Goal: Task Accomplishment & Management: Use online tool/utility

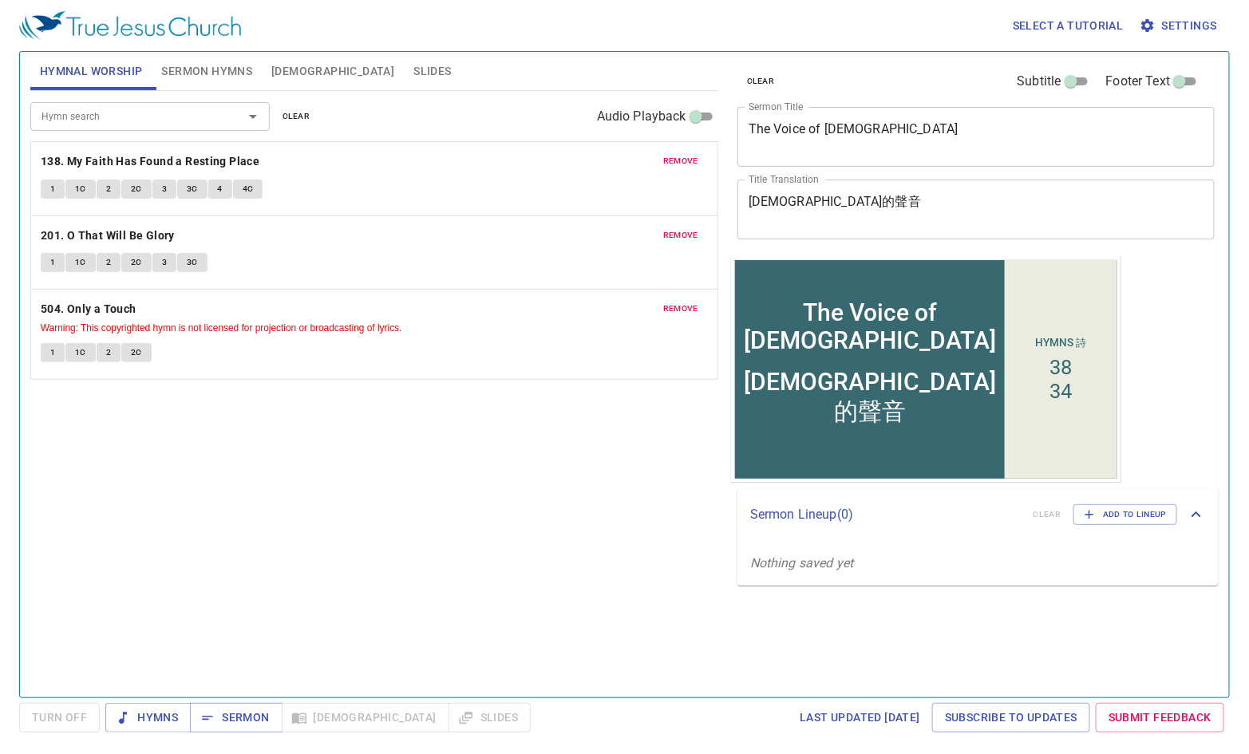
click at [672, 159] on span "remove" at bounding box center [680, 161] width 35 height 14
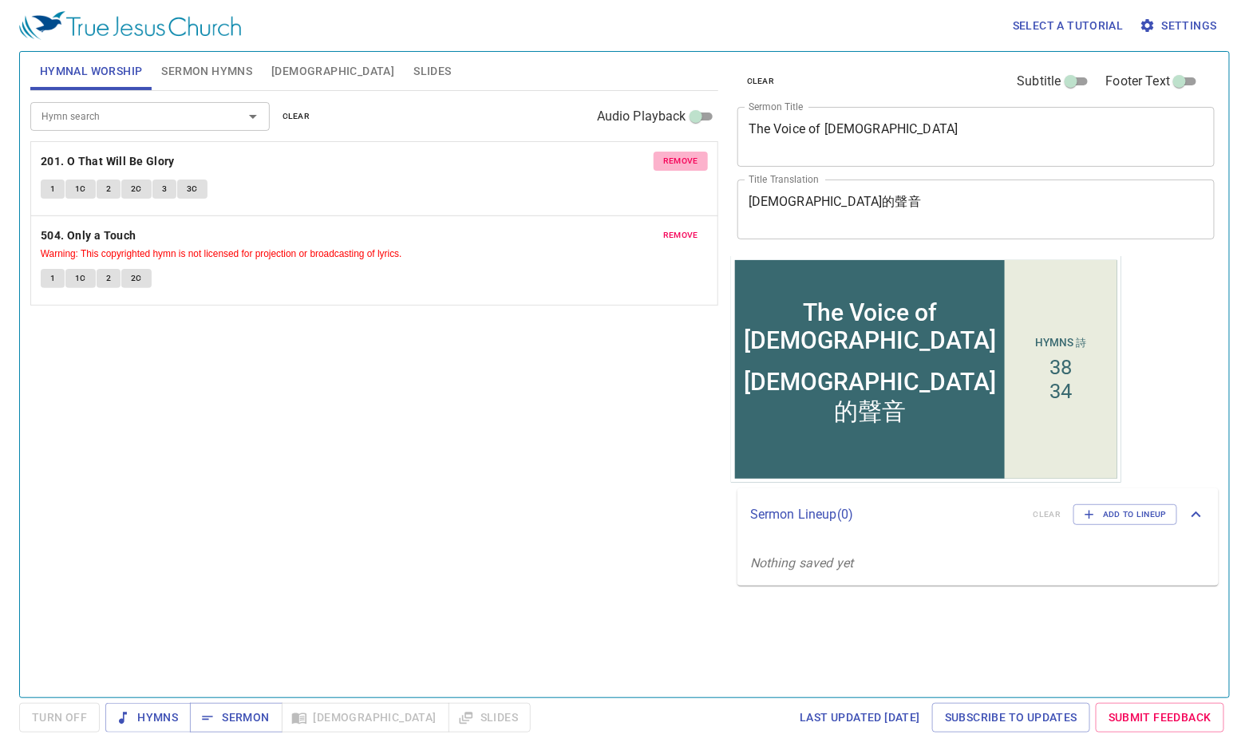
click at [672, 159] on span "remove" at bounding box center [680, 161] width 35 height 14
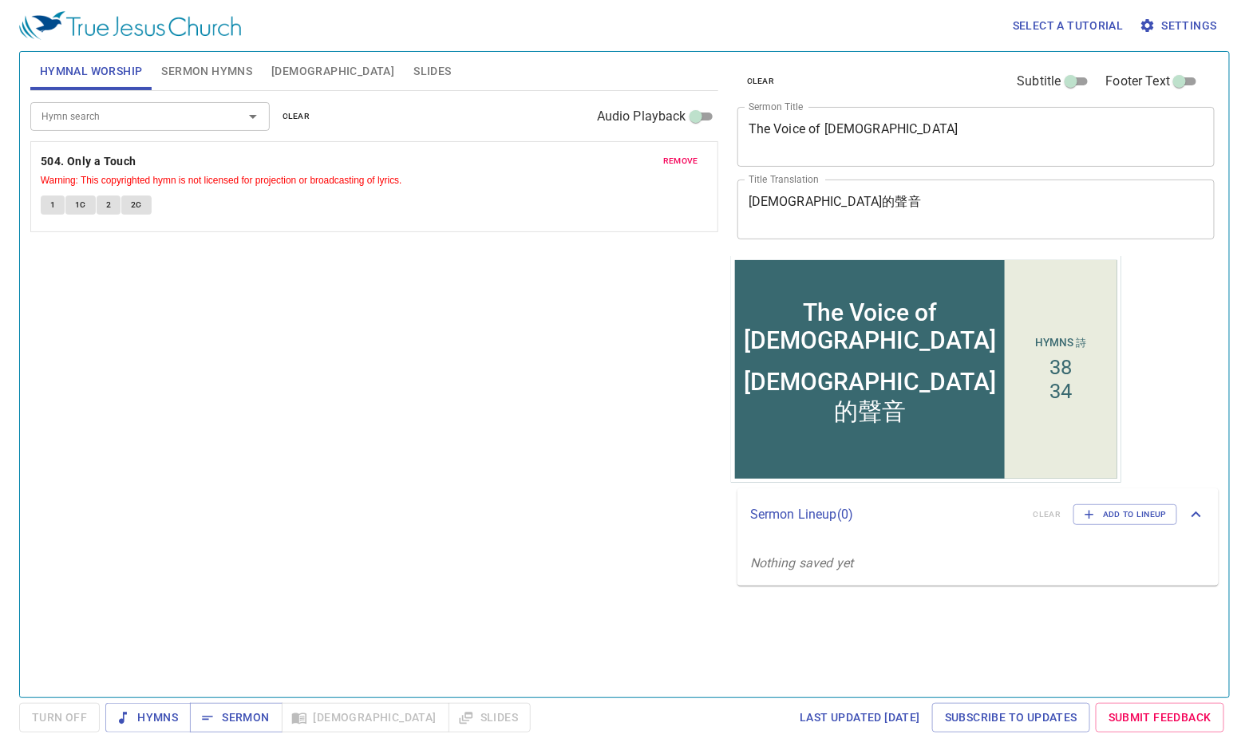
click at [672, 159] on span "remove" at bounding box center [680, 161] width 35 height 14
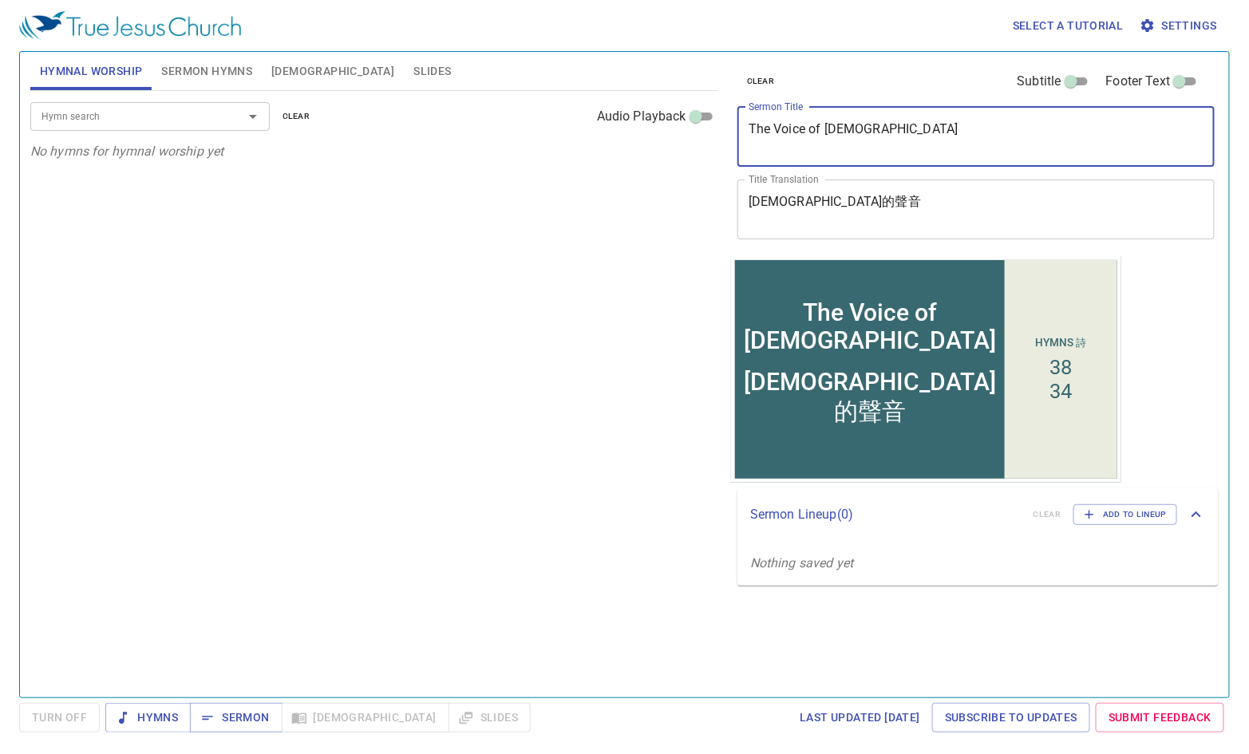
drag, startPoint x: 1098, startPoint y: 148, endPoint x: 383, endPoint y: 133, distance: 714.6
click at [383, 133] on div "Hymnal Worship Sermon Hymns Bible Slides Hymn search Hymn search clear Audio Pl…" at bounding box center [624, 368] width 1201 height 646
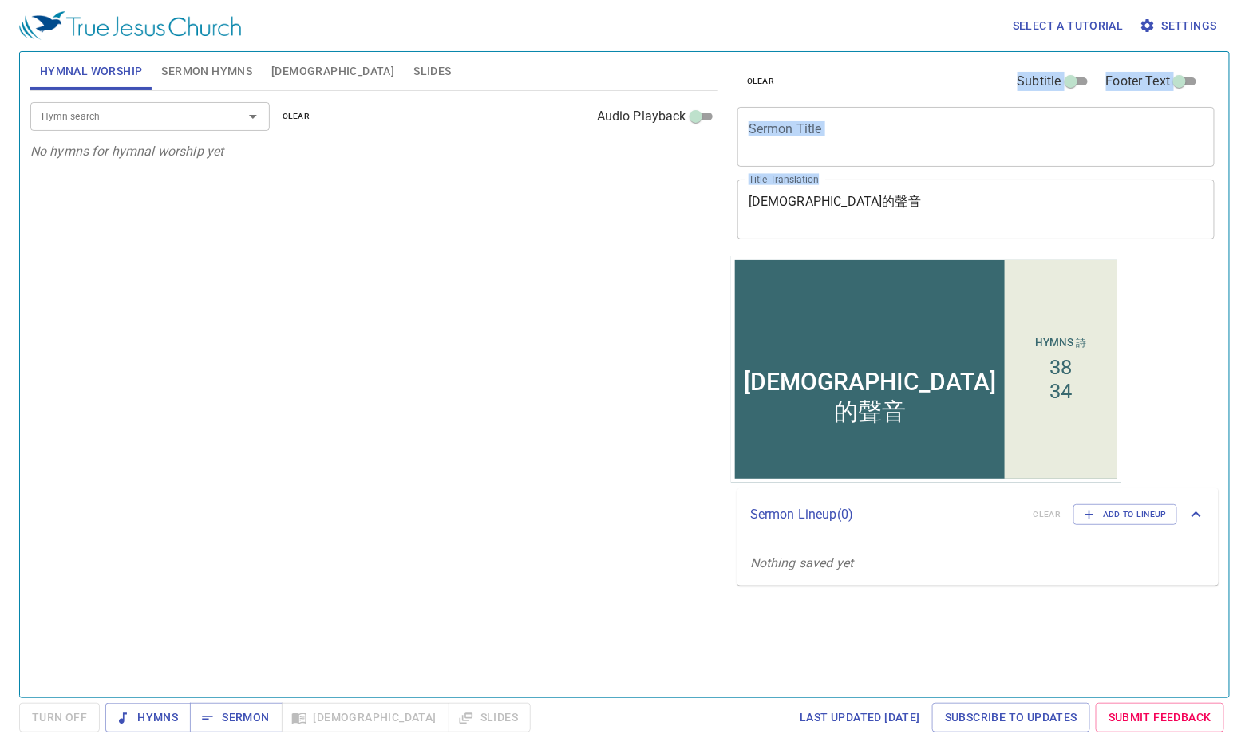
drag, startPoint x: 833, startPoint y: 192, endPoint x: 694, endPoint y: 193, distance: 139.7
click at [694, 193] on div "Hymnal Worship Sermon Hymns Bible Slides Hymn search Hymn search clear Audio Pl…" at bounding box center [624, 368] width 1201 height 646
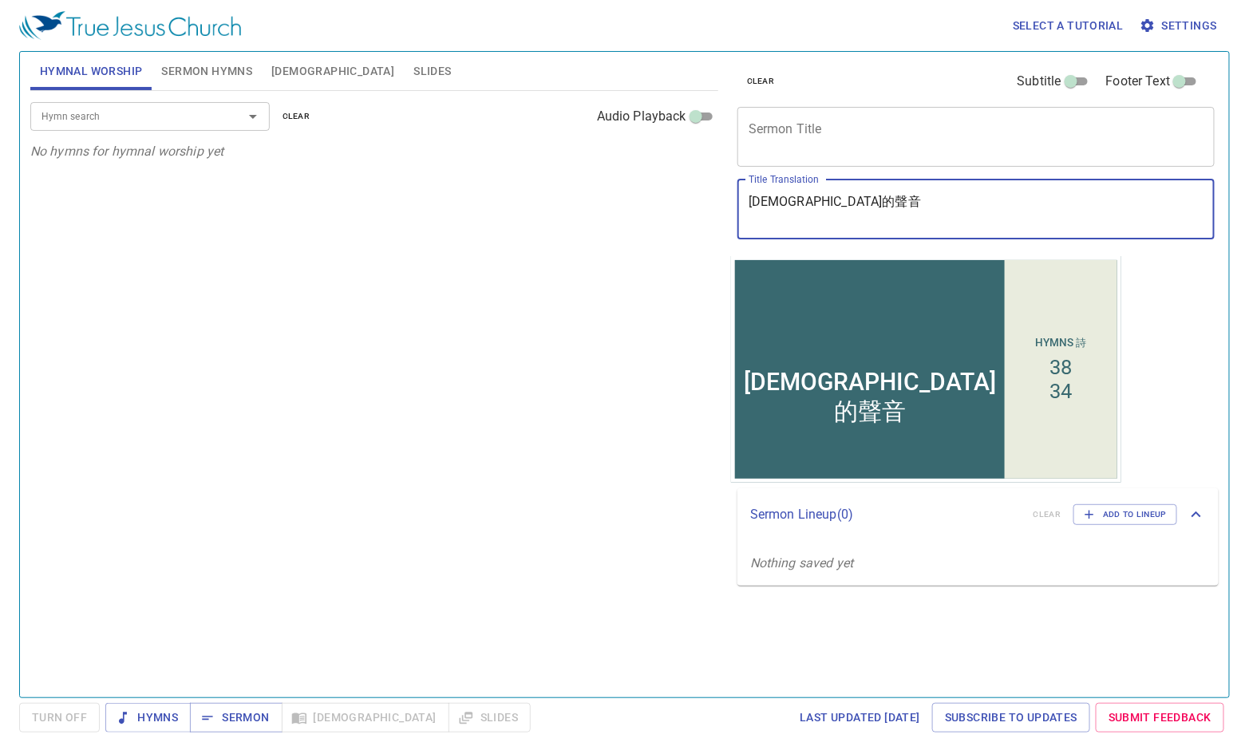
click at [899, 206] on textarea "耶穌的聲音" at bounding box center [976, 209] width 455 height 30
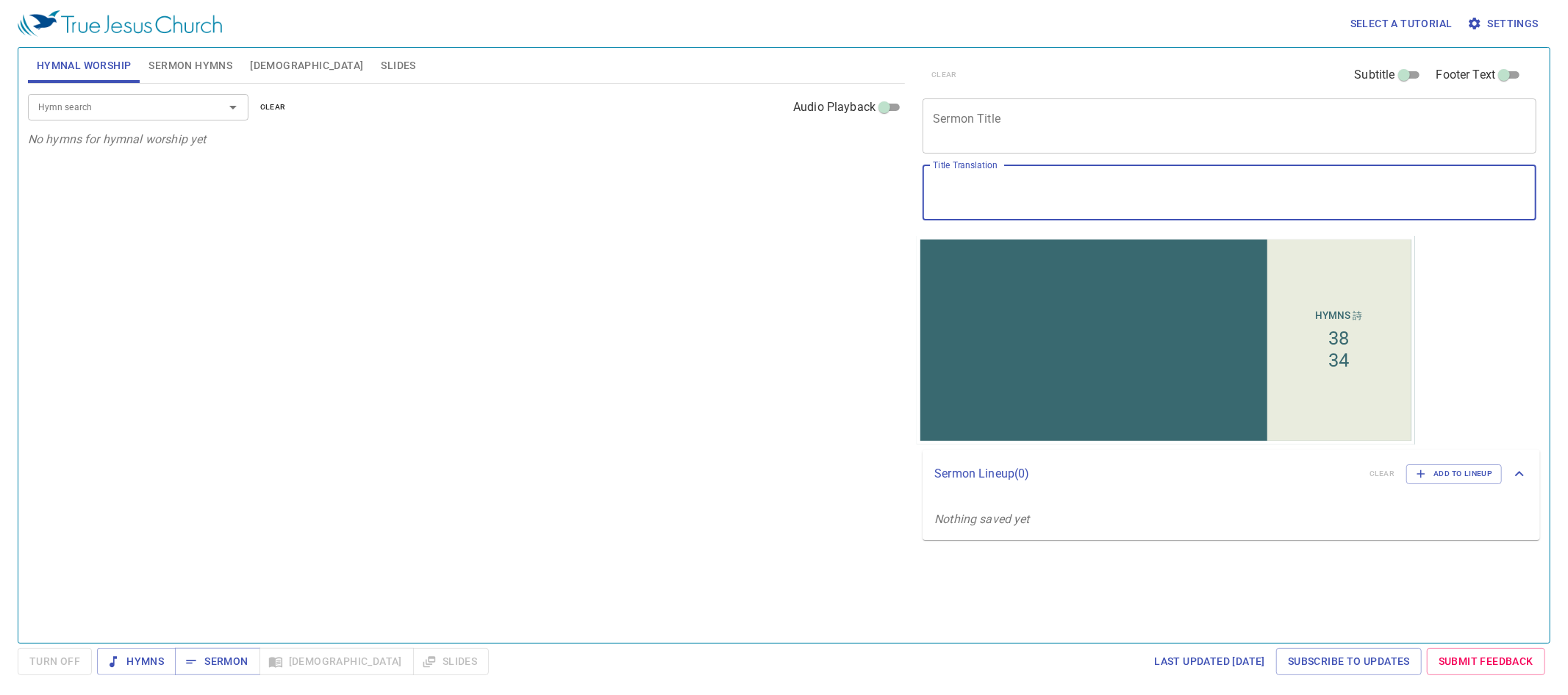
click at [315, 203] on div "Hymn search Hymn search clear Audio Playback No hymns for hymnal worship yet" at bounding box center [466, 357] width 877 height 547
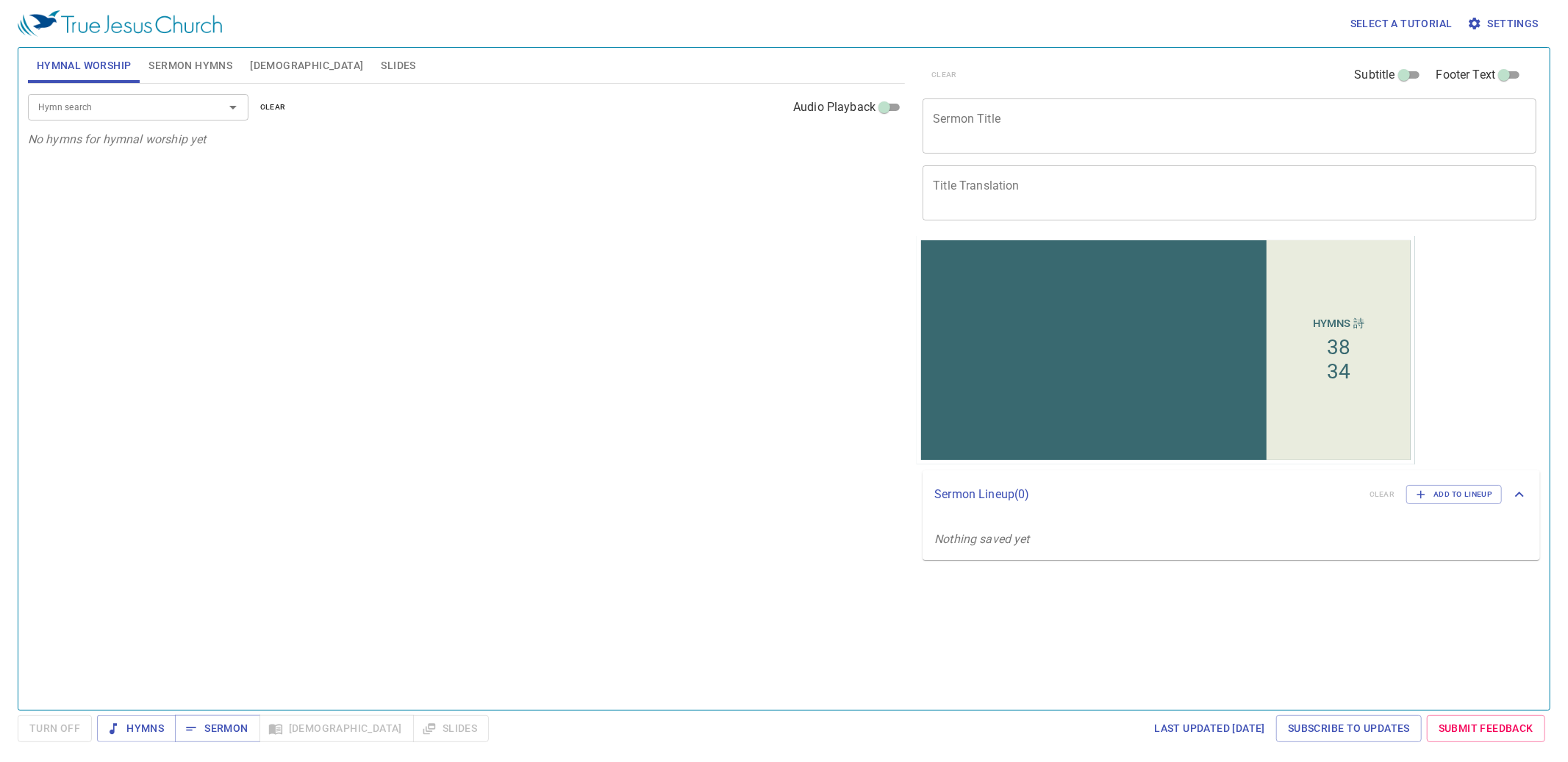
drag, startPoint x: 181, startPoint y: 73, endPoint x: 224, endPoint y: 84, distance: 44.4
click at [181, 73] on span "Sermon Hymns" at bounding box center [190, 65] width 84 height 18
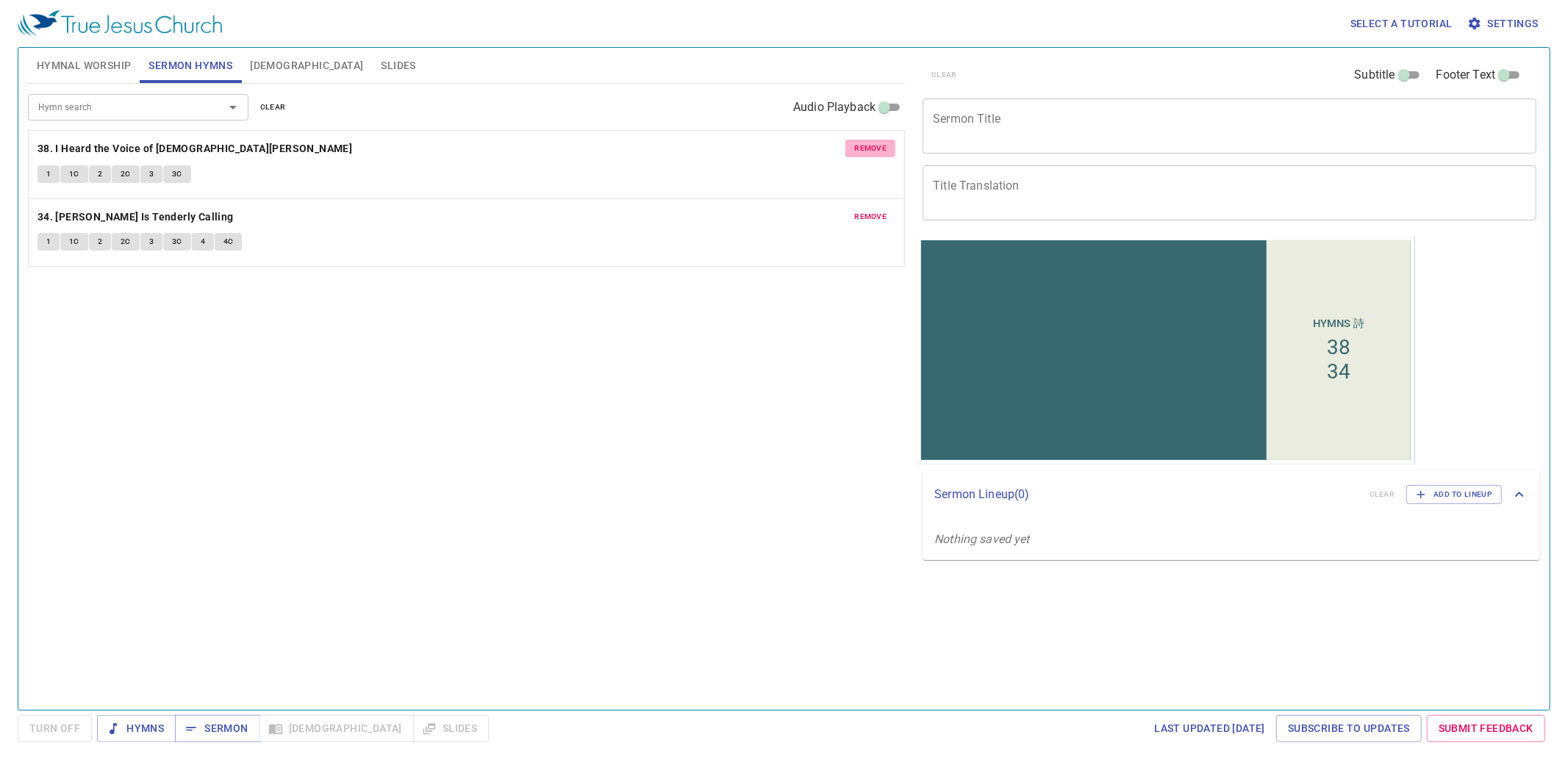
click at [875, 146] on span "remove" at bounding box center [870, 148] width 32 height 13
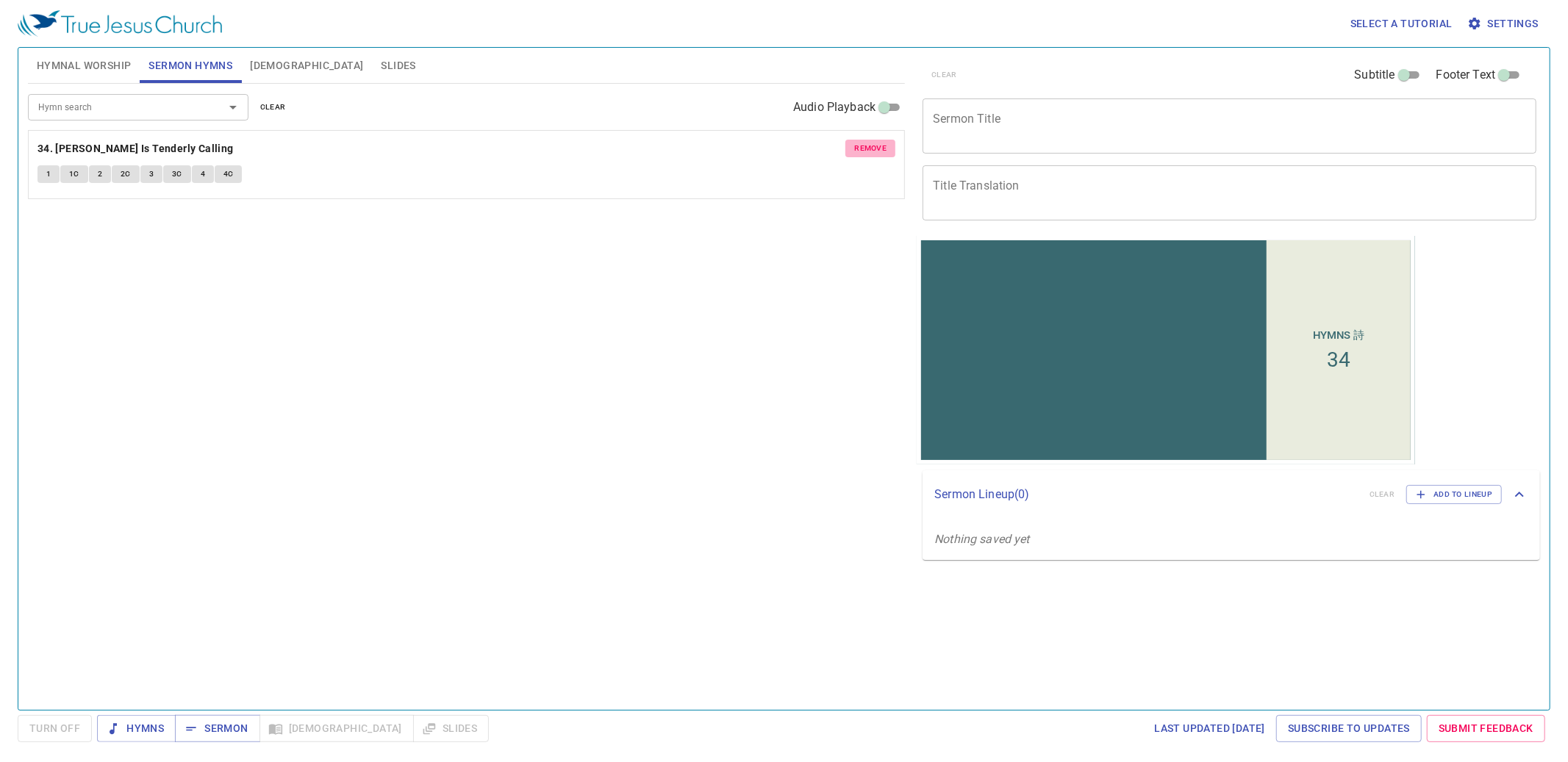
click at [875, 146] on span "remove" at bounding box center [870, 148] width 32 height 13
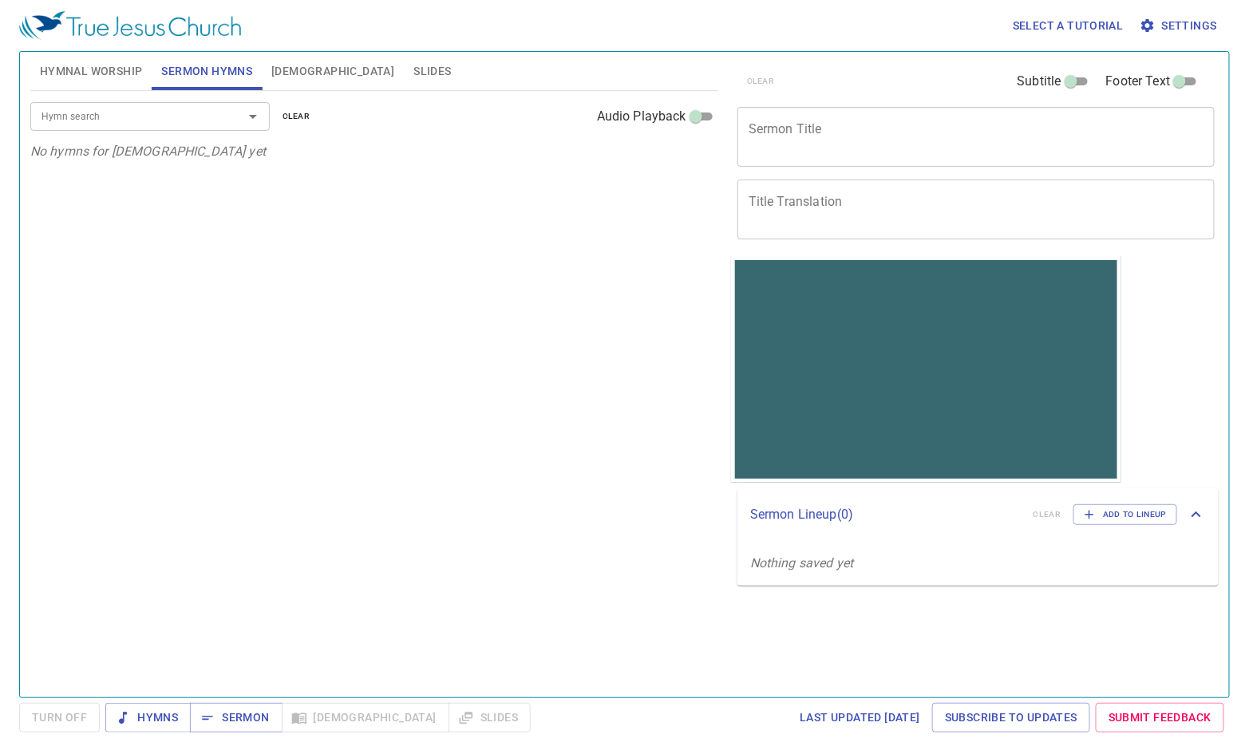
click at [1240, 41] on div "Select a tutorial Settings Hymnal Worship Sermon Hymns Bible Slides Hymn search…" at bounding box center [624, 377] width 1249 height 754
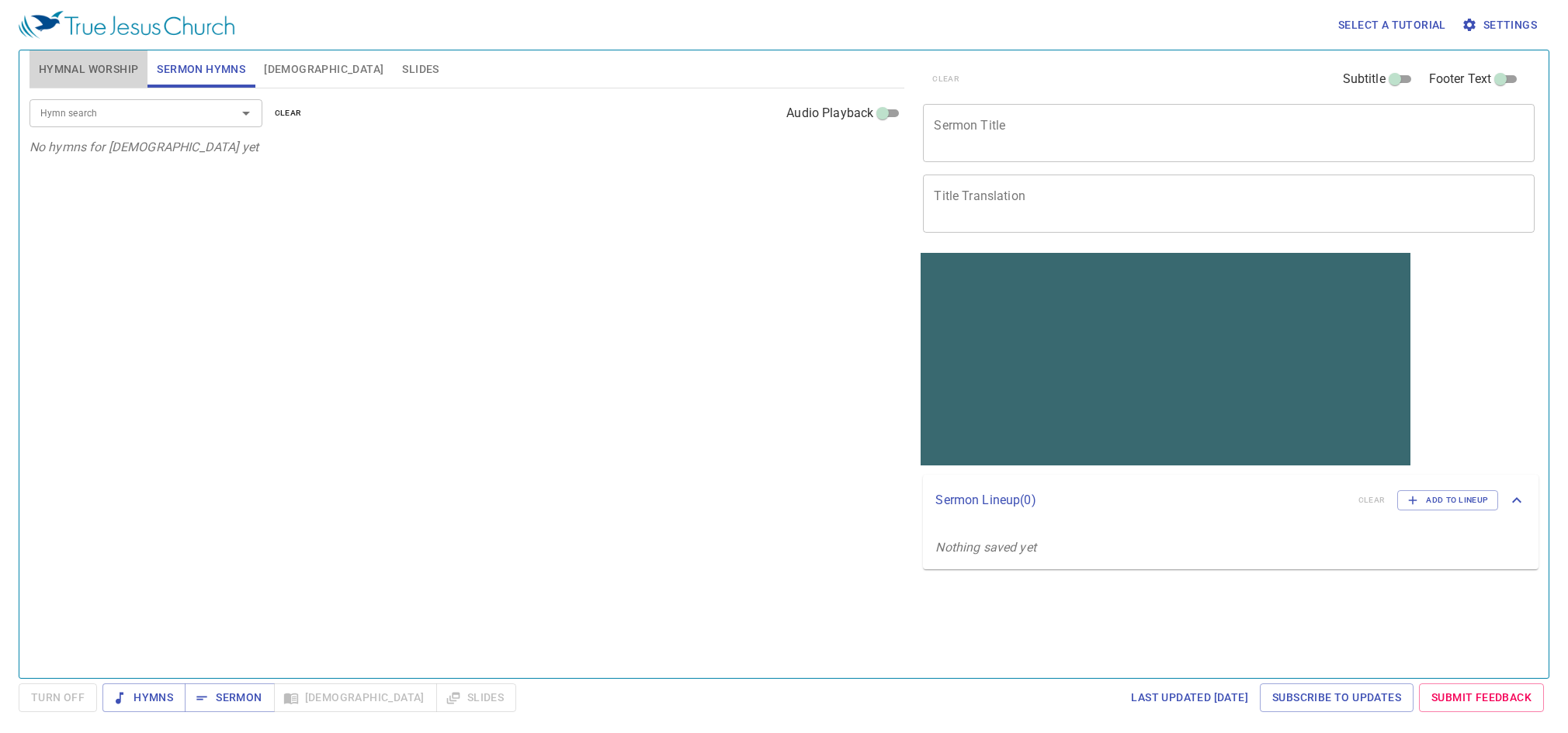
click at [122, 62] on span "Hymnal Worship" at bounding box center [89, 69] width 100 height 19
click at [162, 122] on input "Hymn search" at bounding box center [123, 113] width 178 height 17
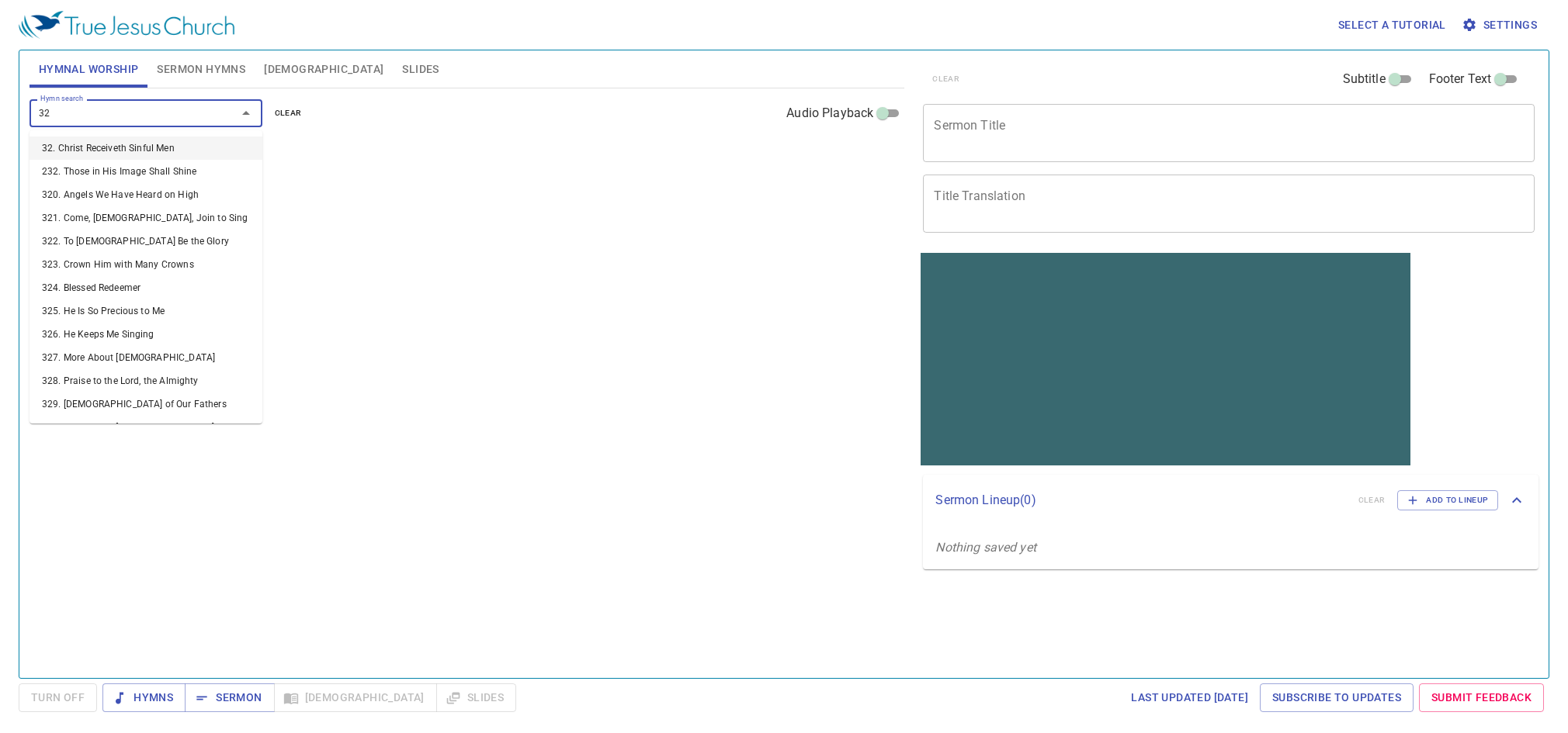
type input "327"
type input "459"
type input "187"
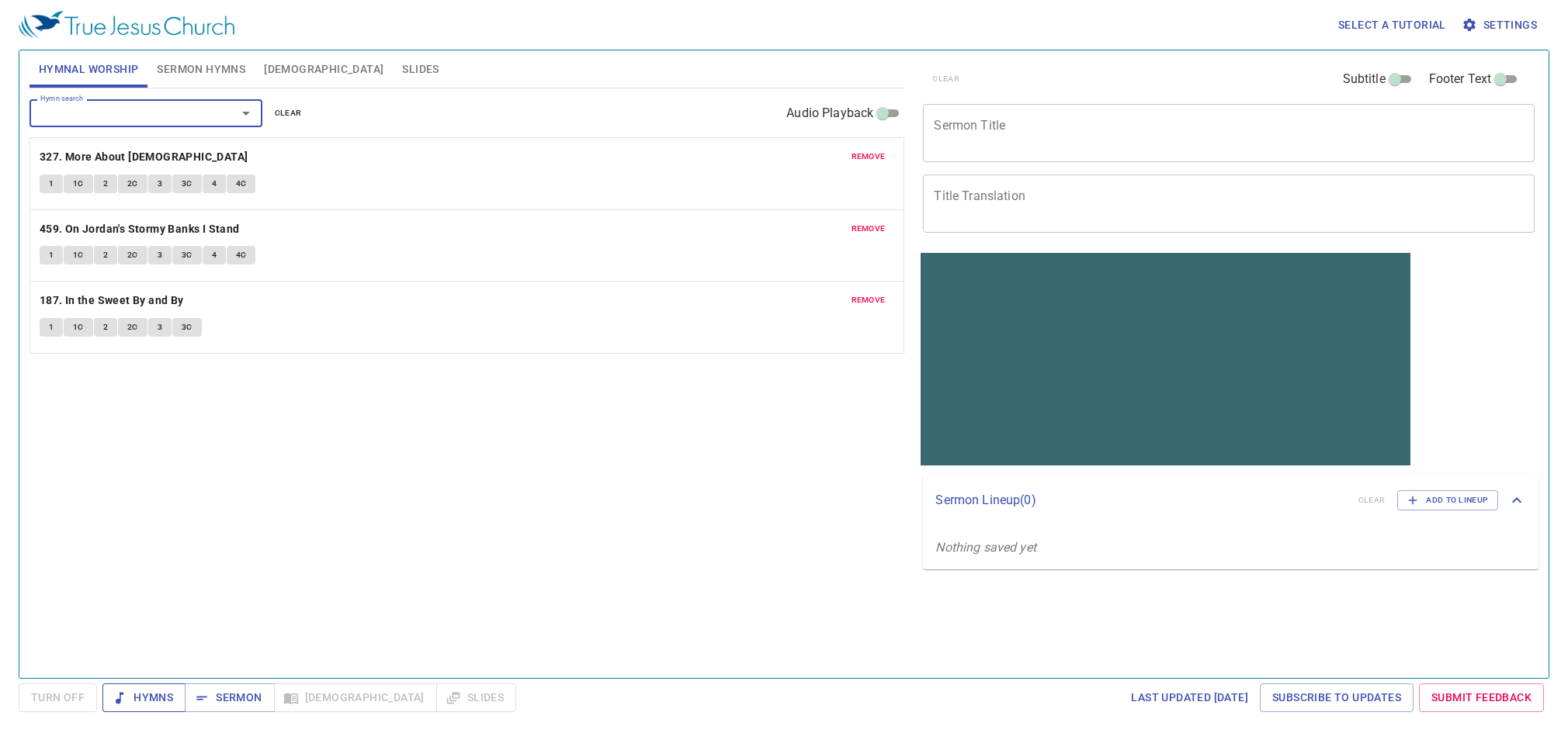
click at [153, 699] on span "Hymns" at bounding box center [144, 698] width 58 height 19
click at [629, 75] on div "Hymnal Worship Sermon Hymns Bible Slides" at bounding box center [467, 69] width 875 height 37
click at [54, 182] on button "1" at bounding box center [52, 184] width 23 height 18
click at [80, 185] on span "1C" at bounding box center [78, 184] width 11 height 14
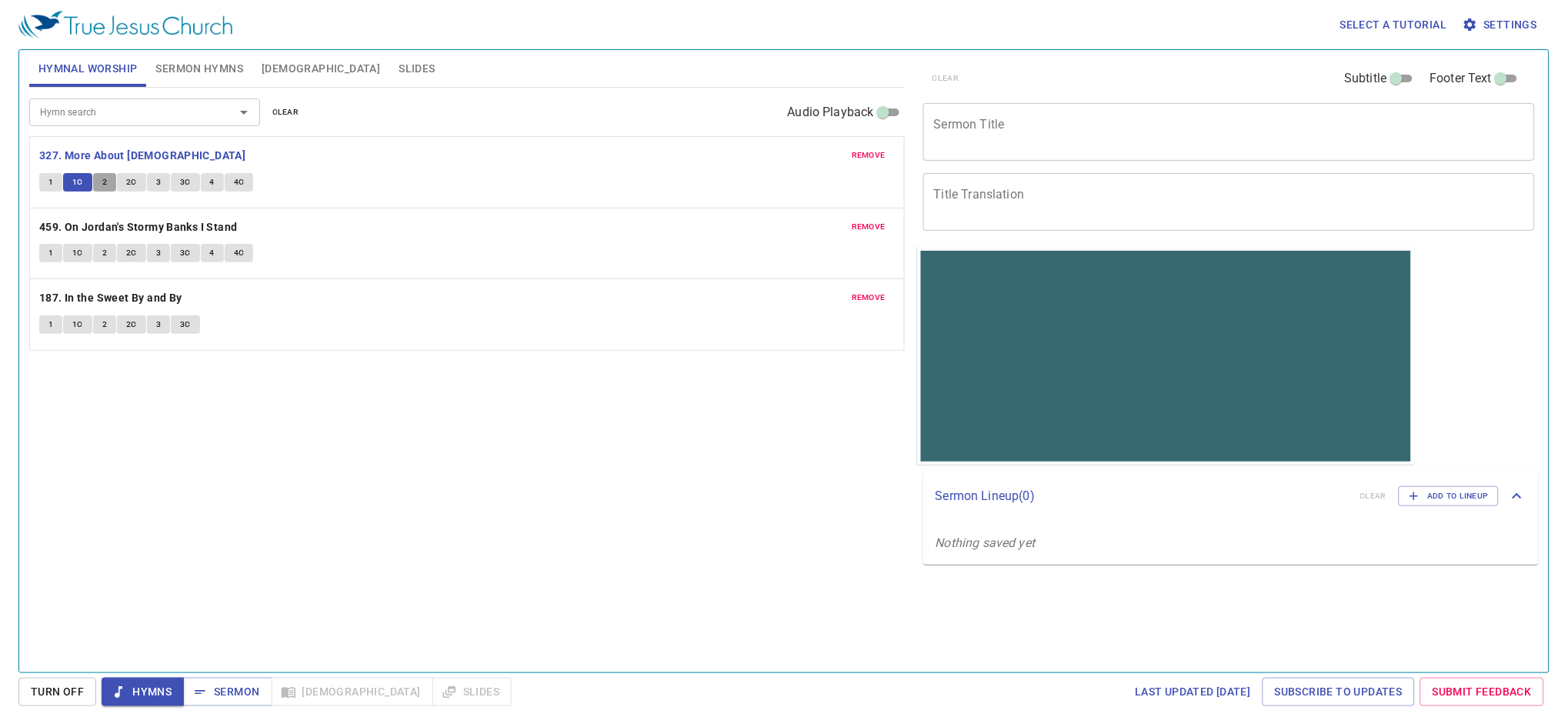
click at [106, 179] on span "2" at bounding box center [104, 182] width 5 height 13
click at [124, 177] on button "2C" at bounding box center [131, 182] width 29 height 18
click at [166, 185] on button "3" at bounding box center [158, 182] width 23 height 18
click at [994, 141] on textarea "Sermon Title" at bounding box center [1229, 131] width 591 height 29
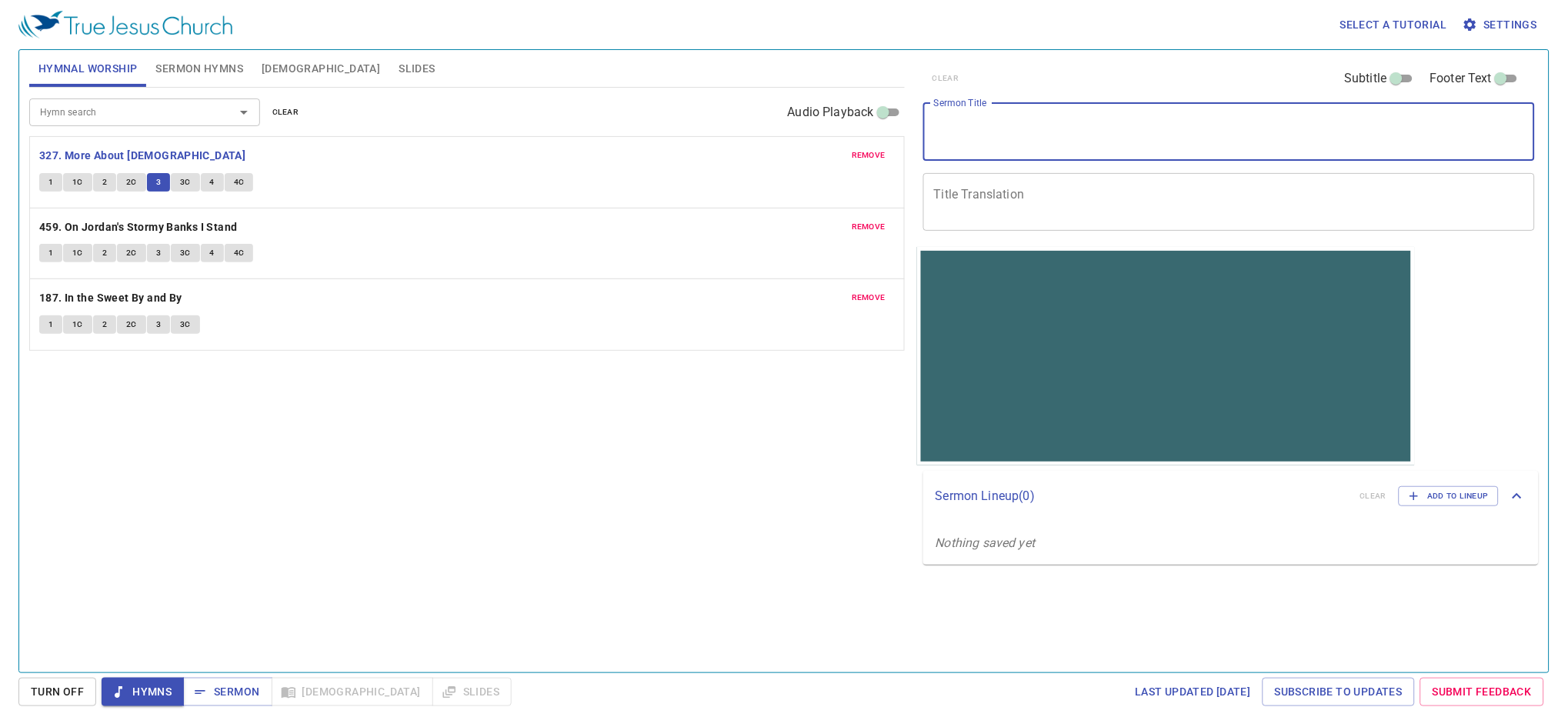
click at [189, 182] on span "3C" at bounding box center [185, 182] width 11 height 13
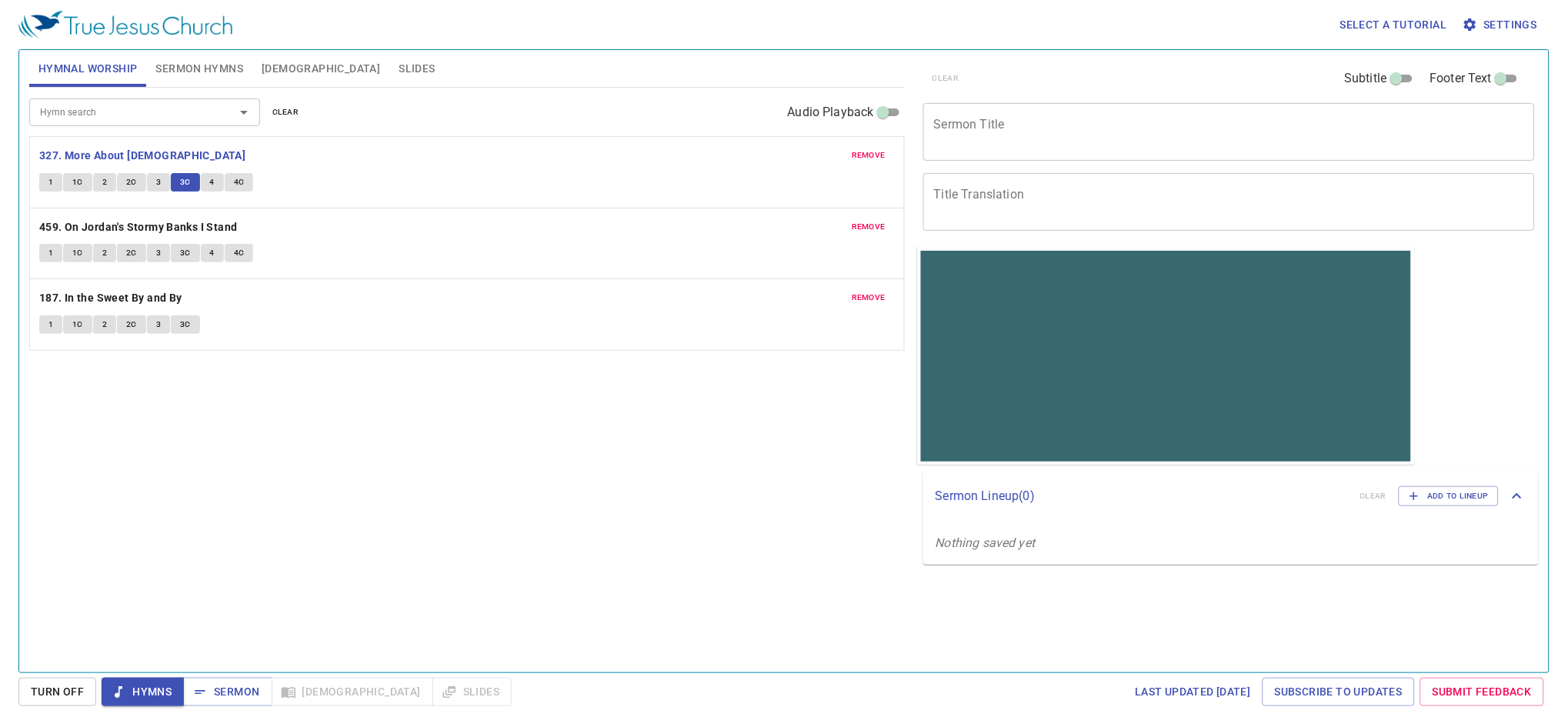
click at [210, 185] on span "4" at bounding box center [212, 182] width 5 height 13
click at [240, 183] on span "4C" at bounding box center [239, 182] width 11 height 13
click at [156, 689] on span "Hymns" at bounding box center [143, 692] width 58 height 19
click at [210, 225] on b "459. On Jordan's Stormy Banks I Stand" at bounding box center [139, 228] width 199 height 19
click at [46, 252] on button "1" at bounding box center [51, 253] width 23 height 18
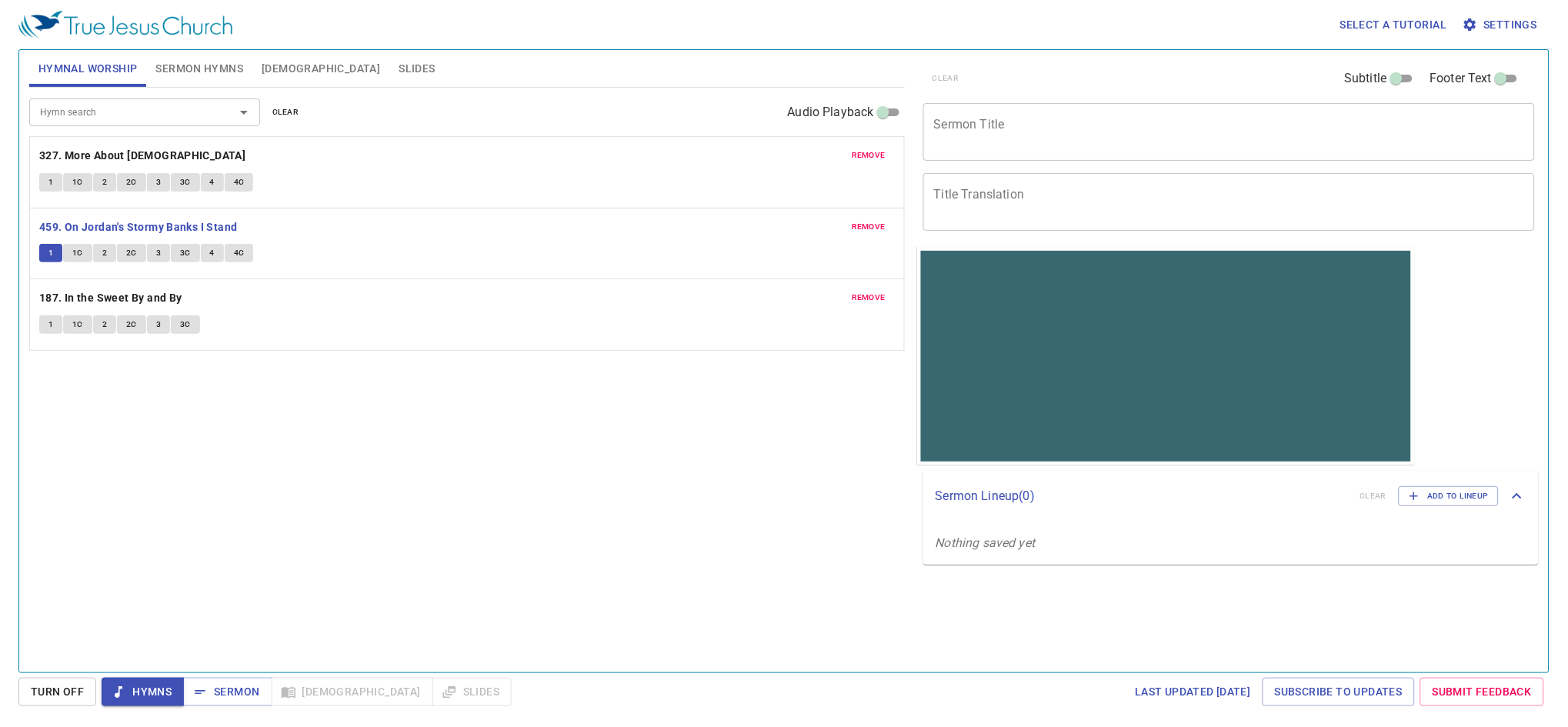
click at [1016, 128] on textarea "Sermon Title" at bounding box center [1229, 131] width 591 height 29
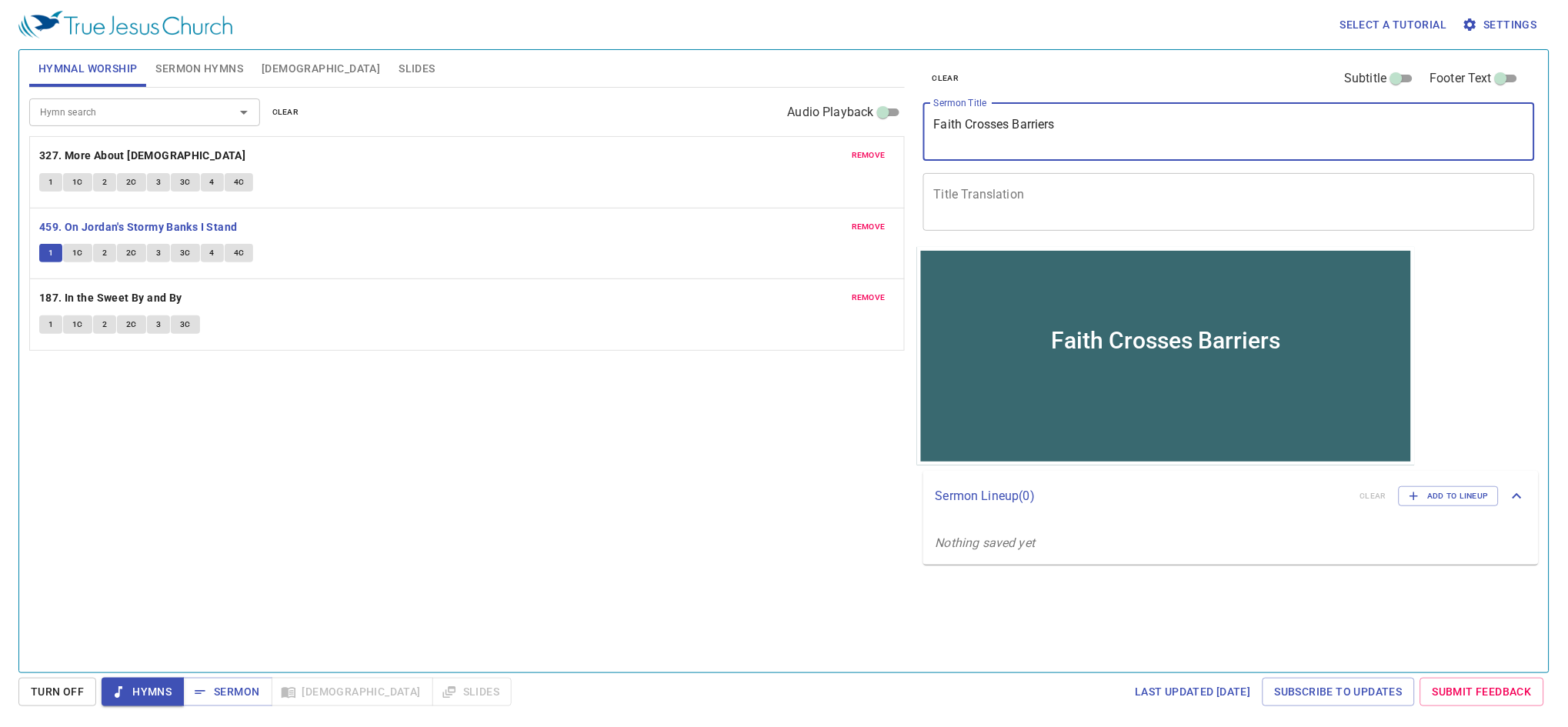
type textarea "Faith Crosses Barriers"
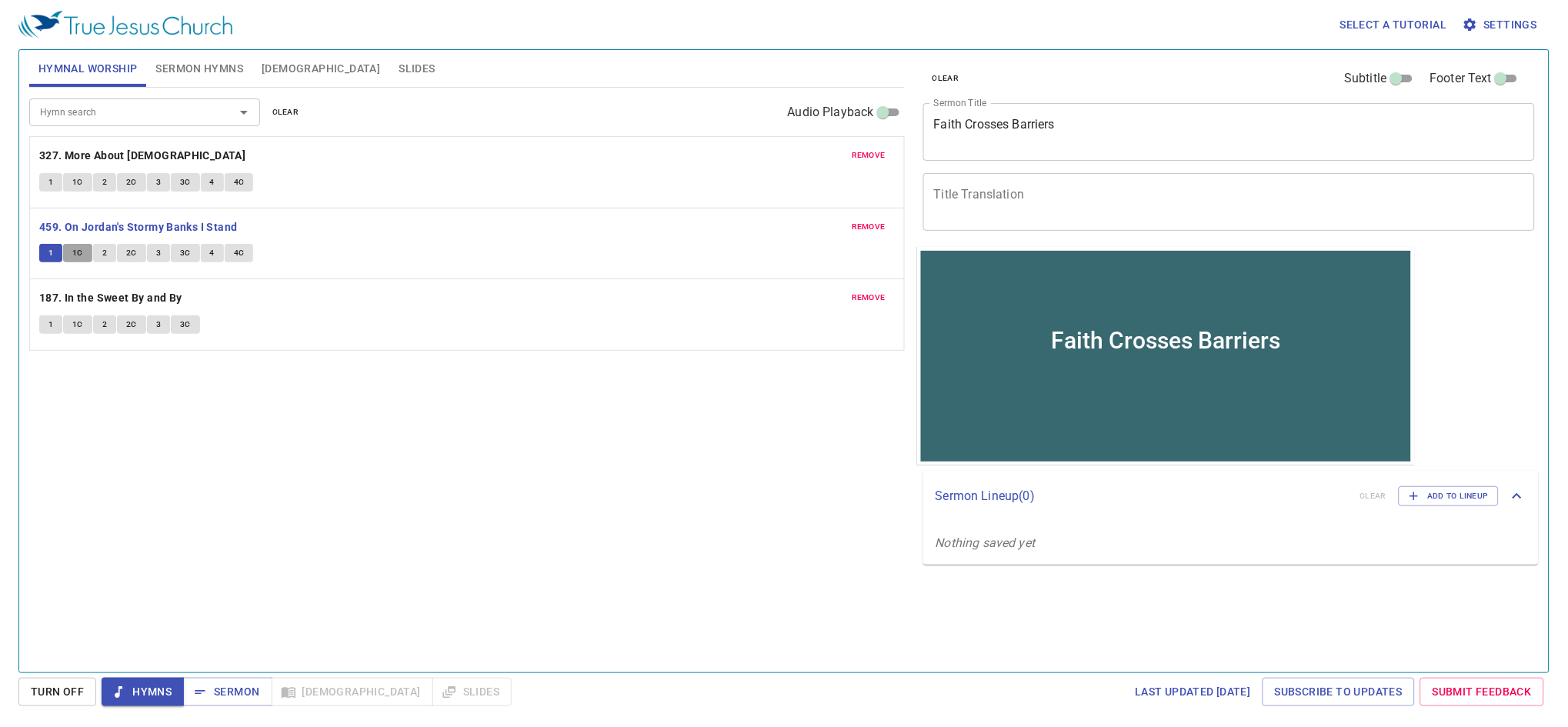
click at [79, 255] on span "1C" at bounding box center [77, 253] width 11 height 13
click at [103, 254] on span "2" at bounding box center [104, 253] width 5 height 13
click at [131, 260] on span "2C" at bounding box center [131, 253] width 11 height 13
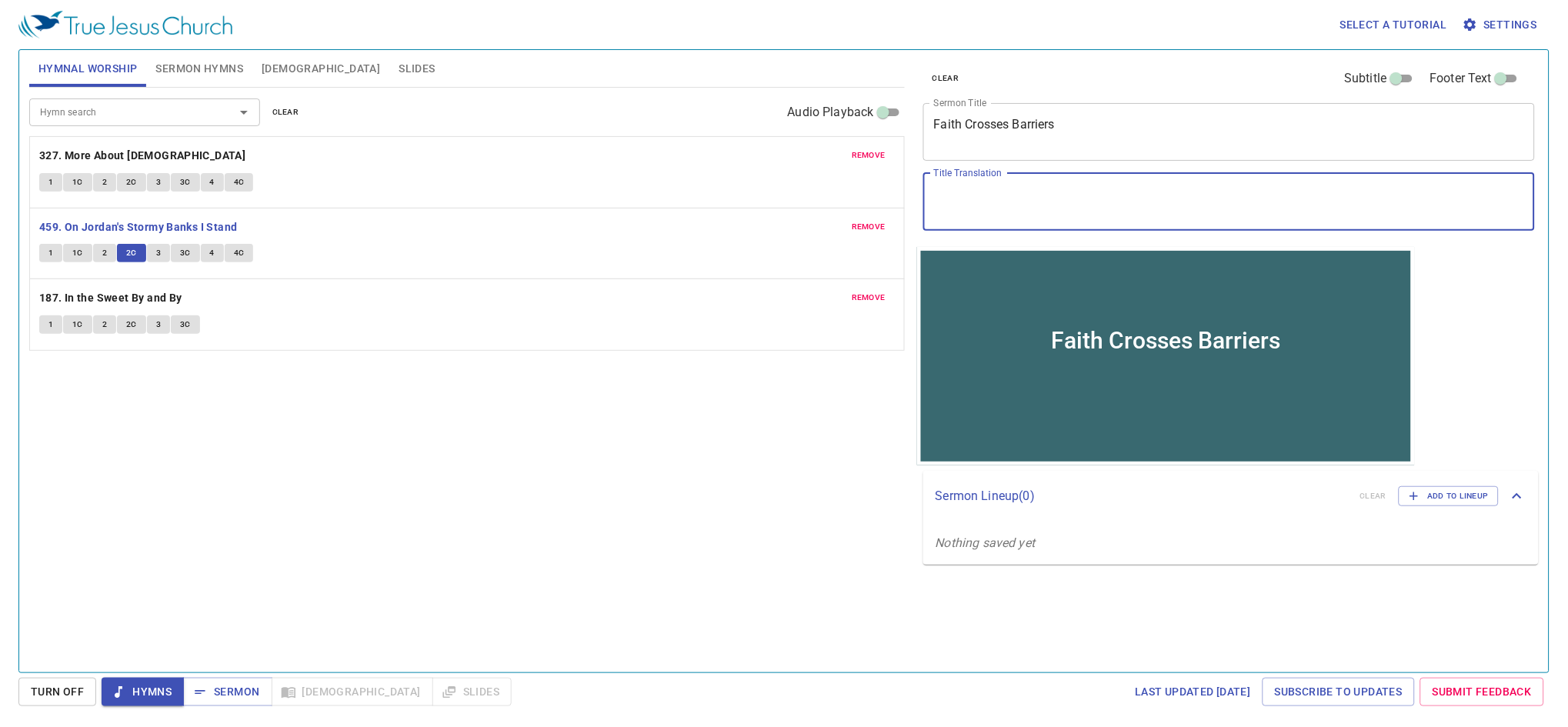
click at [1061, 190] on textarea "Title Translation" at bounding box center [1229, 202] width 591 height 29
paste textarea "信仰跨越"
click at [162, 254] on button "3" at bounding box center [158, 253] width 23 height 18
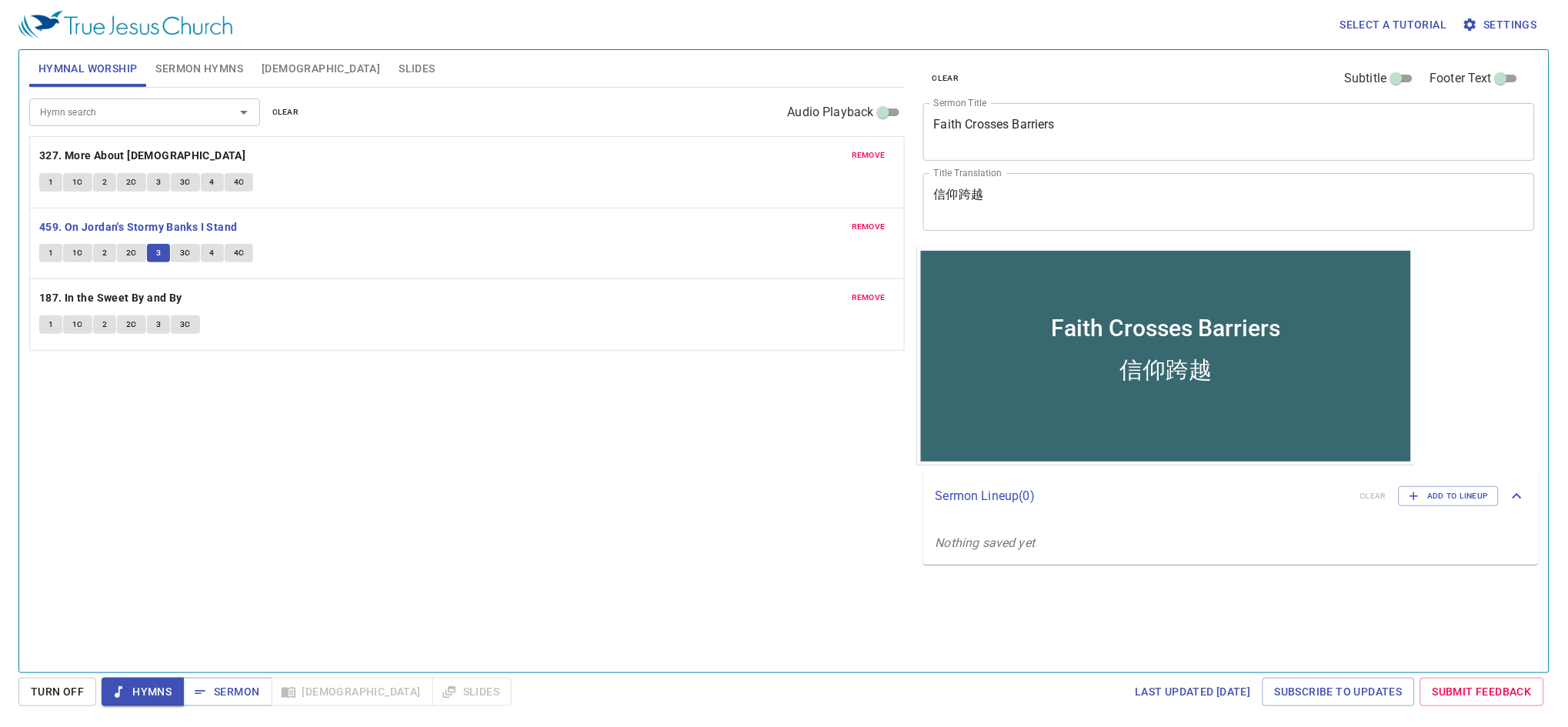
click at [180, 253] on span "3C" at bounding box center [185, 253] width 11 height 13
click at [210, 255] on span "4" at bounding box center [212, 253] width 5 height 13
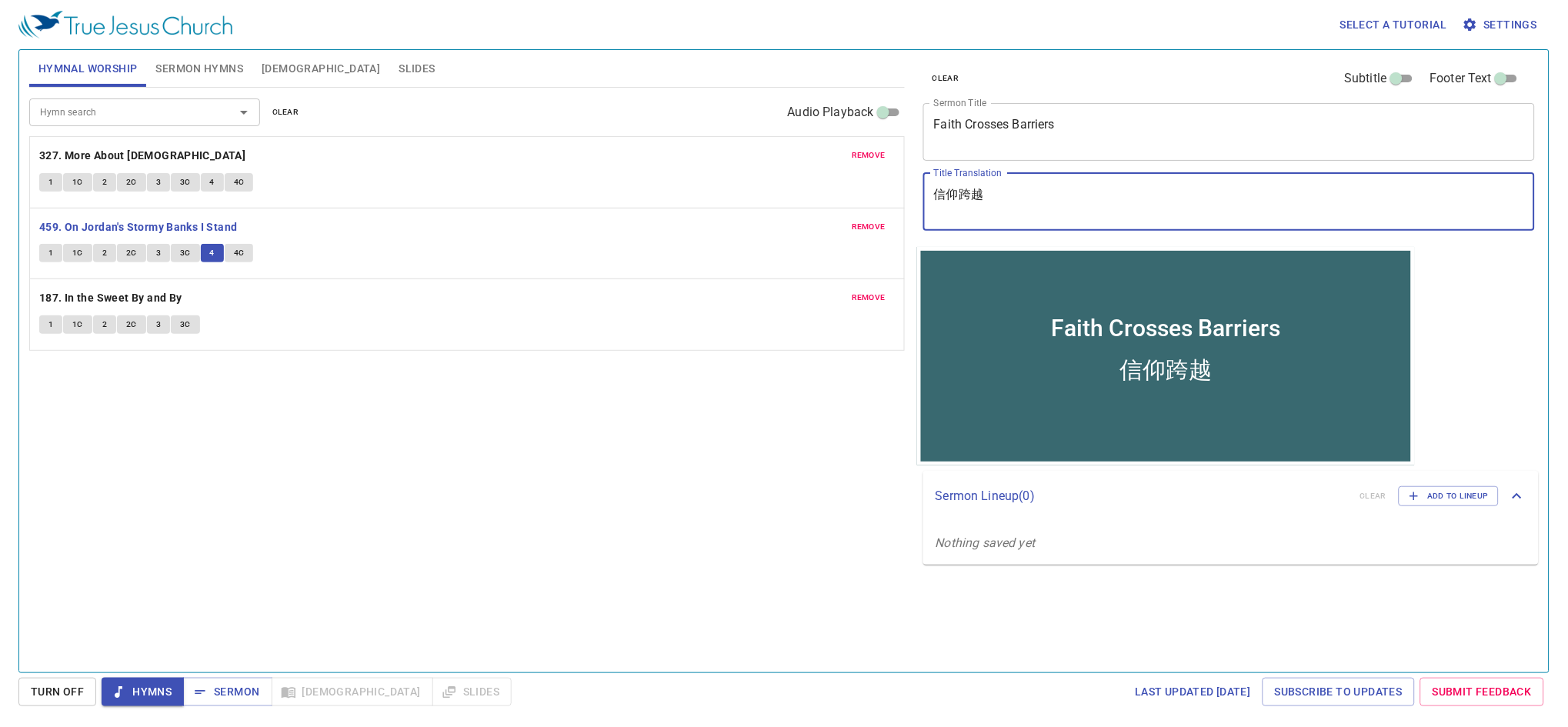
click at [1068, 191] on textarea "信仰跨越" at bounding box center [1229, 202] width 591 height 29
paste textarea "障礙"
type textarea "信仰跨越障礙"
click at [232, 399] on div "Hymn search Hymn search clear Audio Playback remove 327. More About Jesus 1 1C …" at bounding box center [466, 373] width 875 height 572
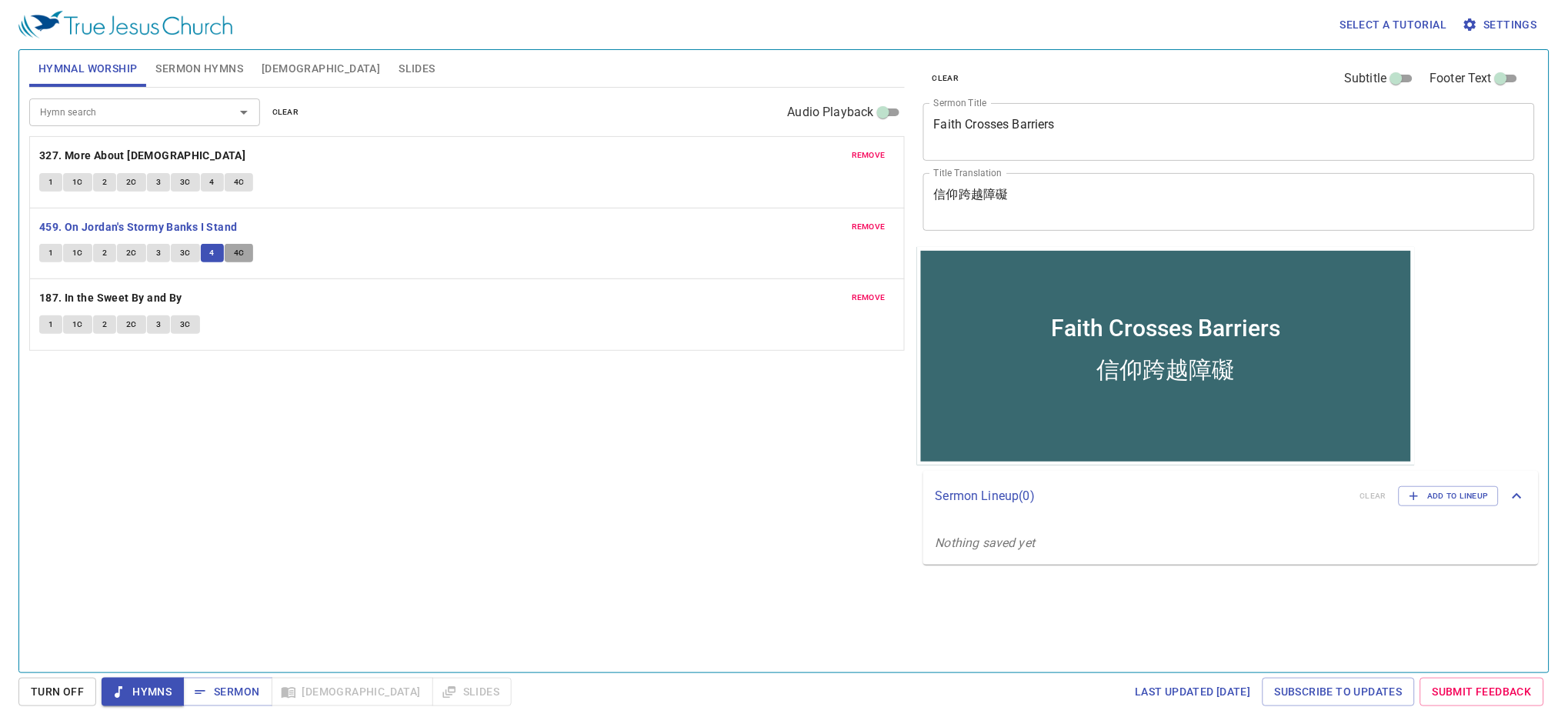
click at [235, 255] on span "4C" at bounding box center [239, 253] width 11 height 13
click at [165, 692] on span "Hymns" at bounding box center [143, 692] width 58 height 19
click at [158, 59] on span "Sermon Hymns" at bounding box center [199, 68] width 88 height 19
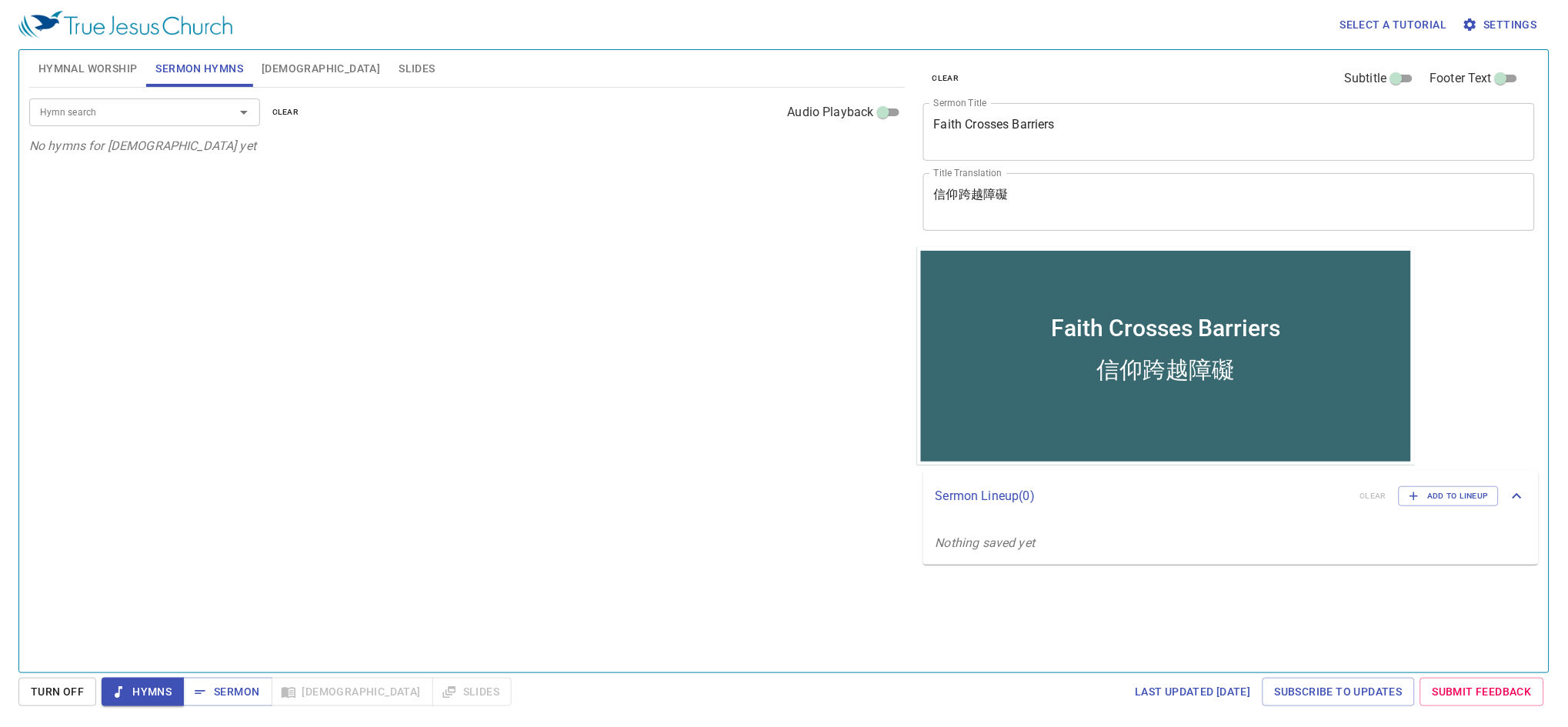
click at [156, 115] on input "Hymn search" at bounding box center [121, 112] width 176 height 17
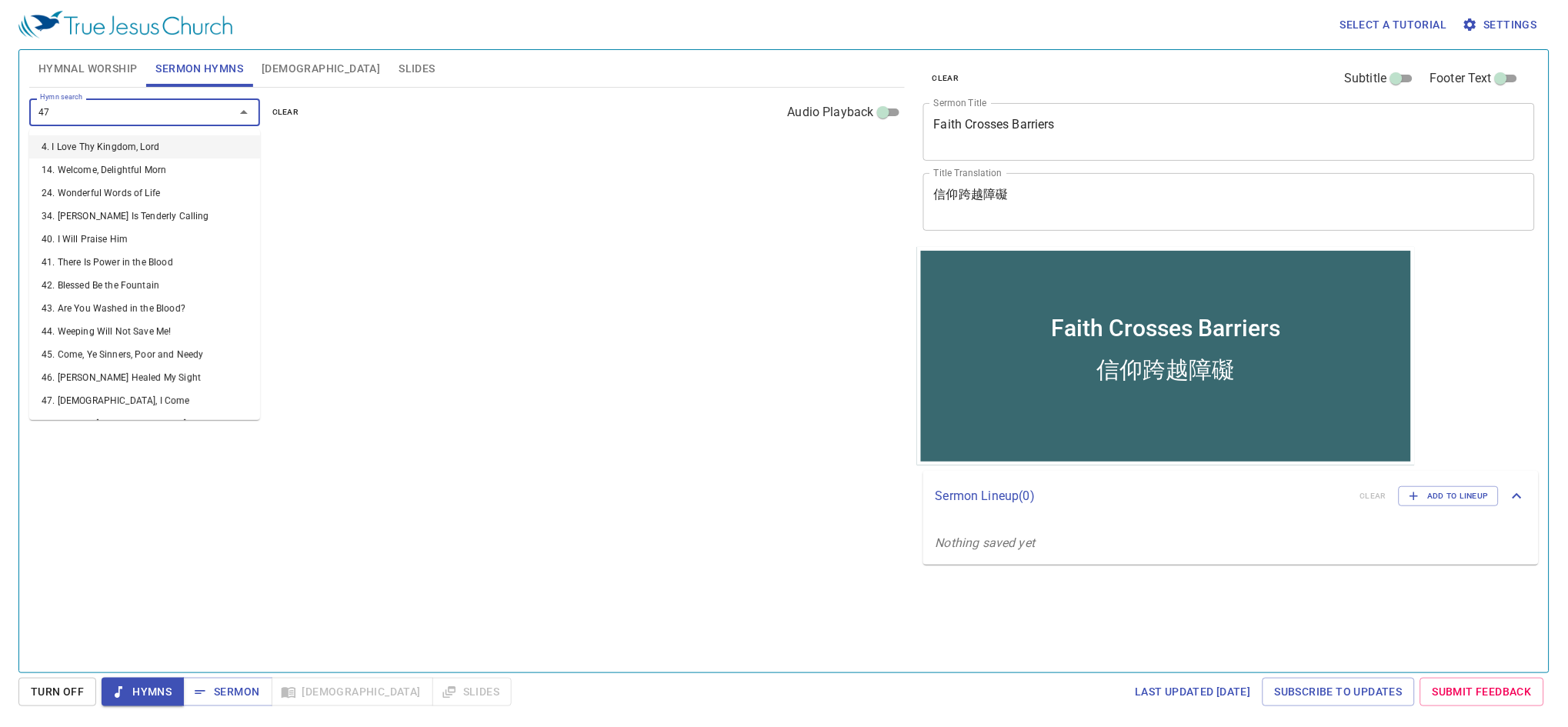
type input "473"
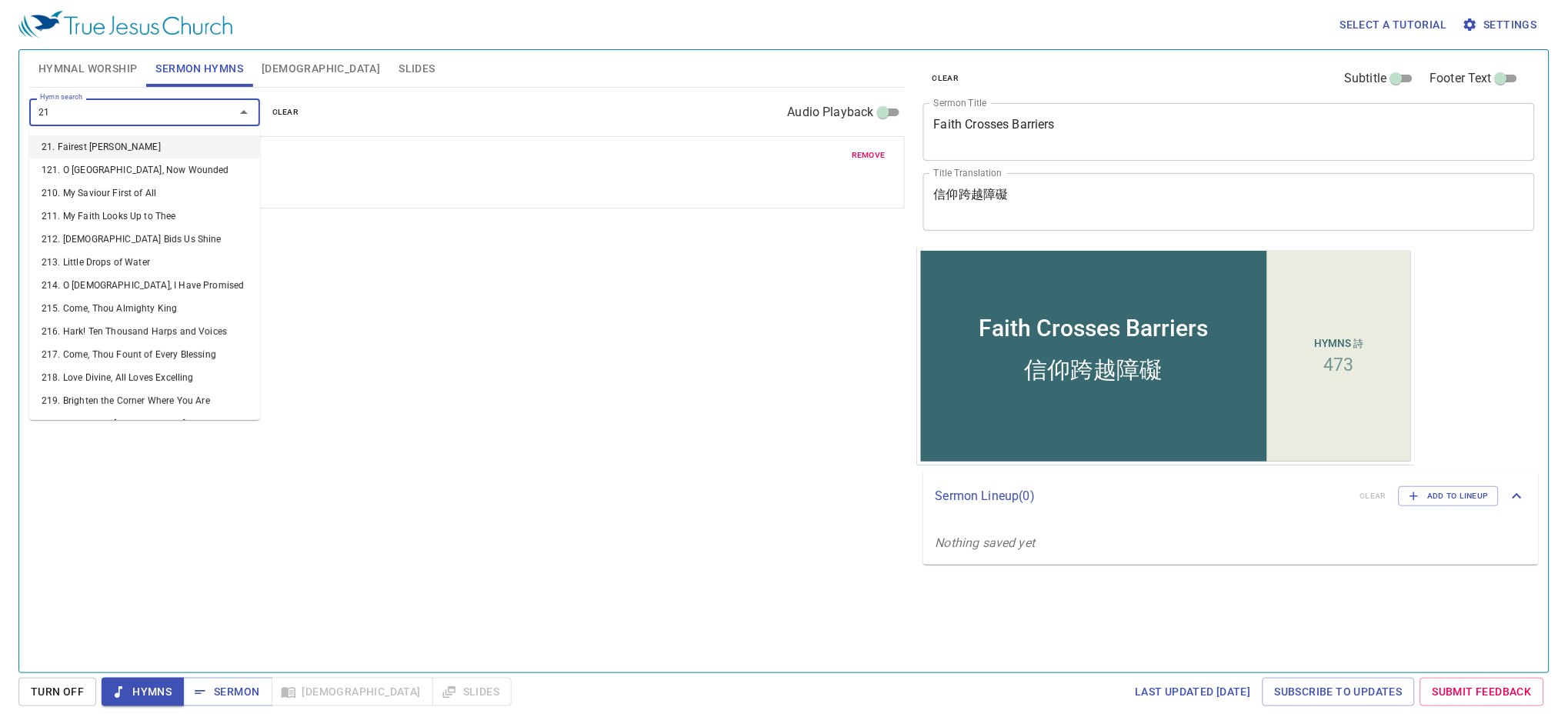
type input "211"
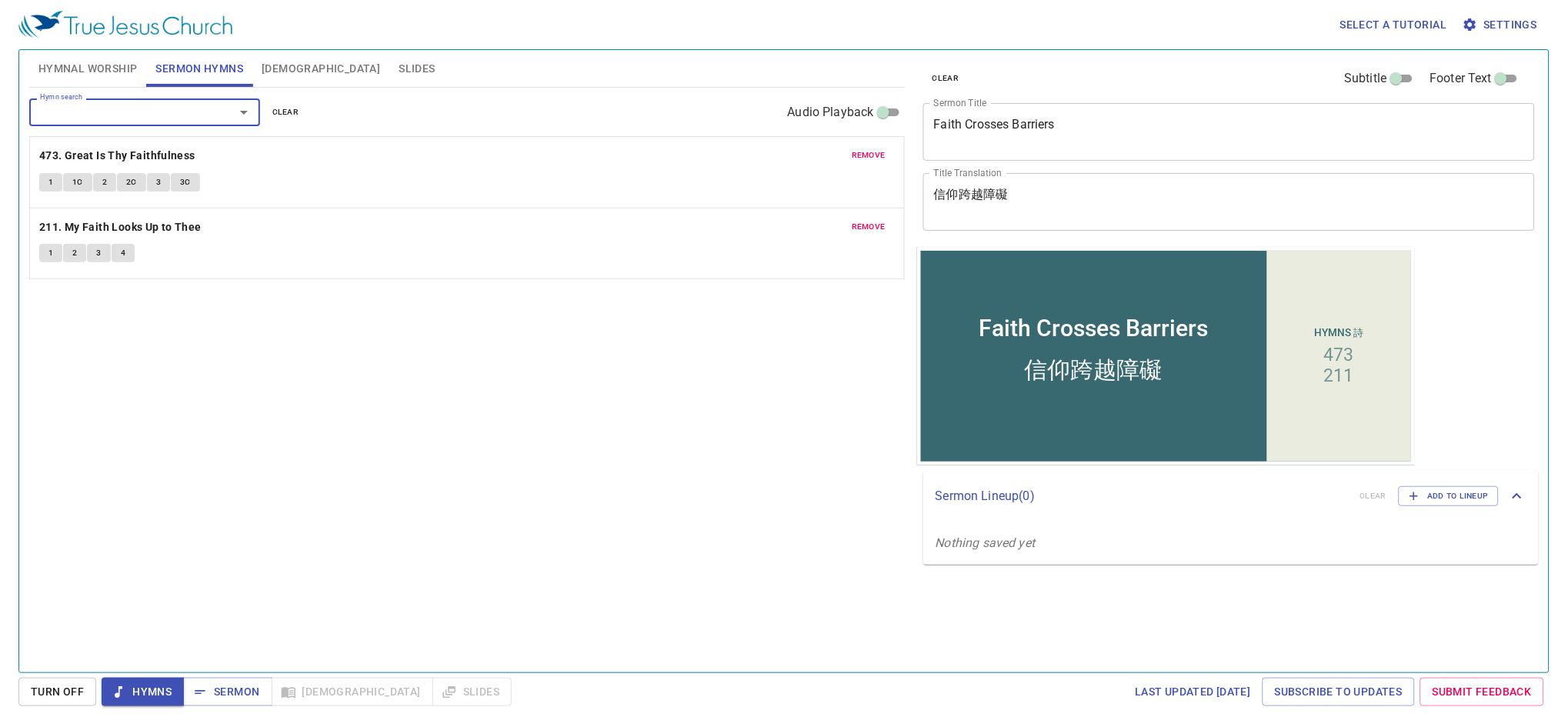
click at [105, 64] on span "Hymnal Worship" at bounding box center [88, 68] width 99 height 19
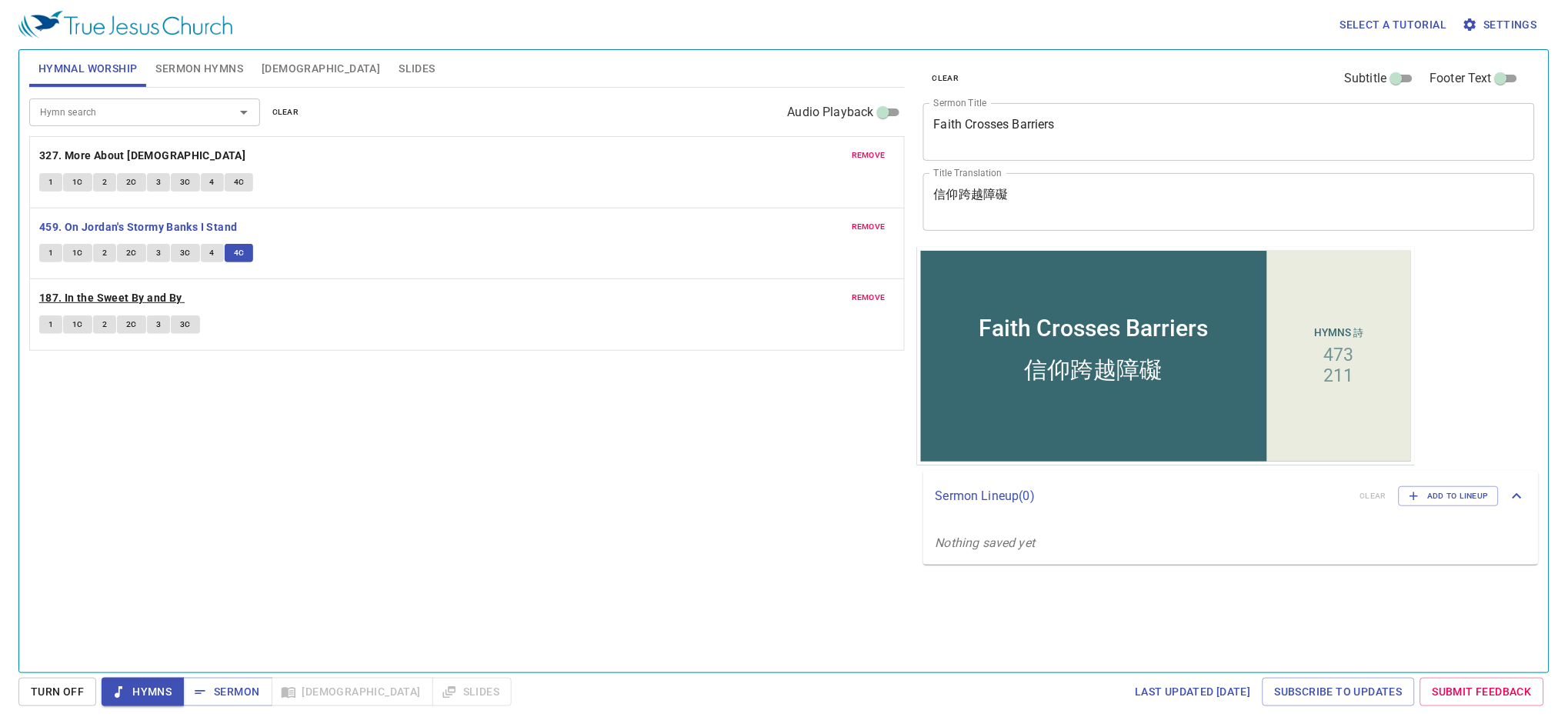
click at [86, 295] on b "187. In the Sweet By and By" at bounding box center [111, 298] width 143 height 19
click at [50, 326] on span "1" at bounding box center [50, 325] width 5 height 13
click at [75, 326] on span "1C" at bounding box center [77, 325] width 11 height 13
click at [109, 322] on button "2" at bounding box center [105, 324] width 23 height 18
click at [139, 326] on button "2C" at bounding box center [131, 324] width 29 height 18
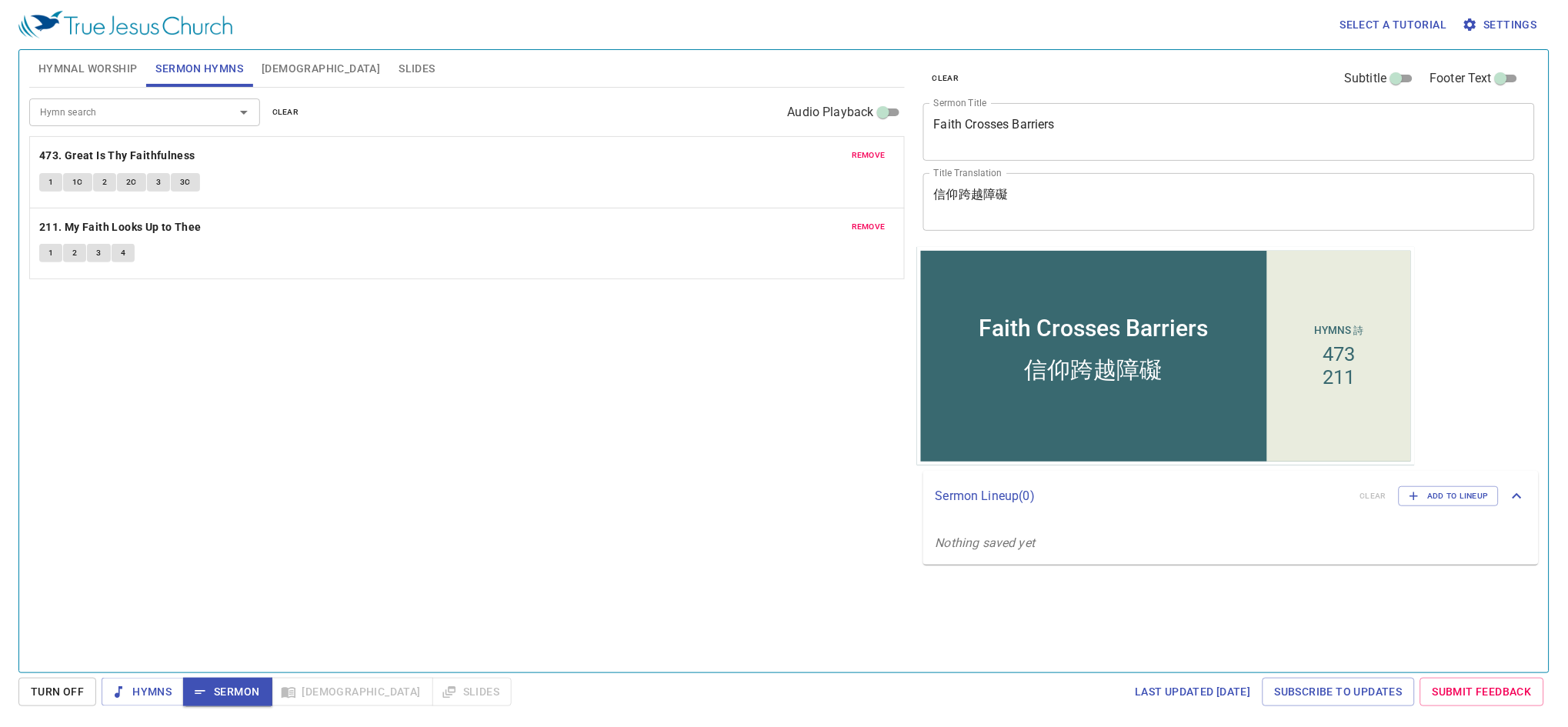
click at [259, 59] on button "Bible" at bounding box center [321, 68] width 137 height 37
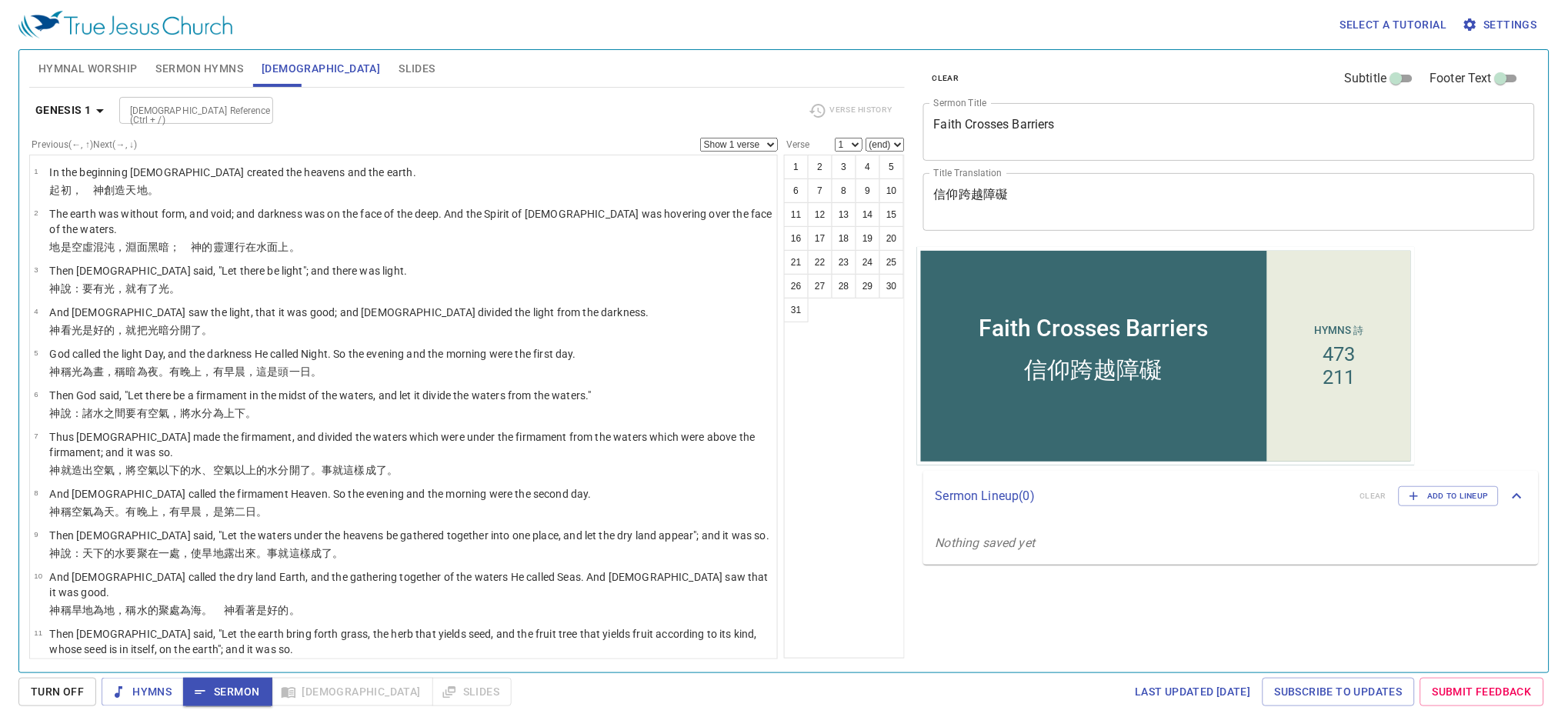
click at [170, 106] on input "Bible Reference (Ctrl + /)" at bounding box center [184, 110] width 120 height 17
type input "mt 15"
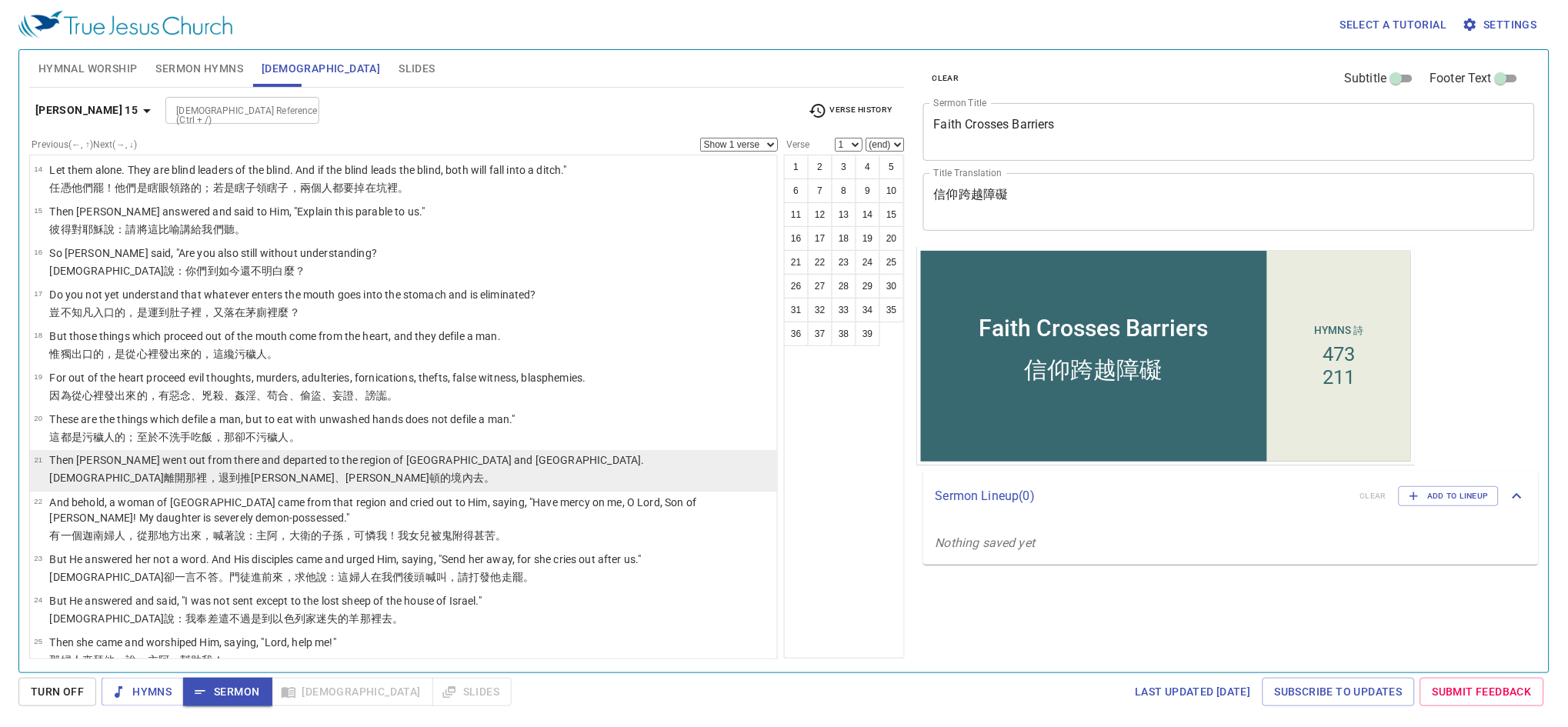
scroll to position [576, 0]
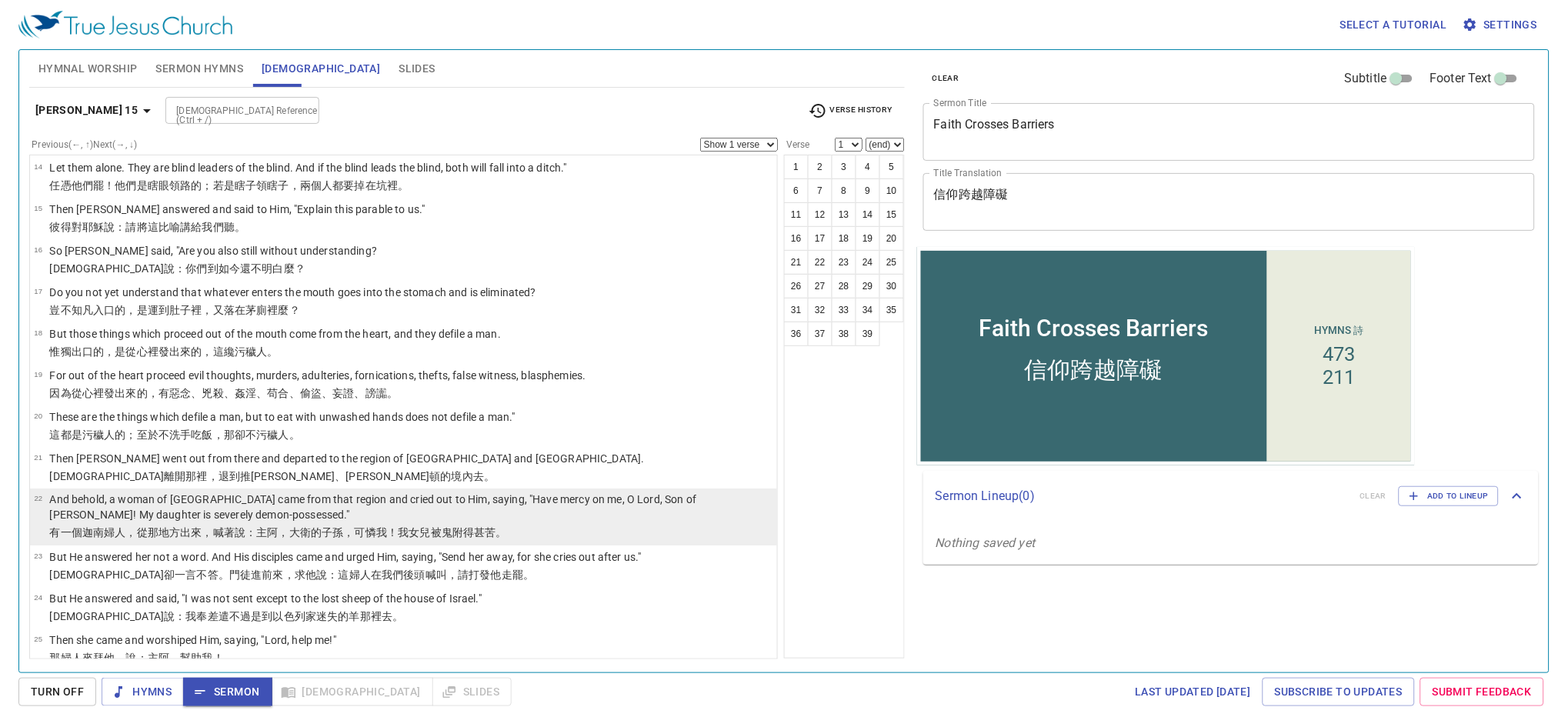
click at [585, 501] on p "And behold, a woman of [GEOGRAPHIC_DATA] came from that region and cried out to…" at bounding box center [411, 508] width 723 height 31
select select "22"
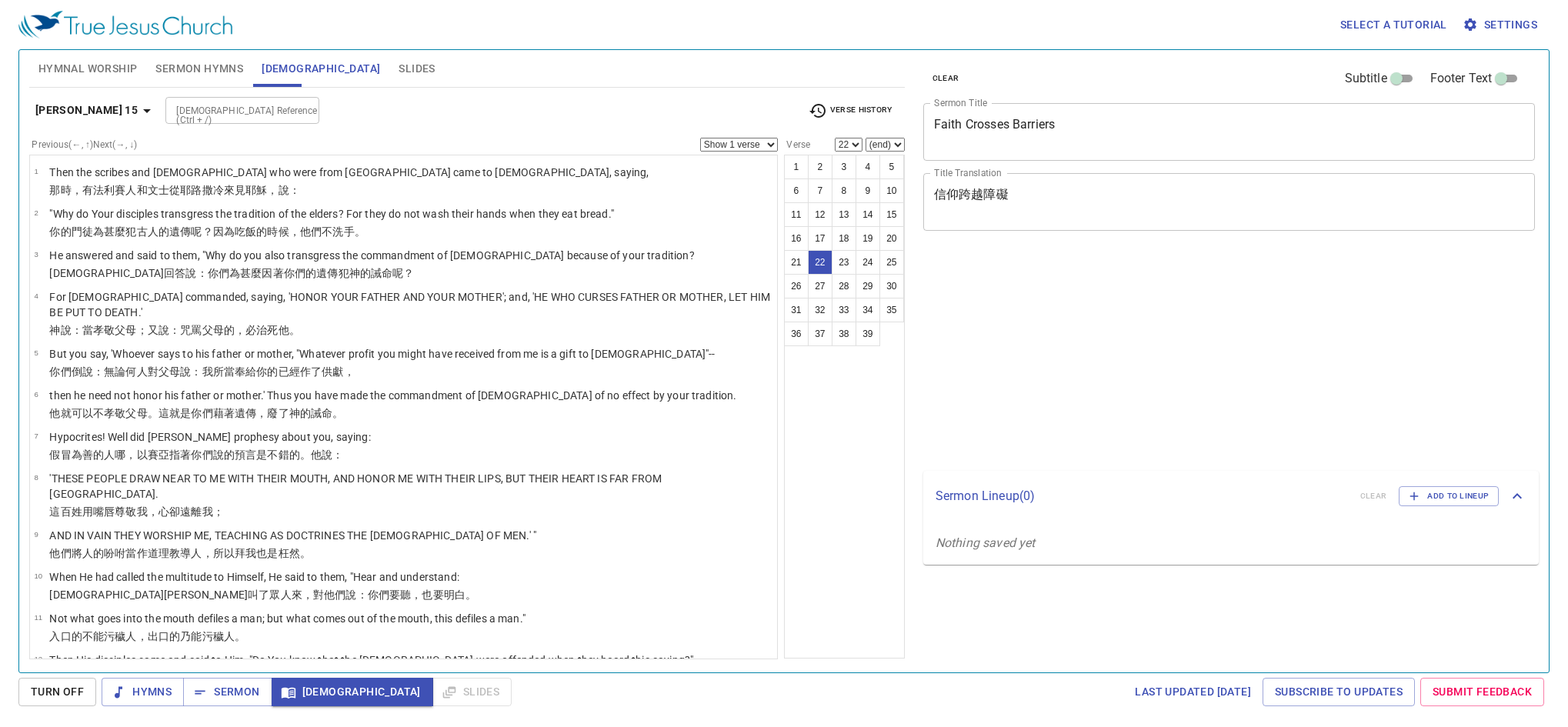
select select "22"
select select "24"
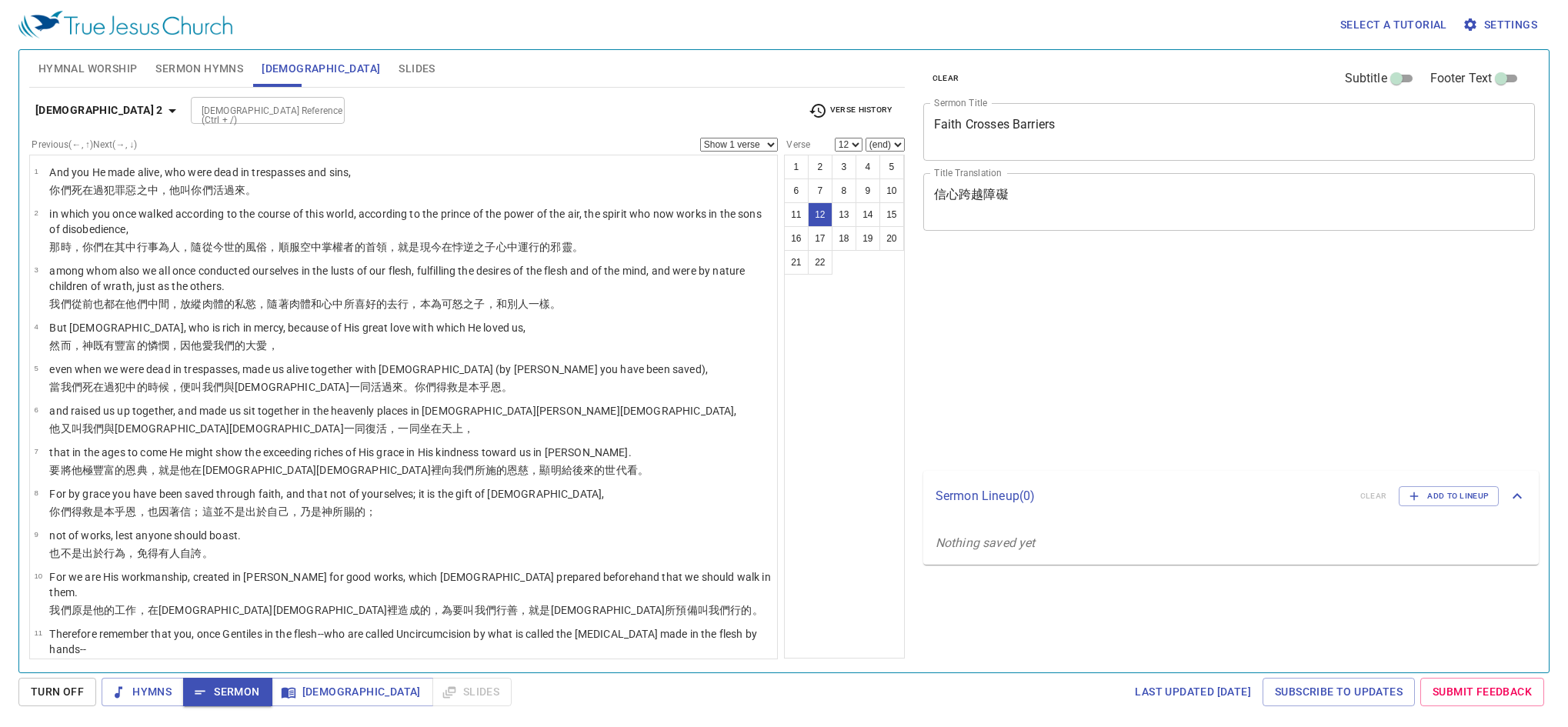
select select "12"
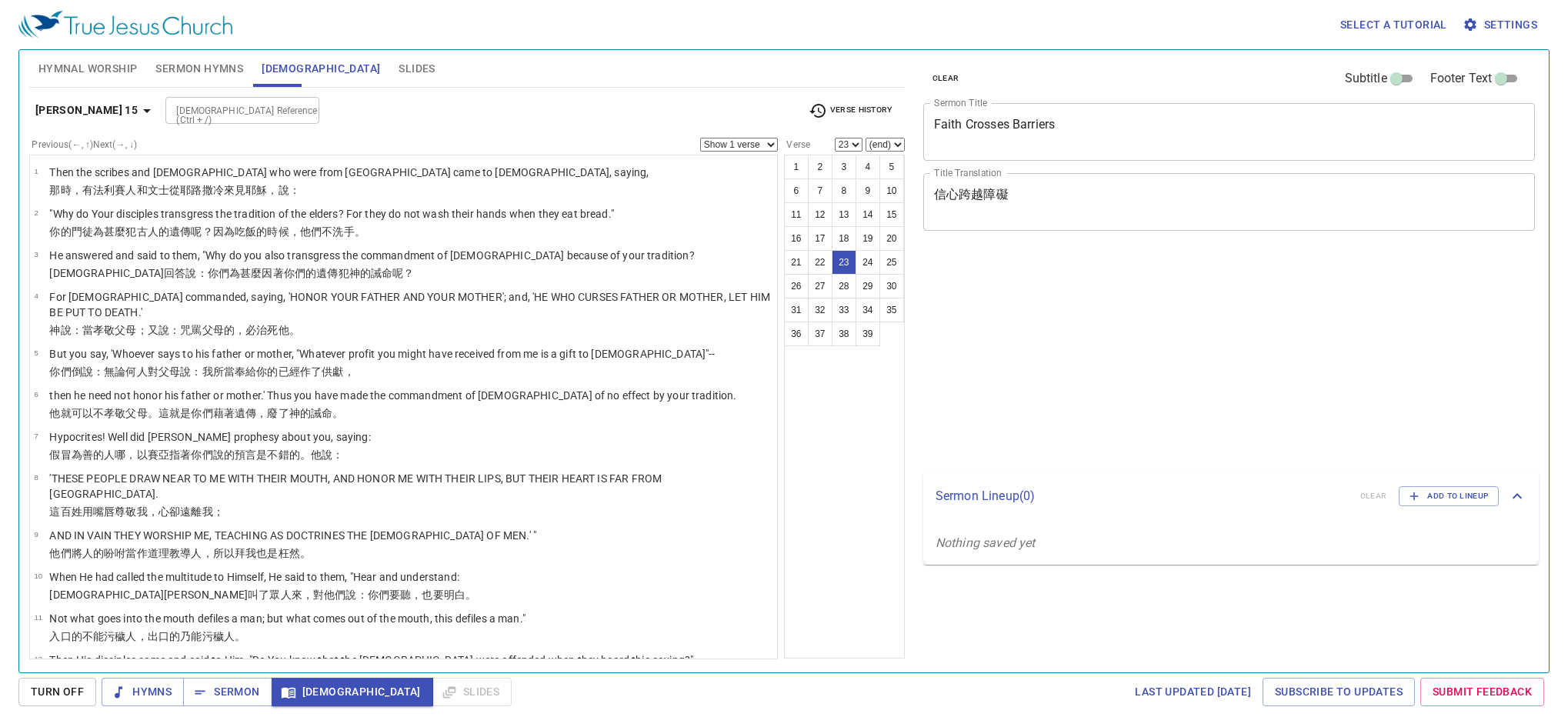
select select "23"
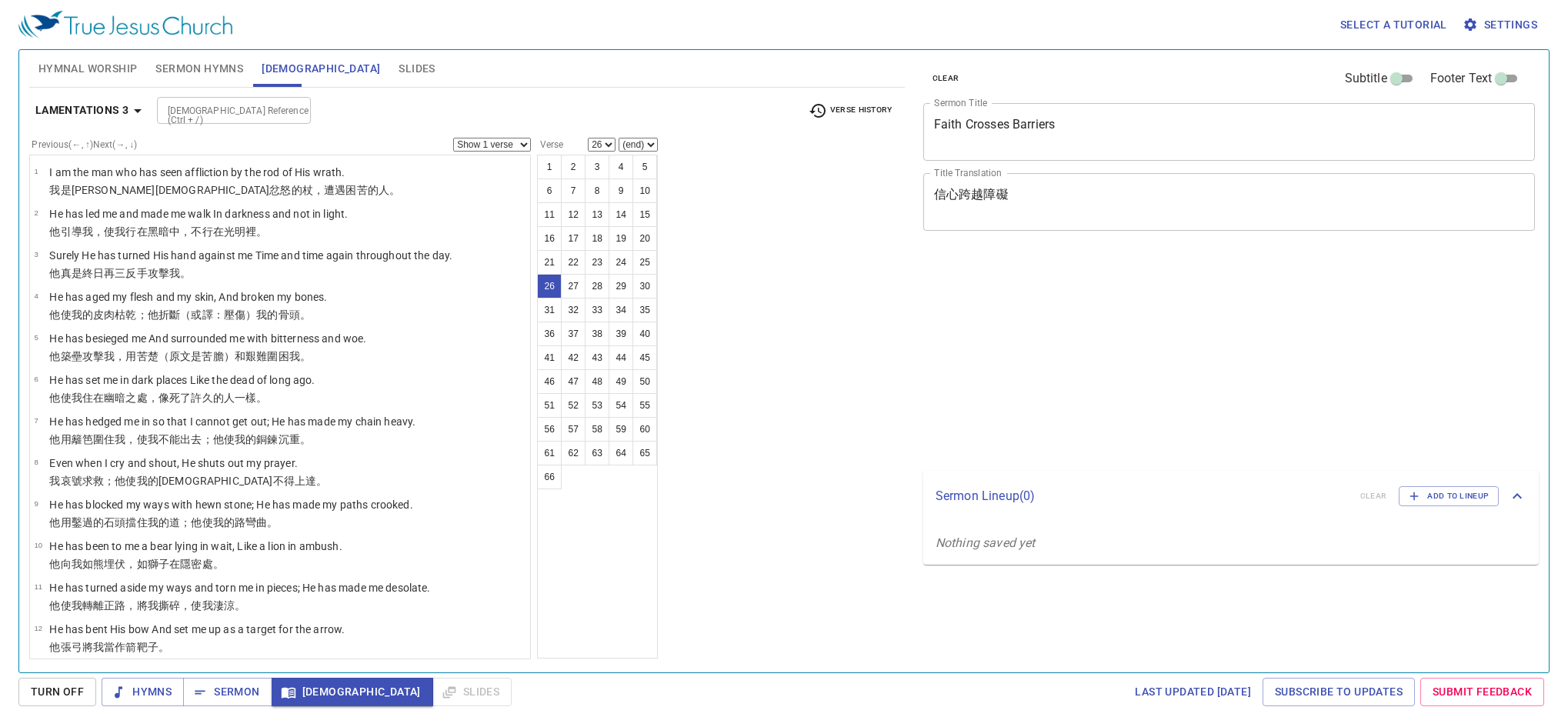
select select "26"
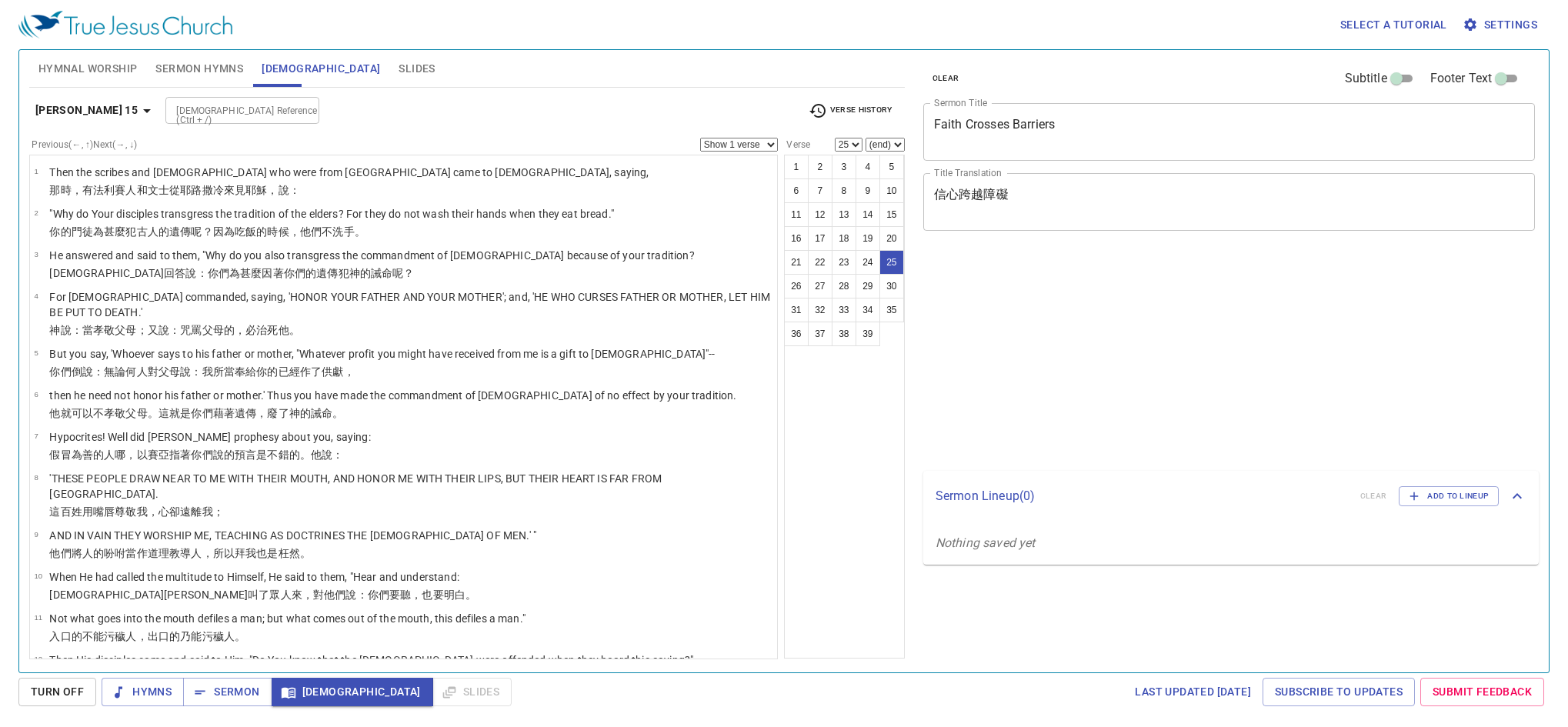
select select "25"
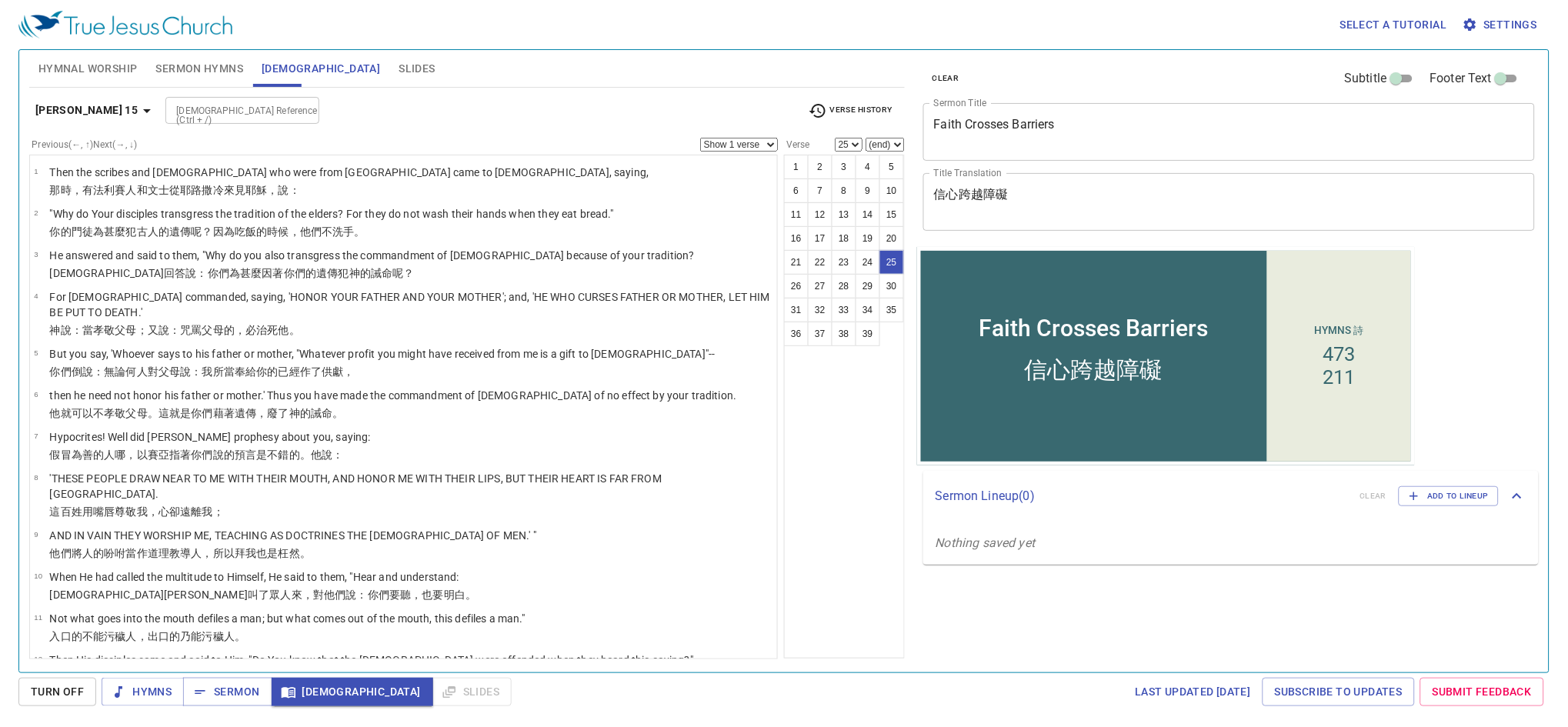
scroll to position [803, 0]
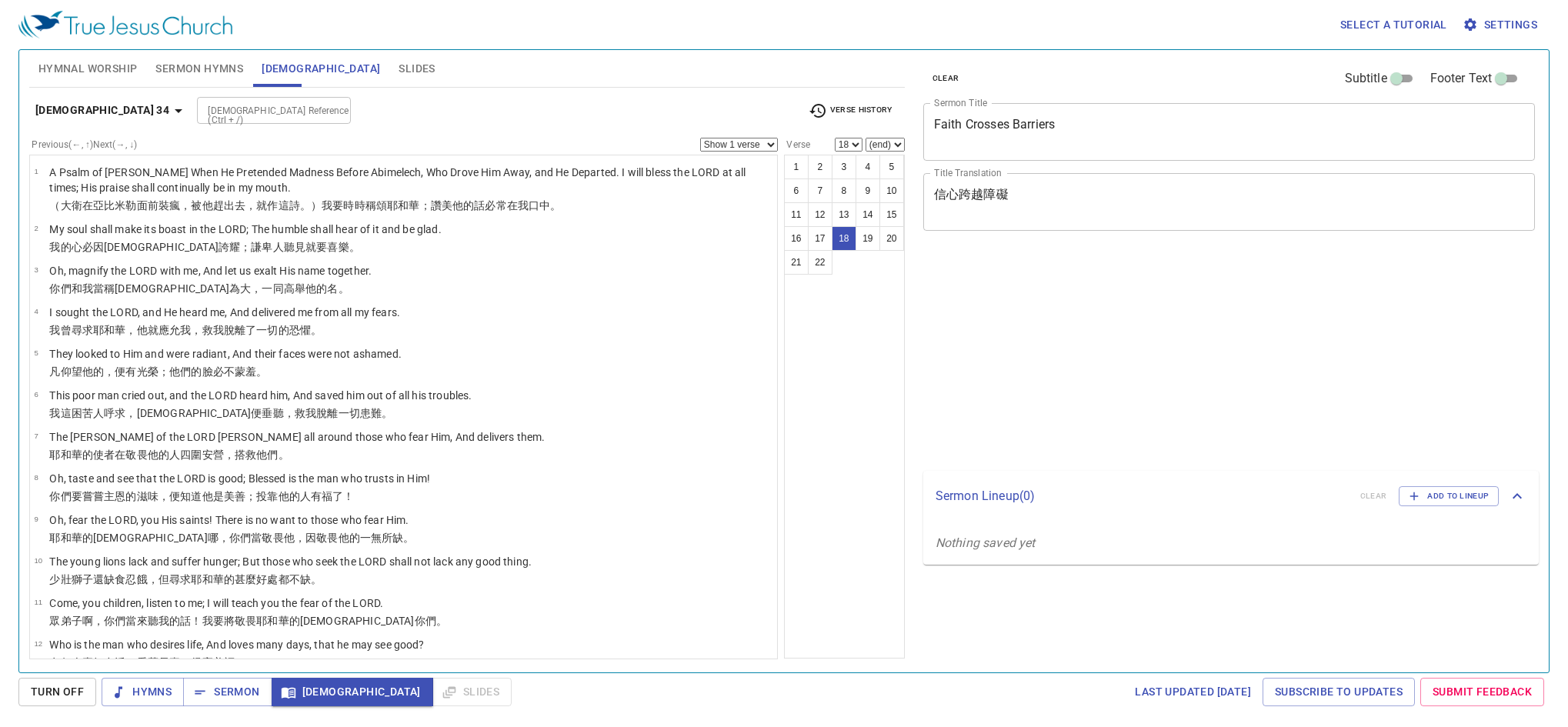
select select "18"
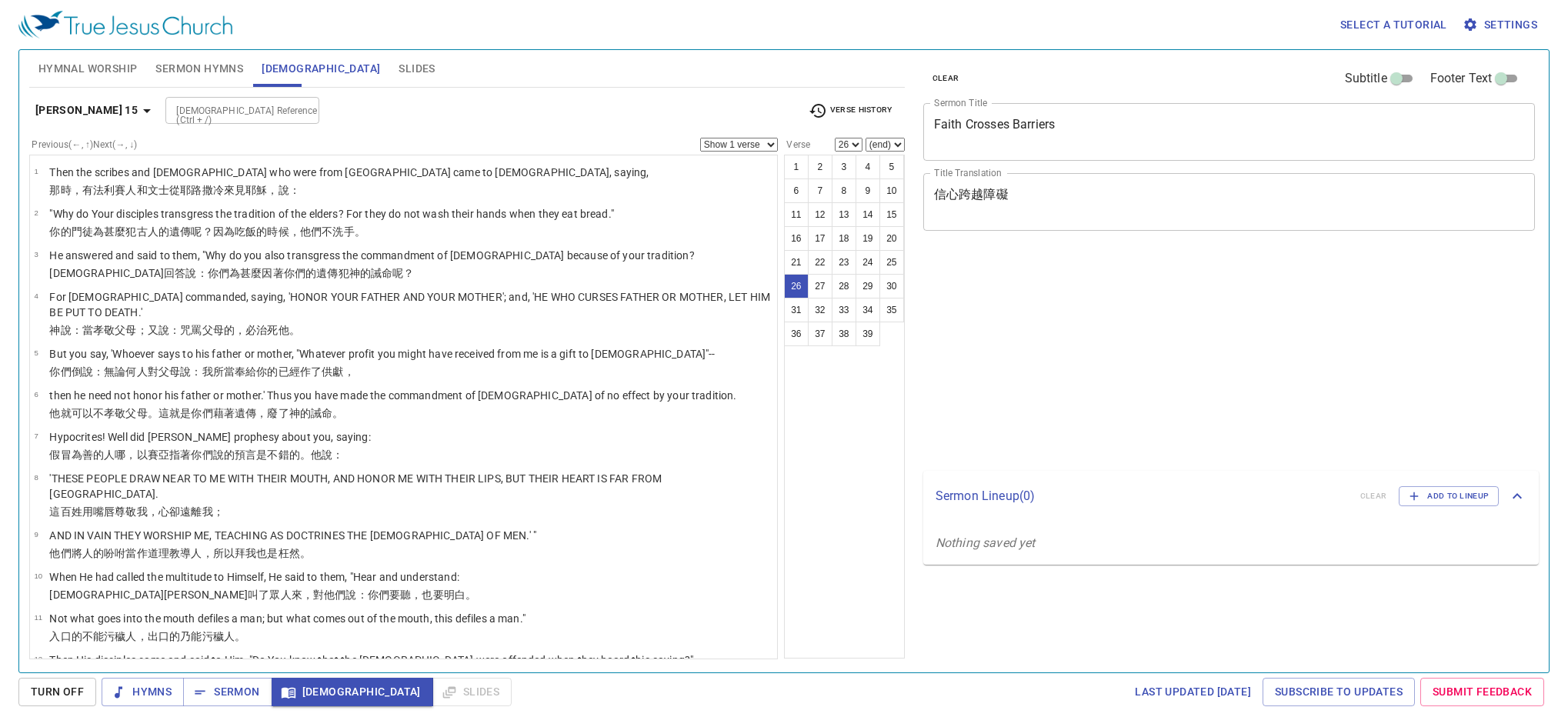
select select "26"
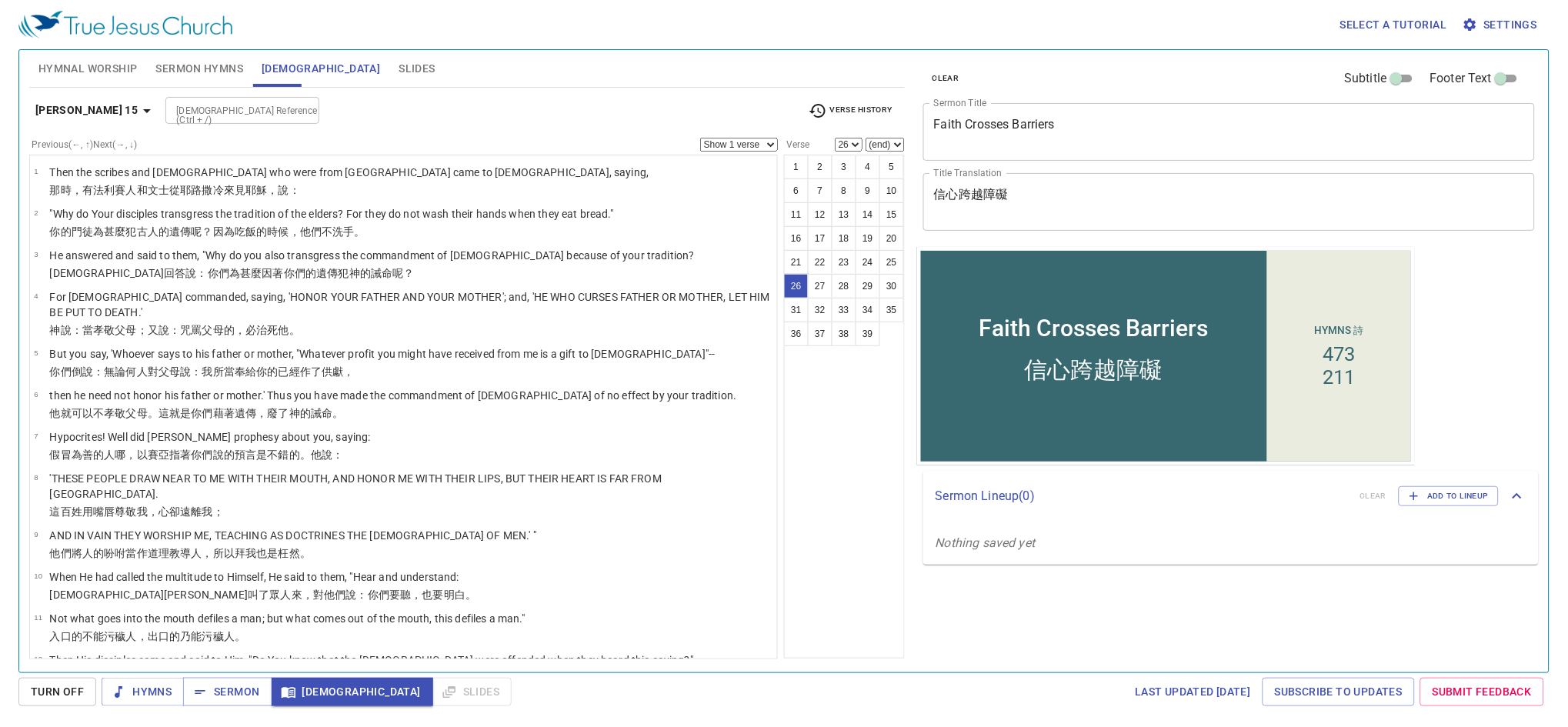
scroll to position [928, 0]
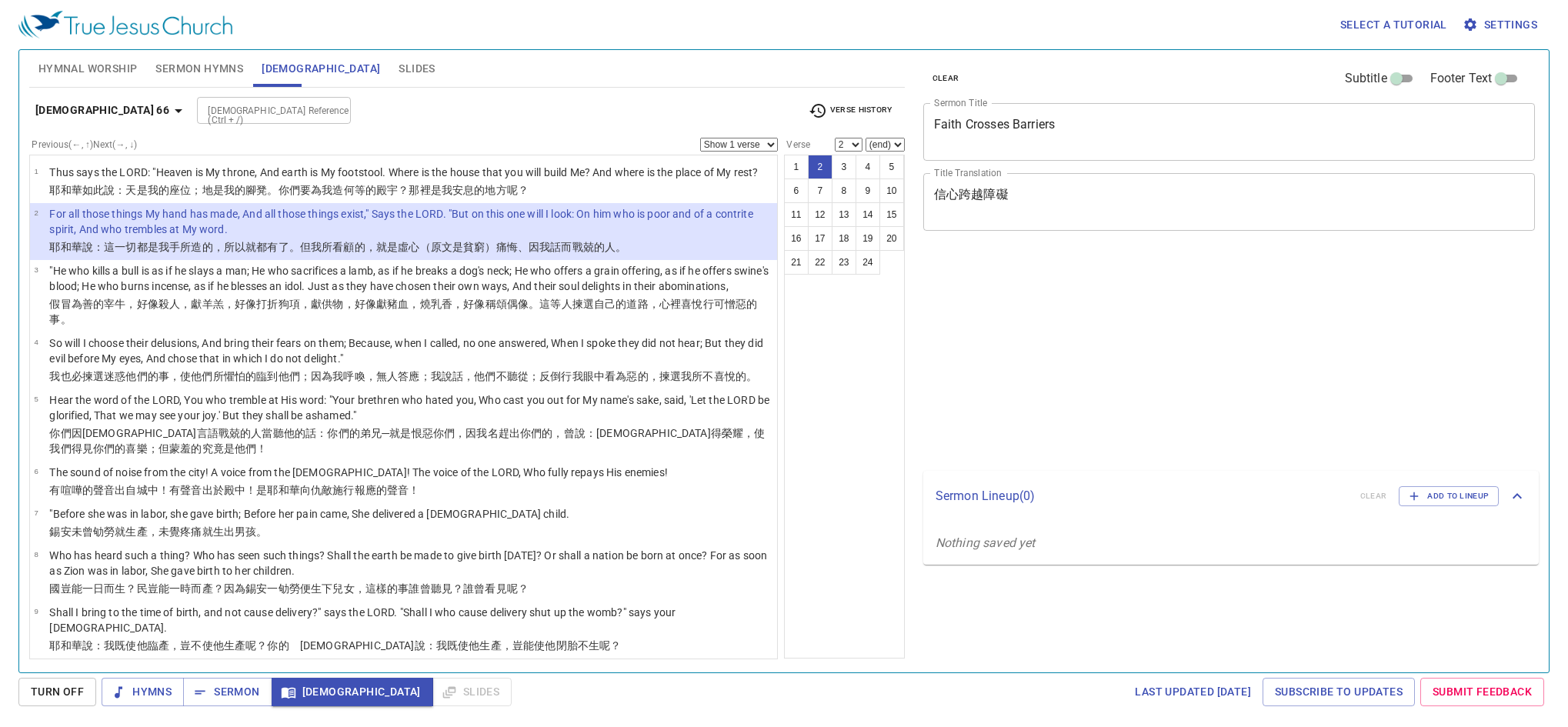
select select "2"
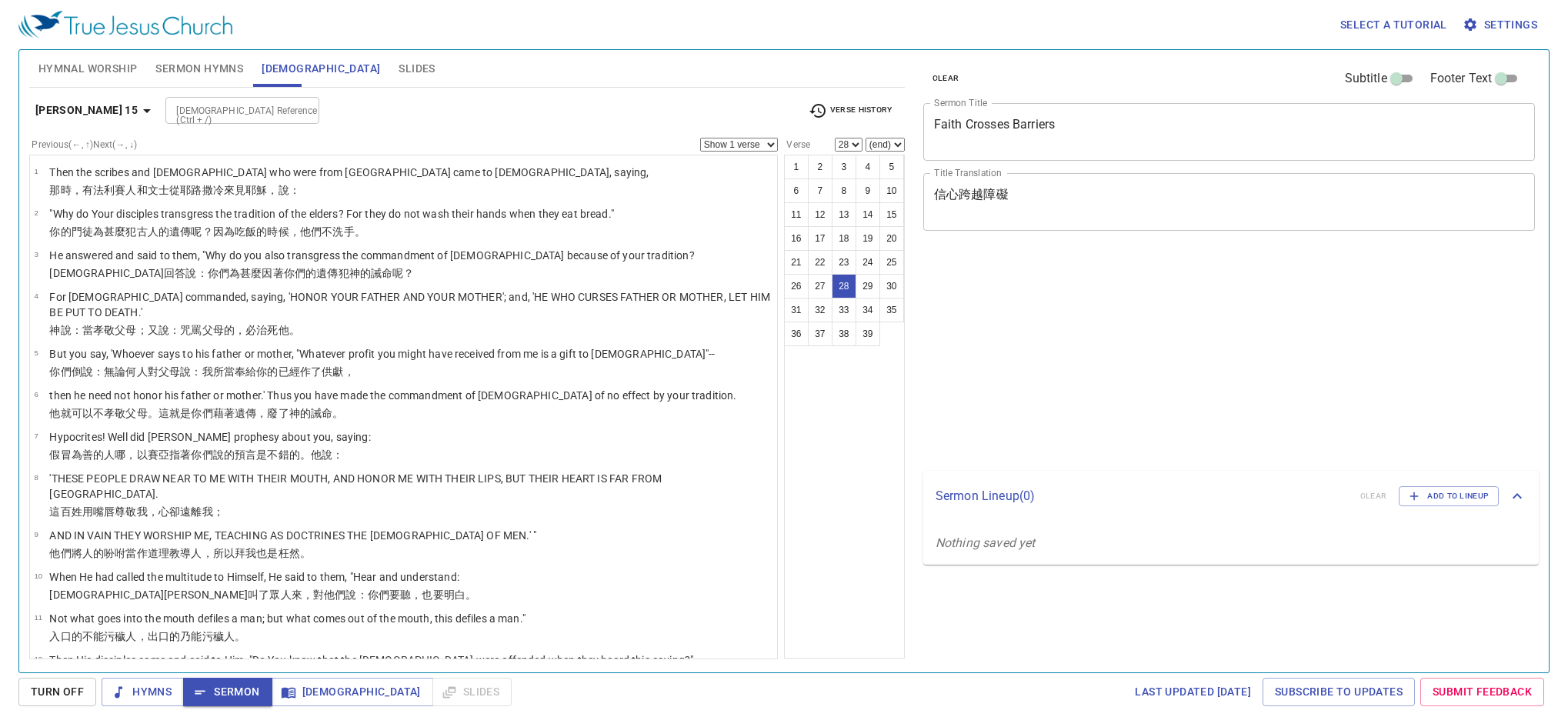
select select "28"
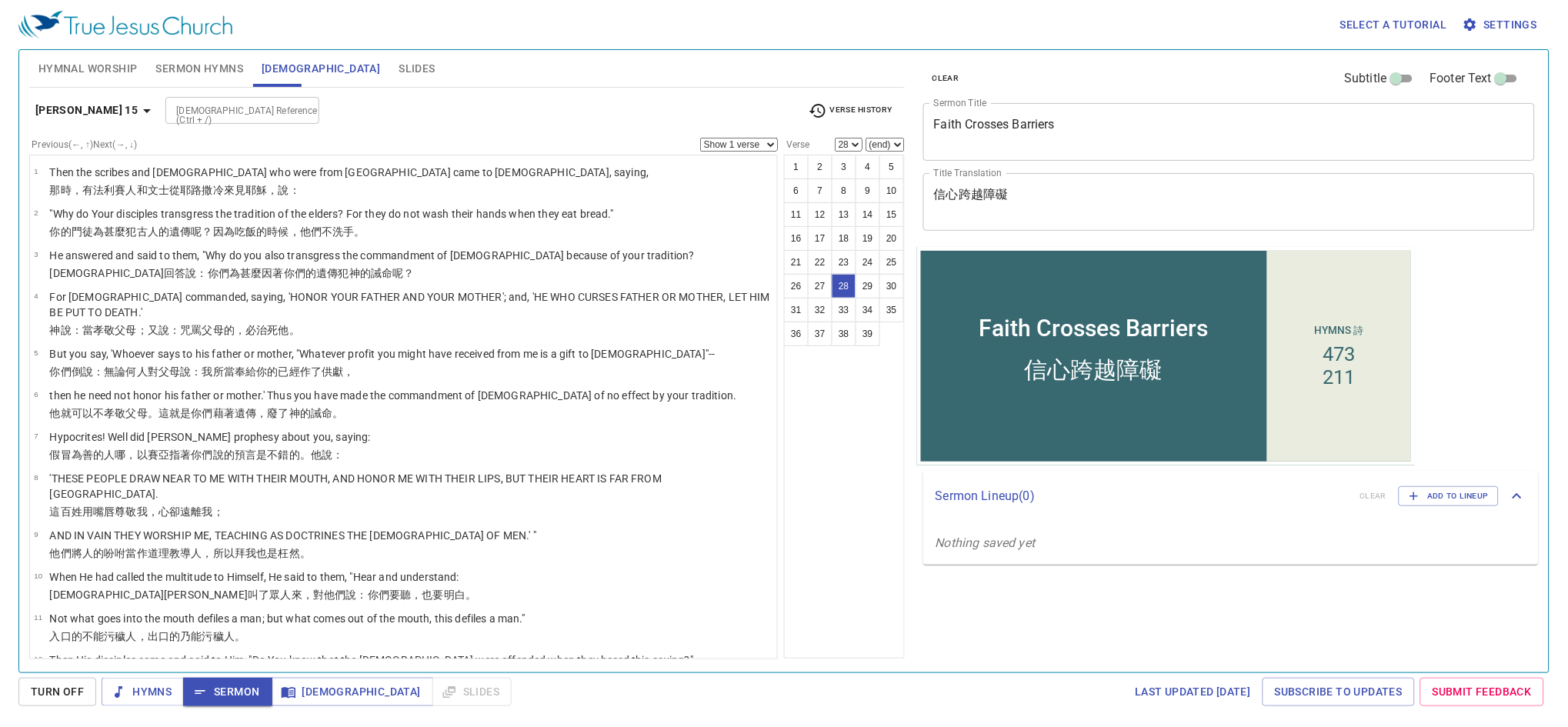
scroll to position [927, 0]
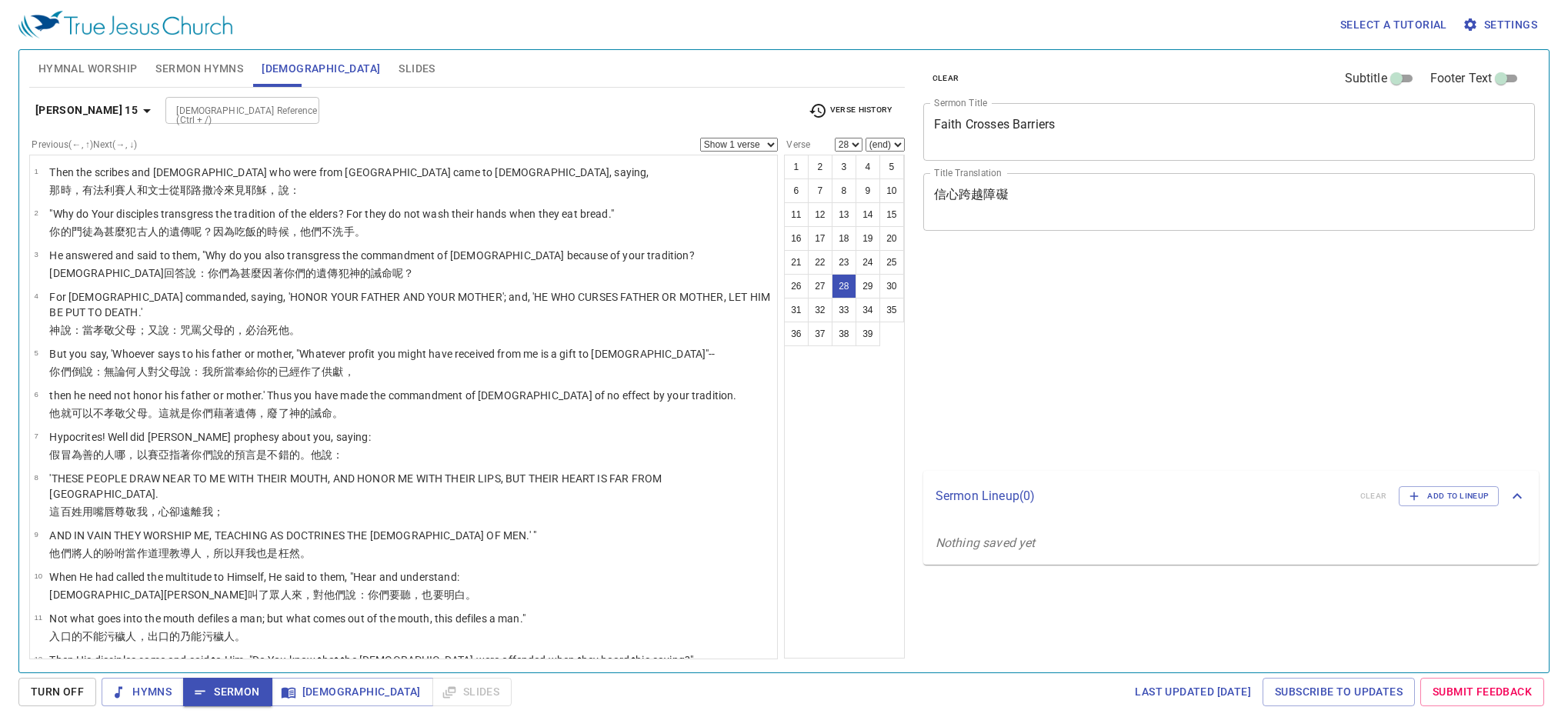
select select "28"
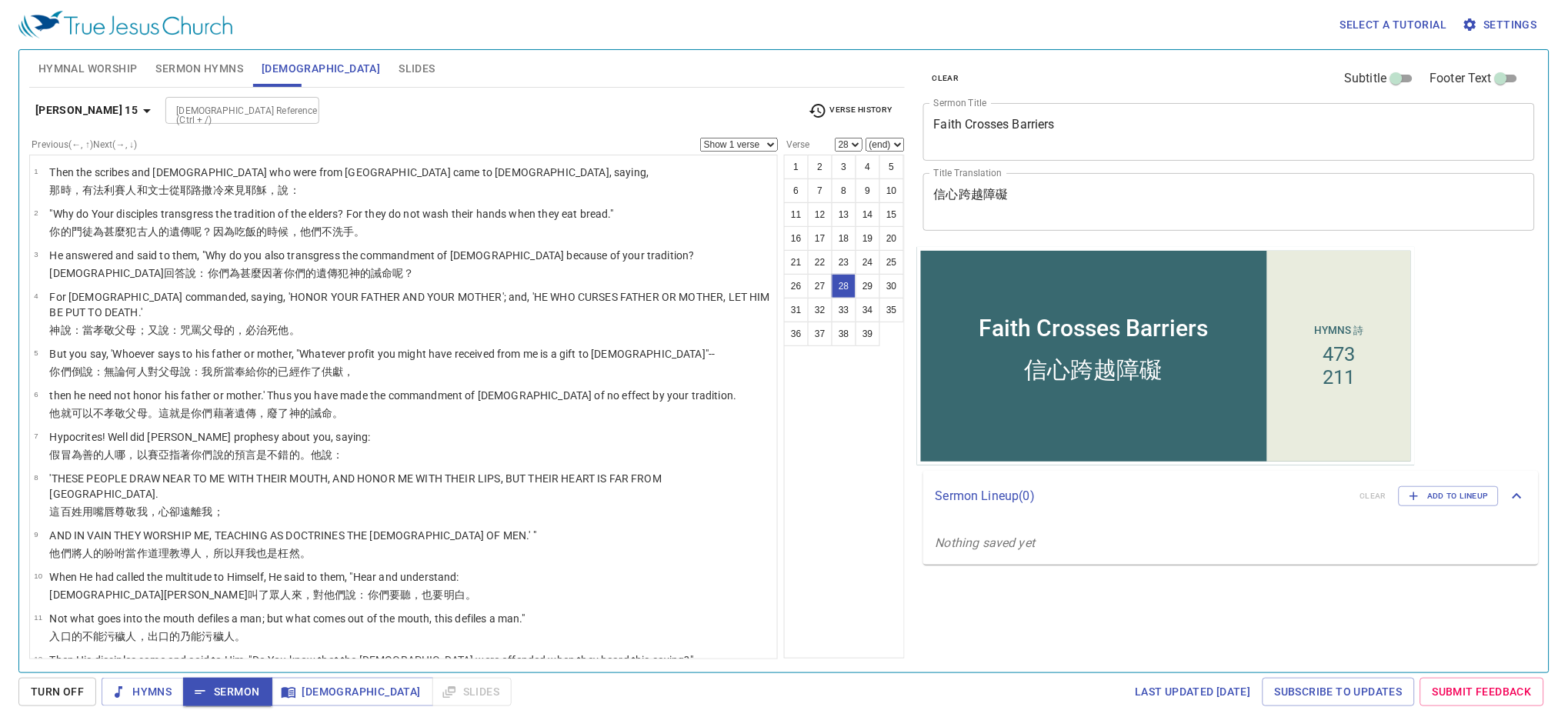
scroll to position [927, 0]
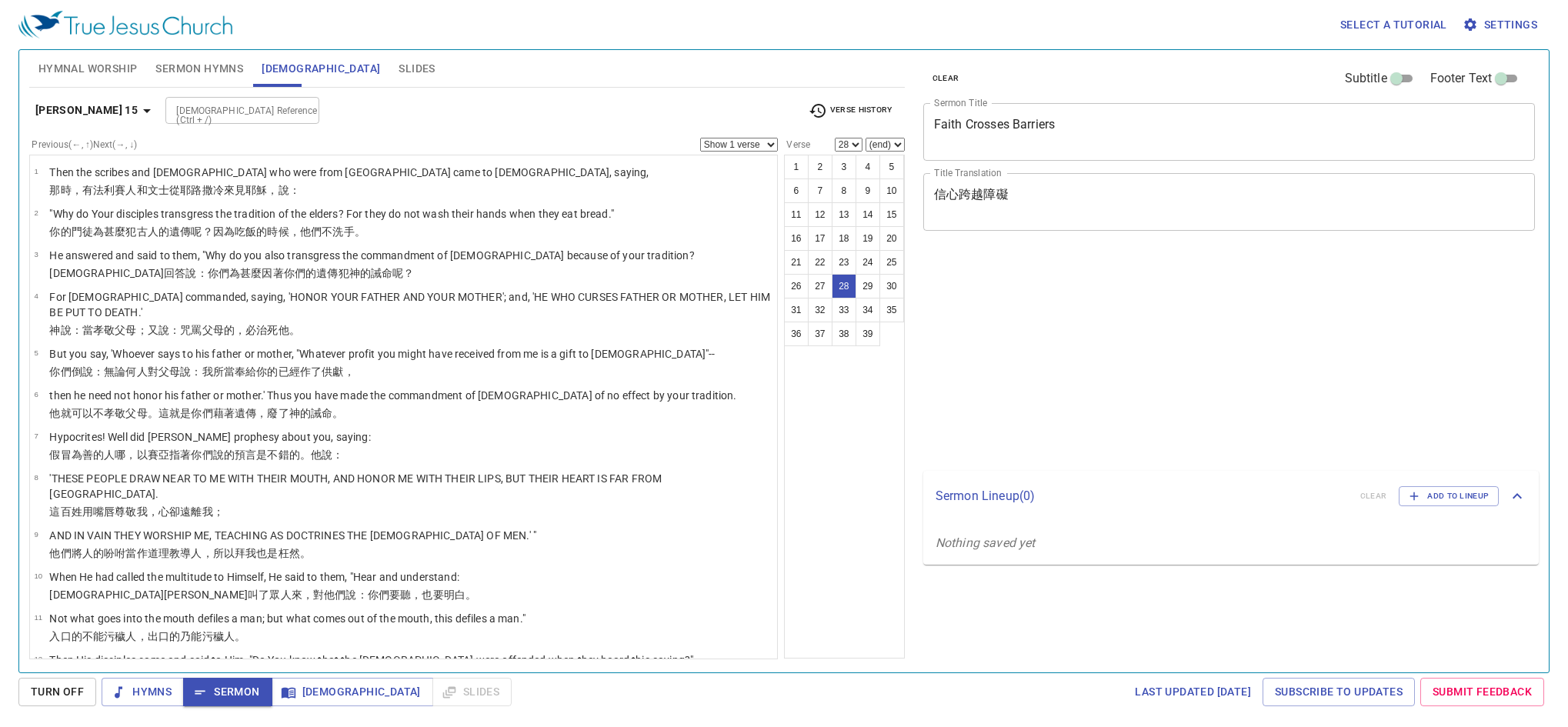
select select "28"
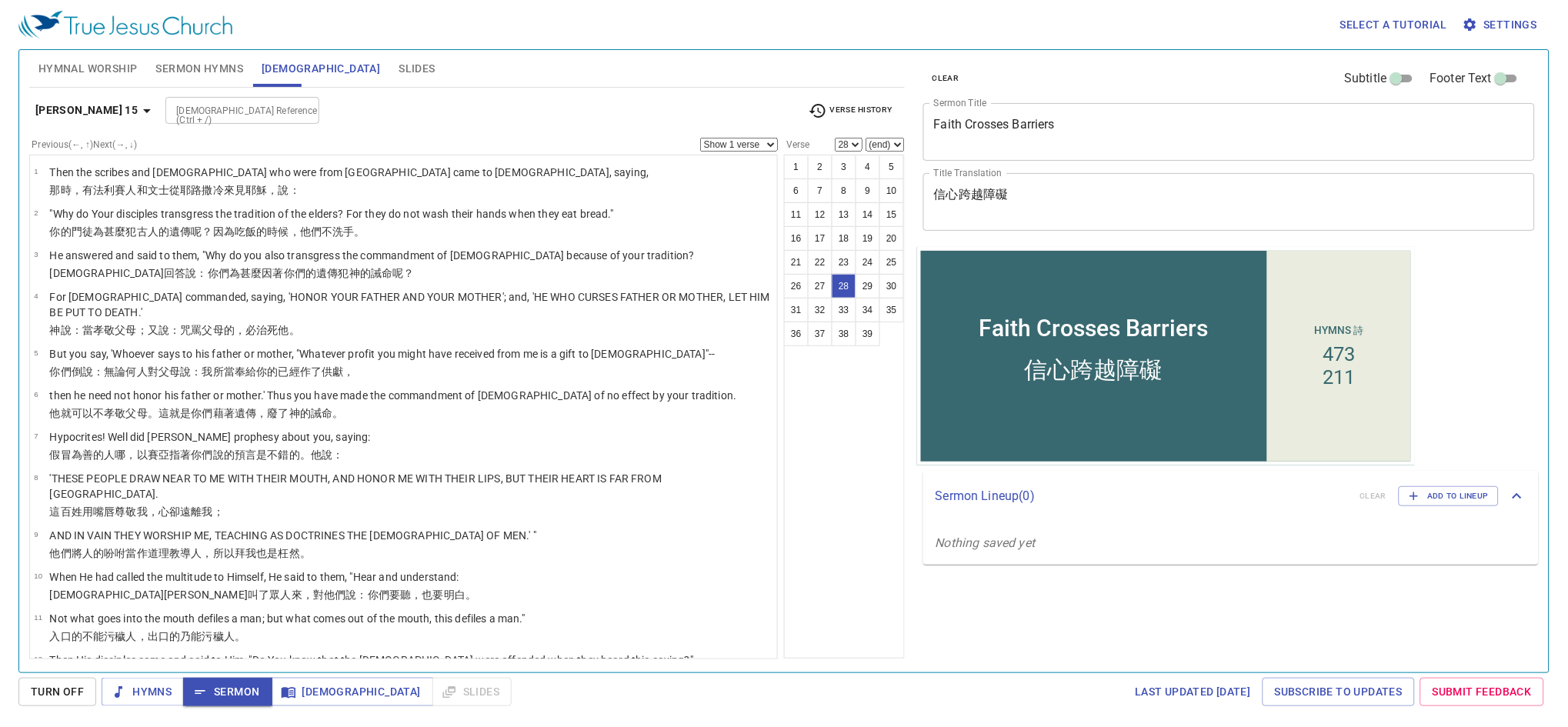
scroll to position [927, 0]
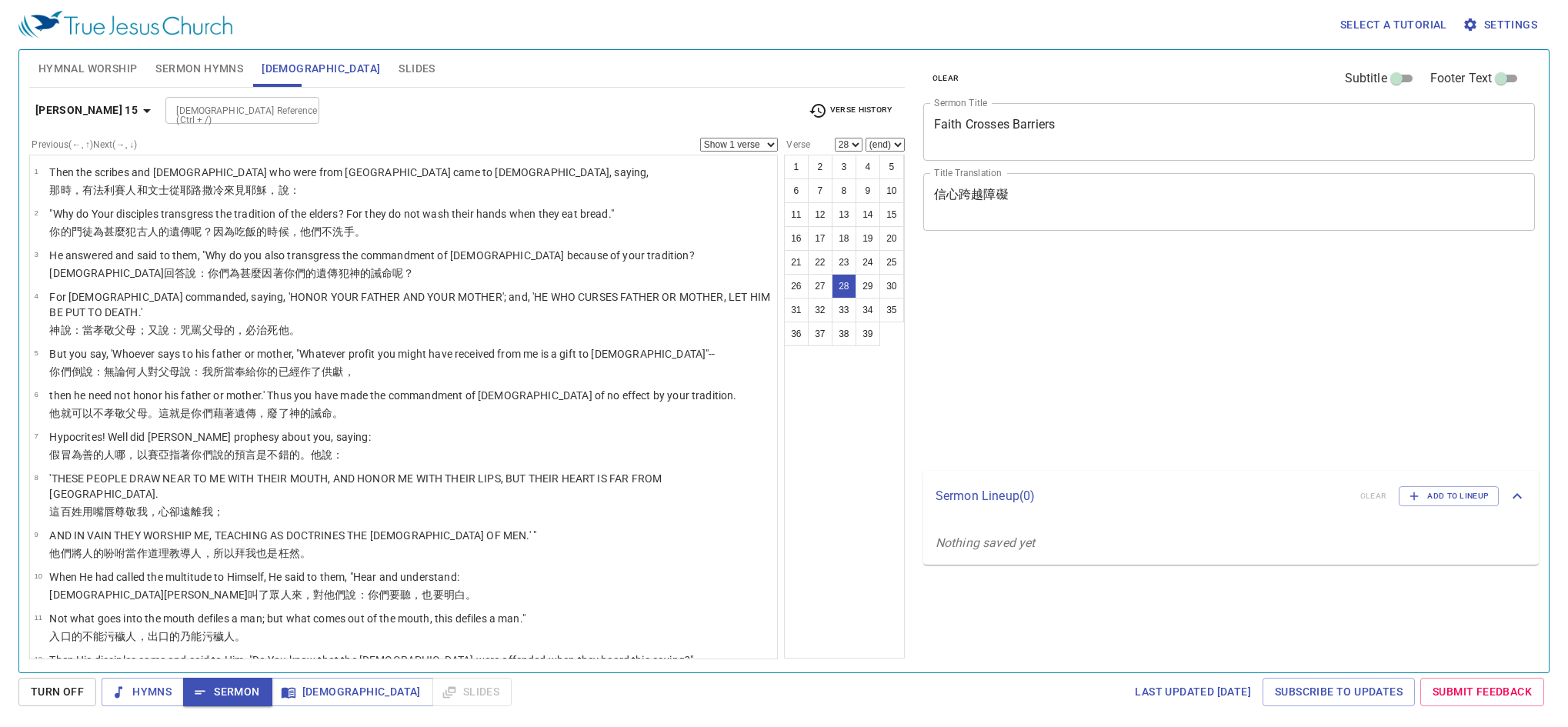
select select "28"
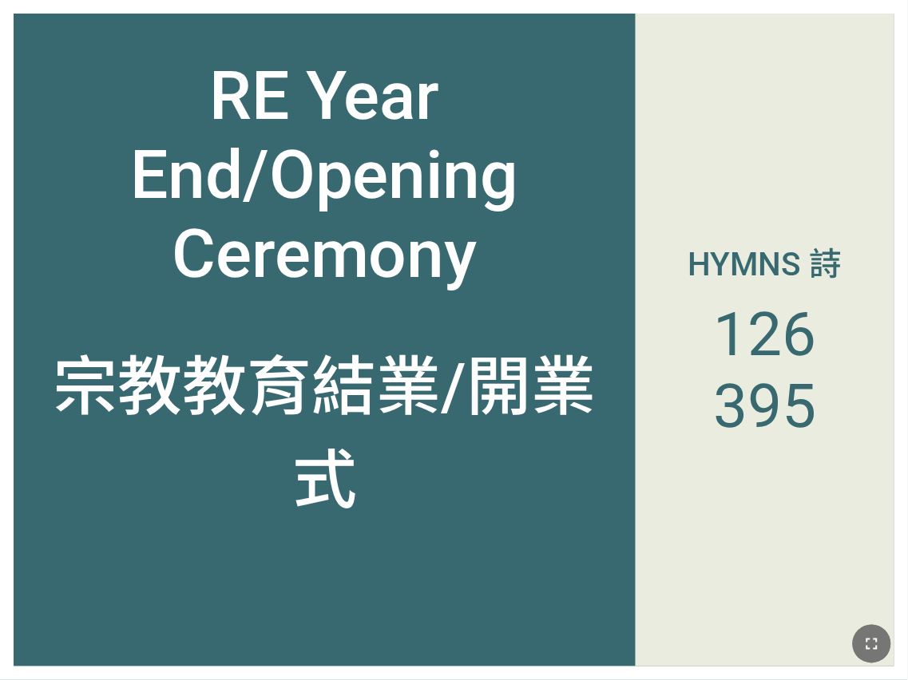
click at [879, 648] on icon "button" at bounding box center [871, 644] width 19 height 19
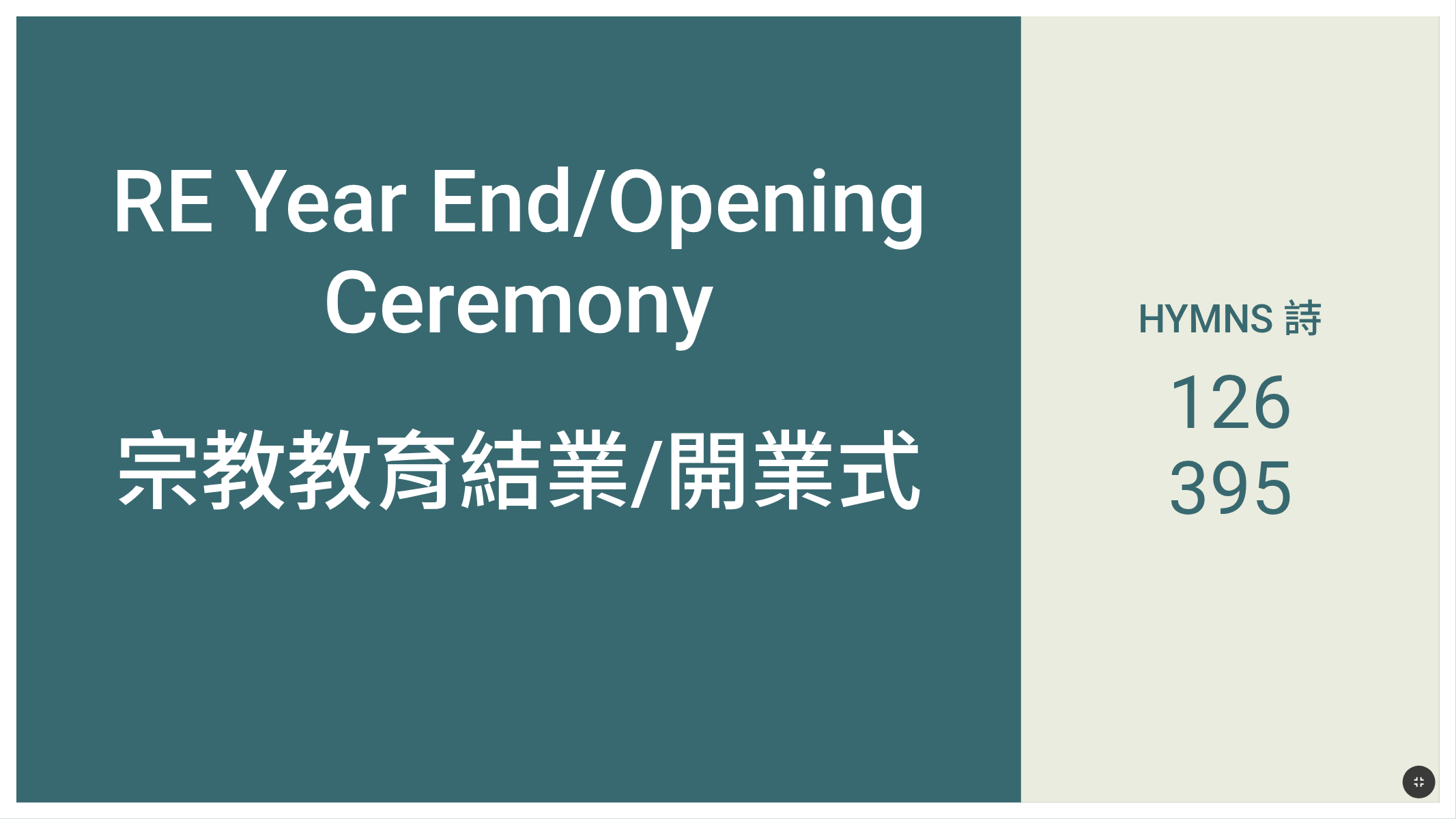
click at [326, 201] on div "RE Year End/Opening Ceremony" at bounding box center [518, 252] width 972 height 202
click at [331, 188] on div "RE Year End/Opening Ceremony" at bounding box center [518, 252] width 972 height 202
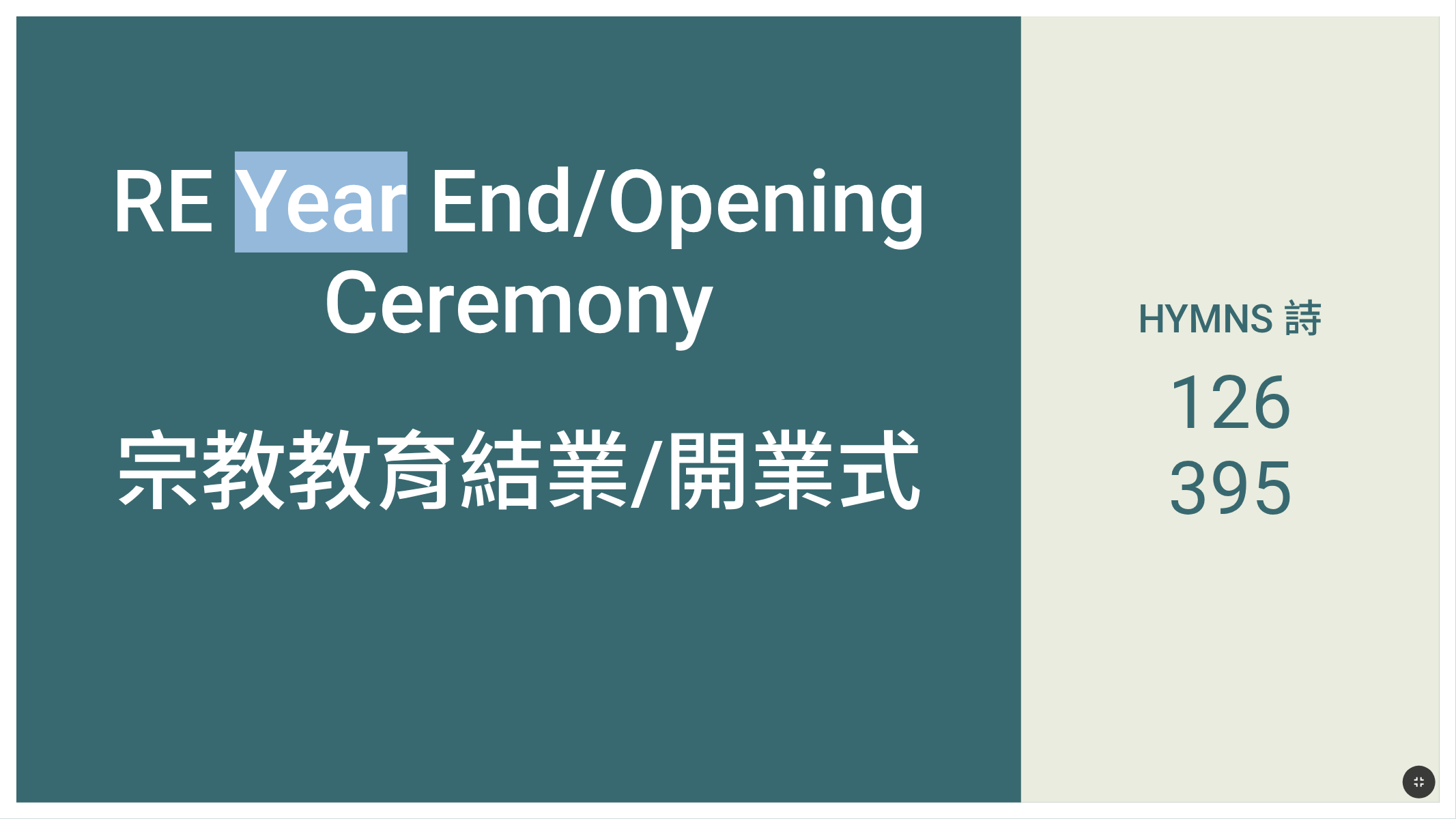
click at [331, 188] on div "RE Year End/Opening Ceremony" at bounding box center [518, 252] width 972 height 202
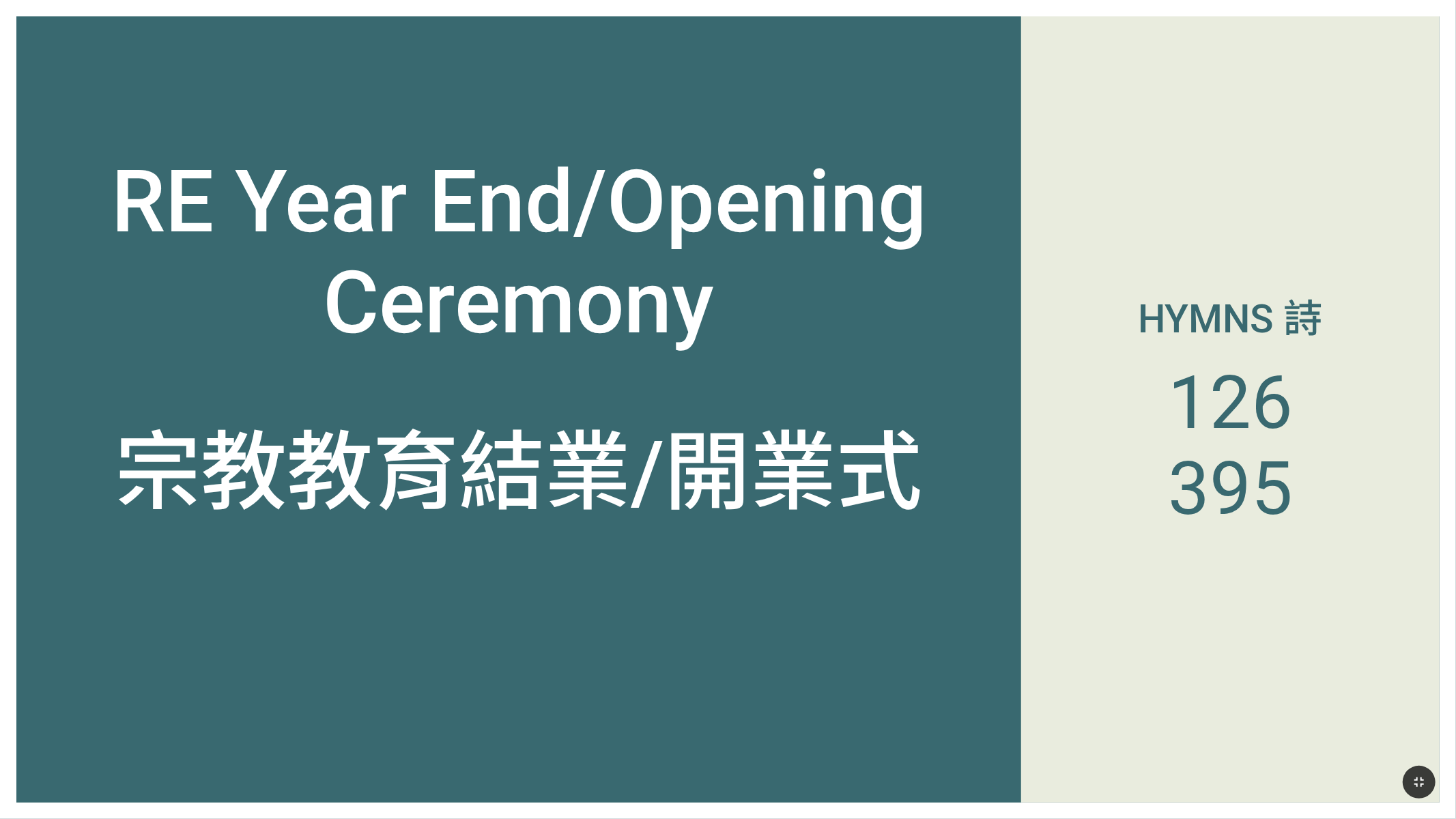
click at [365, 150] on div "RE Year End/Opening Ceremony" at bounding box center [518, 213] width 1005 height 315
click at [695, 321] on div "RE Year End/Opening Ceremony" at bounding box center [518, 252] width 972 height 202
click at [775, 347] on div "RE Year End/Opening Ceremony" at bounding box center [518, 252] width 972 height 202
click at [775, 580] on div "宗教教育結業/開業式" at bounding box center [518, 508] width 1005 height 275
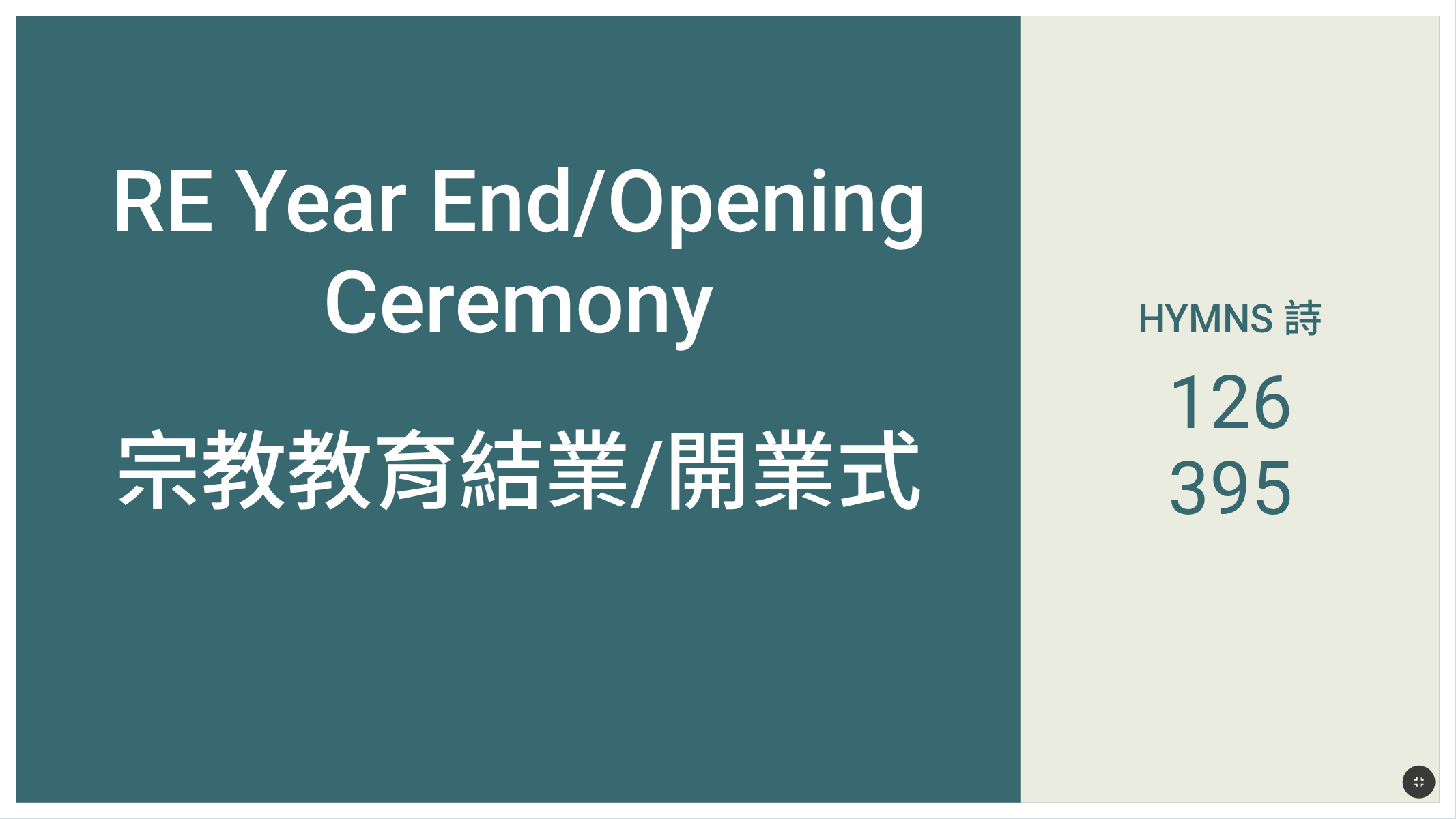
click at [775, 580] on div "宗教教育結業/開業式" at bounding box center [518, 508] width 1005 height 275
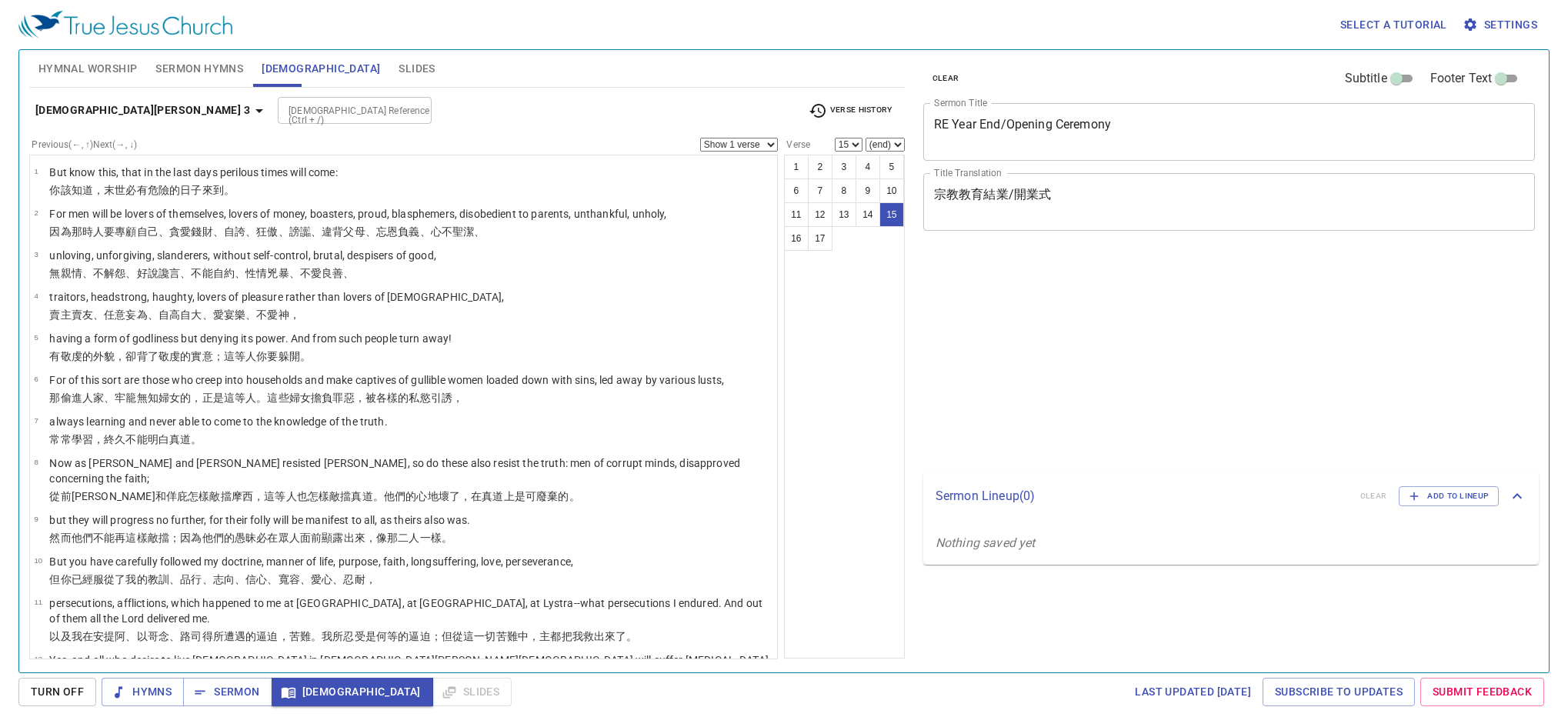
select select "15"
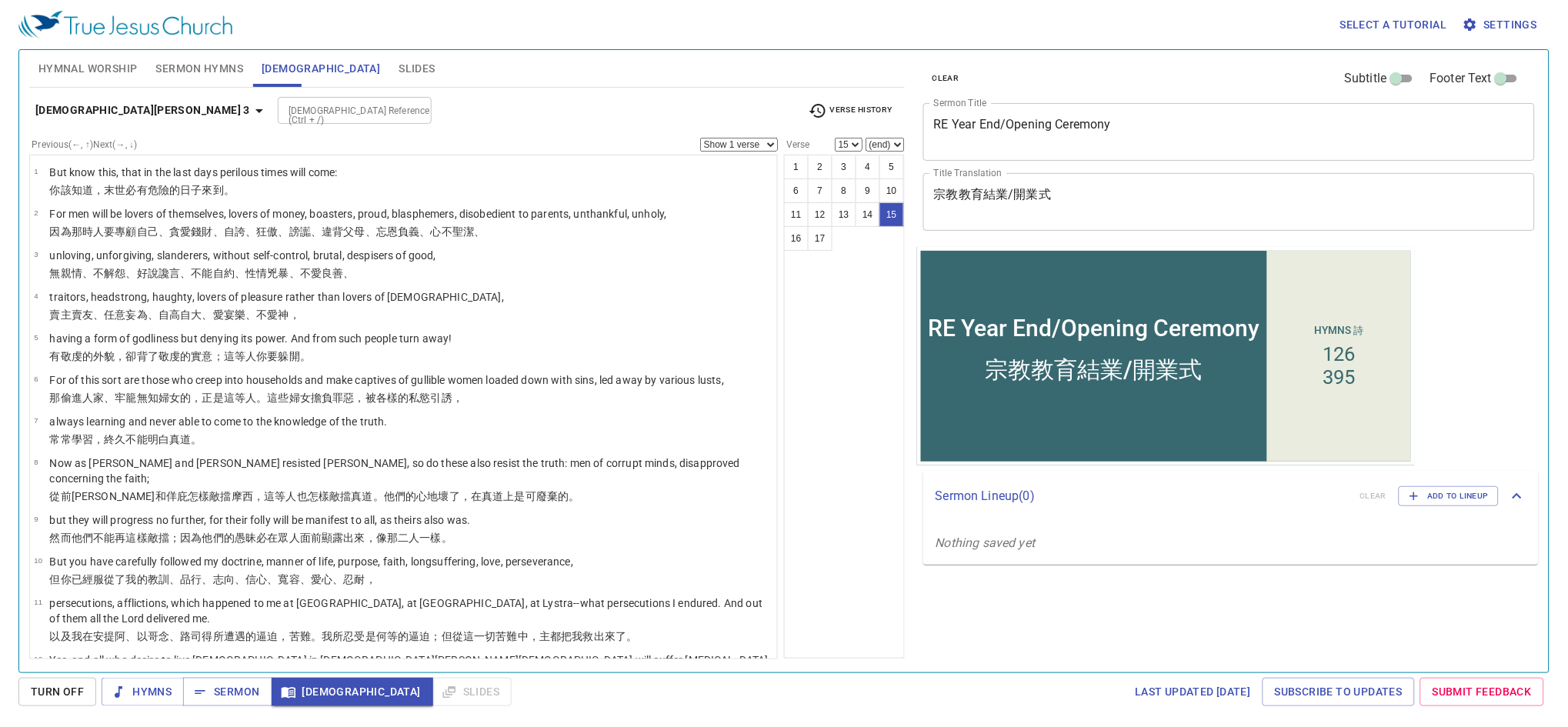
scroll to position [229, 0]
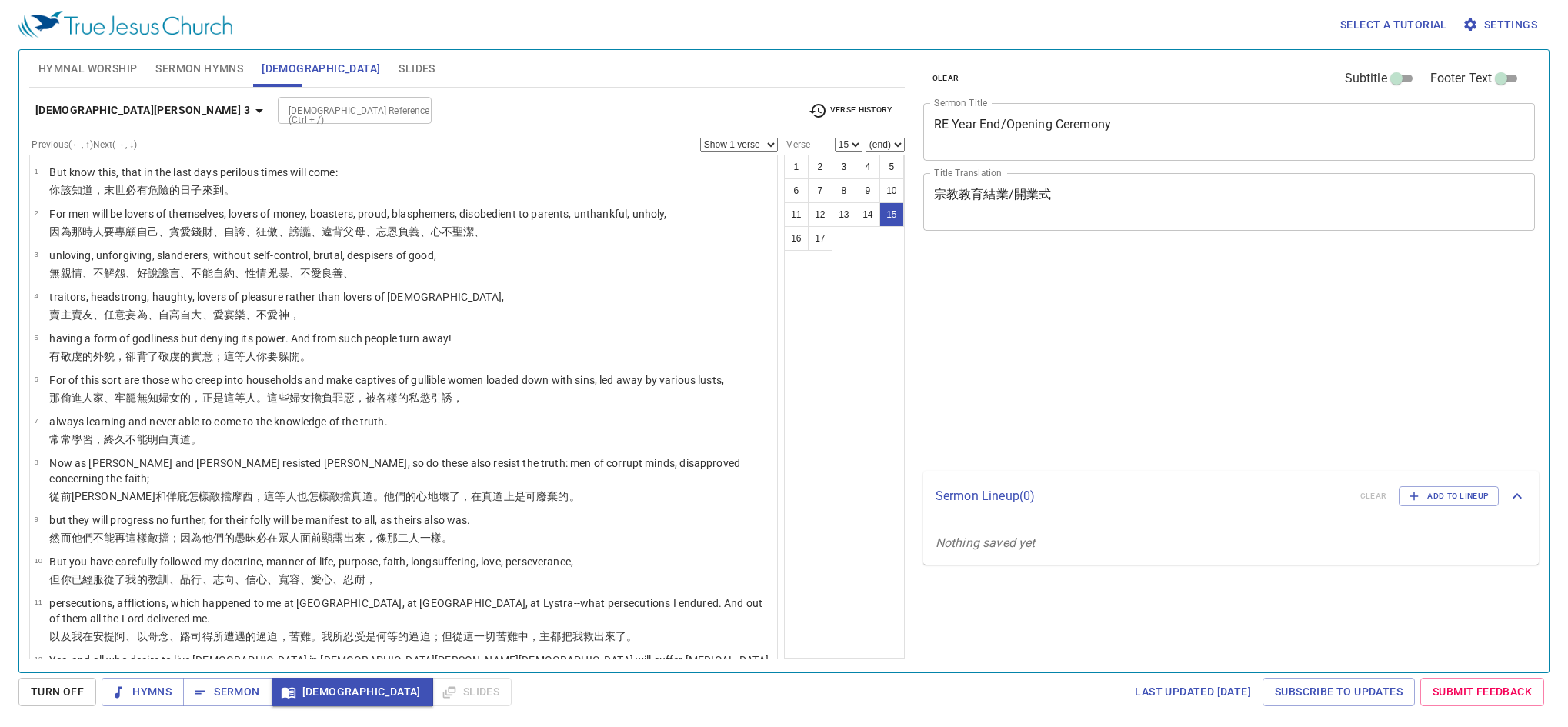
select select "15"
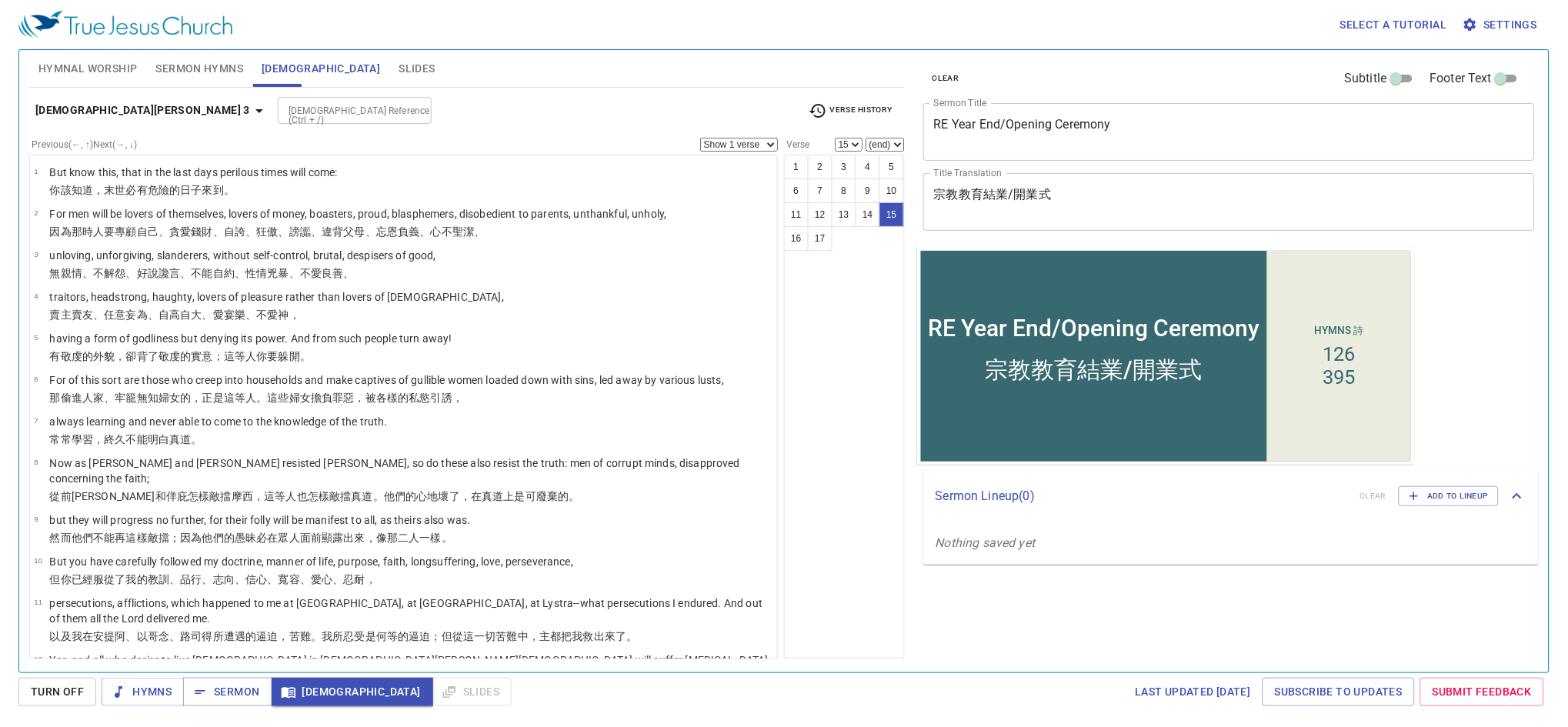
scroll to position [229, 0]
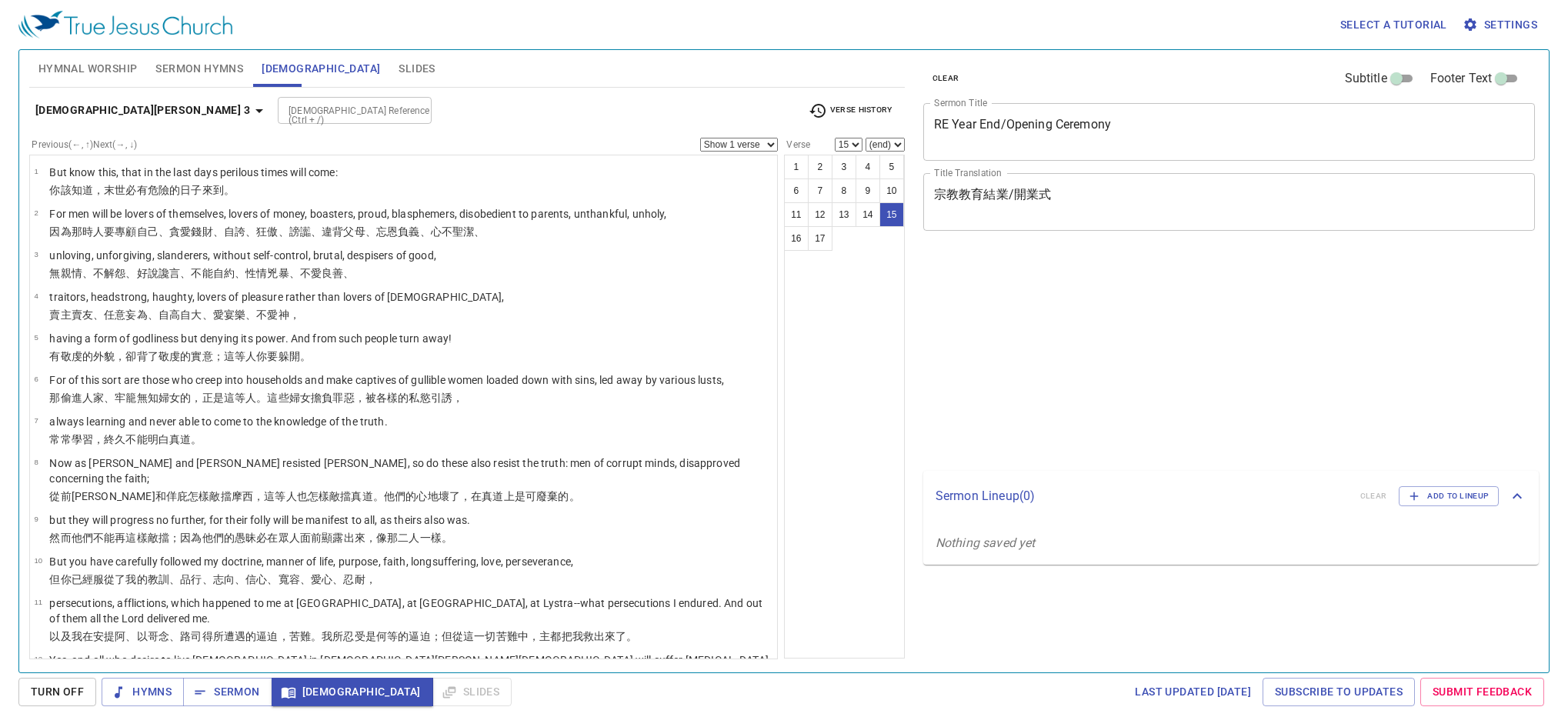
select select "15"
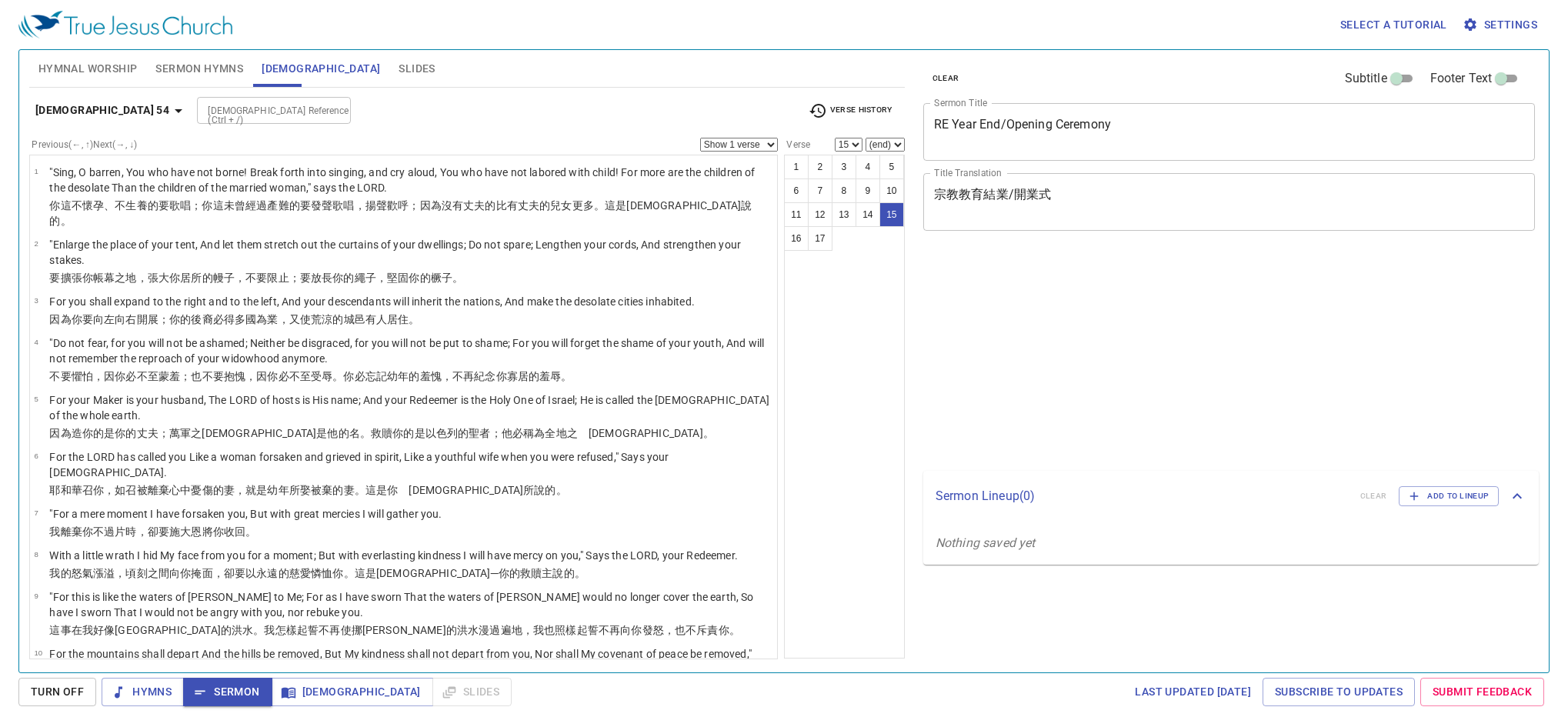
select select "15"
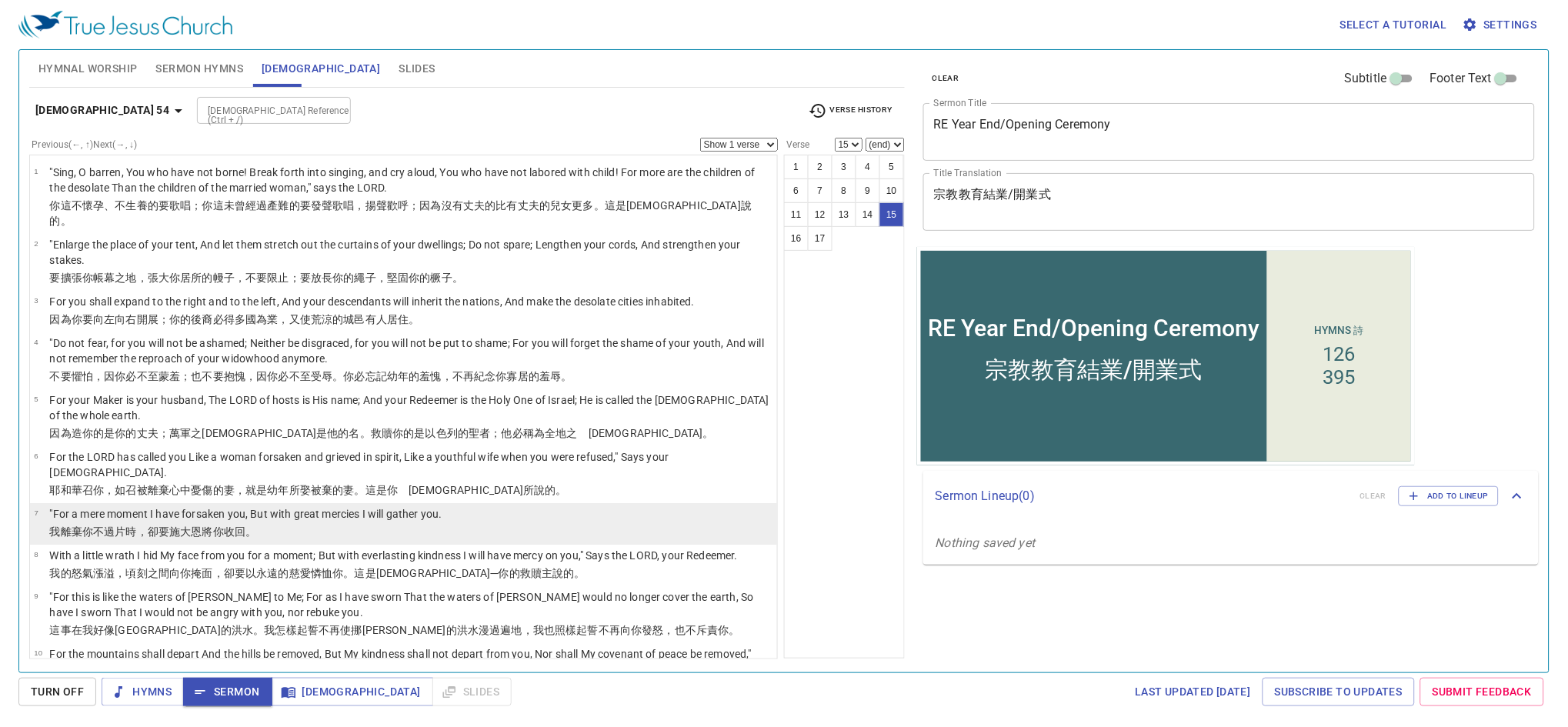
scroll to position [101, 0]
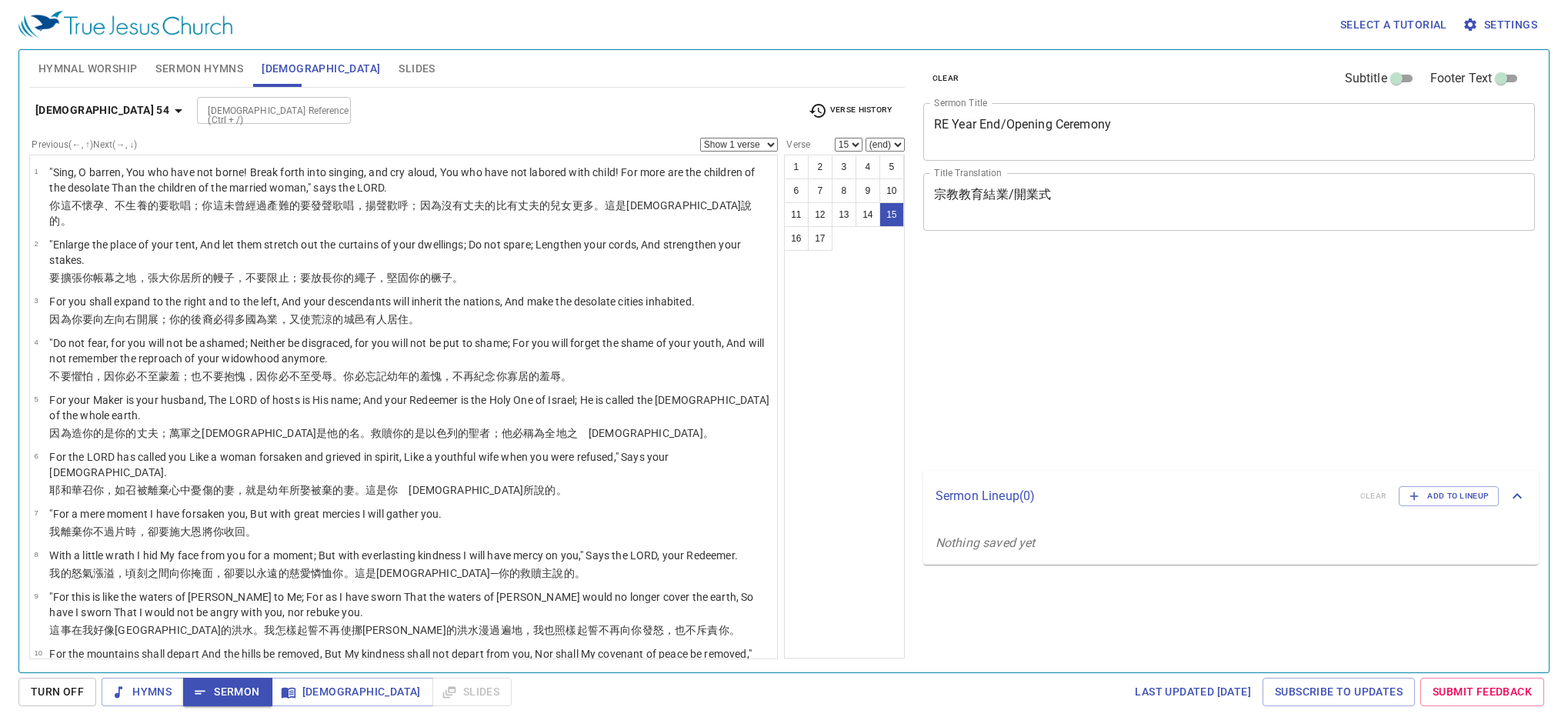
select select "15"
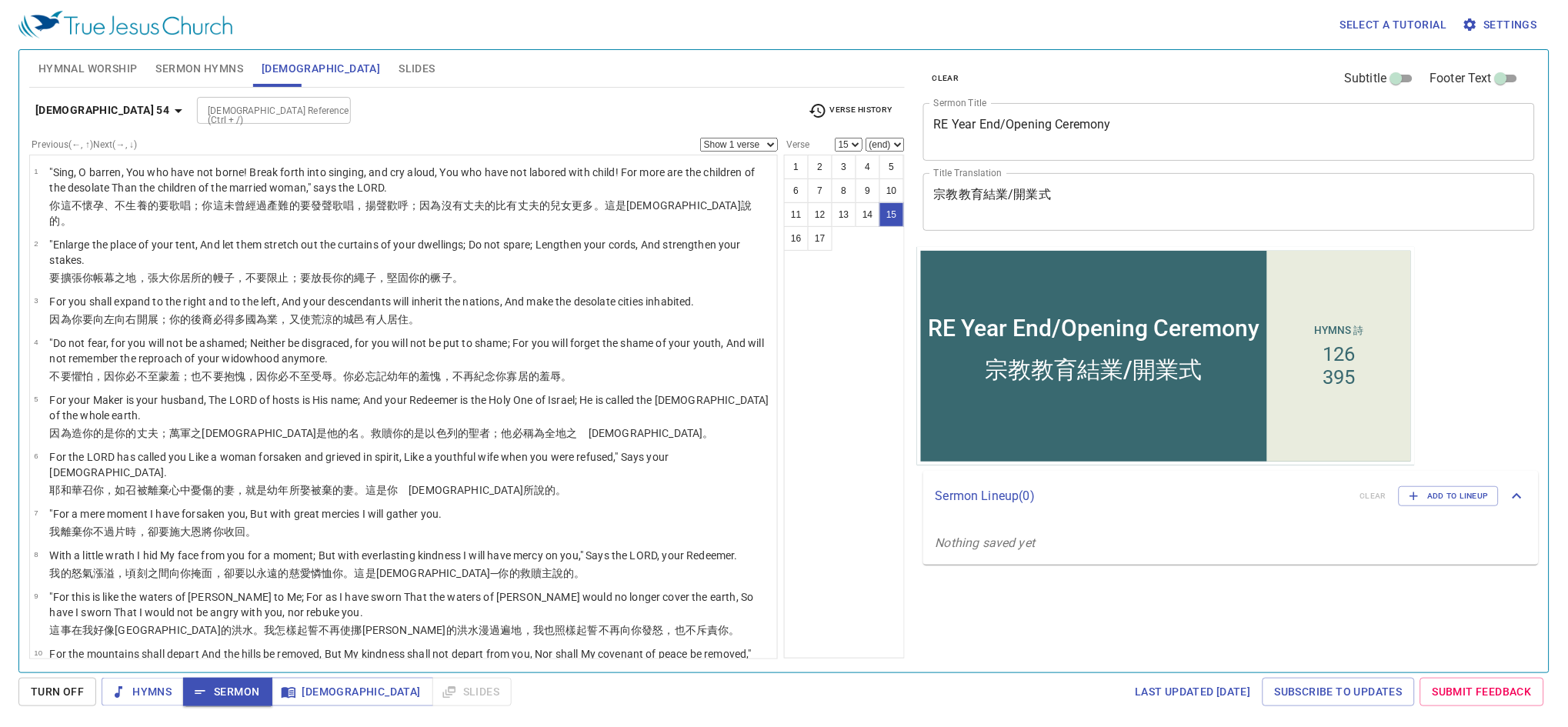
scroll to position [101, 0]
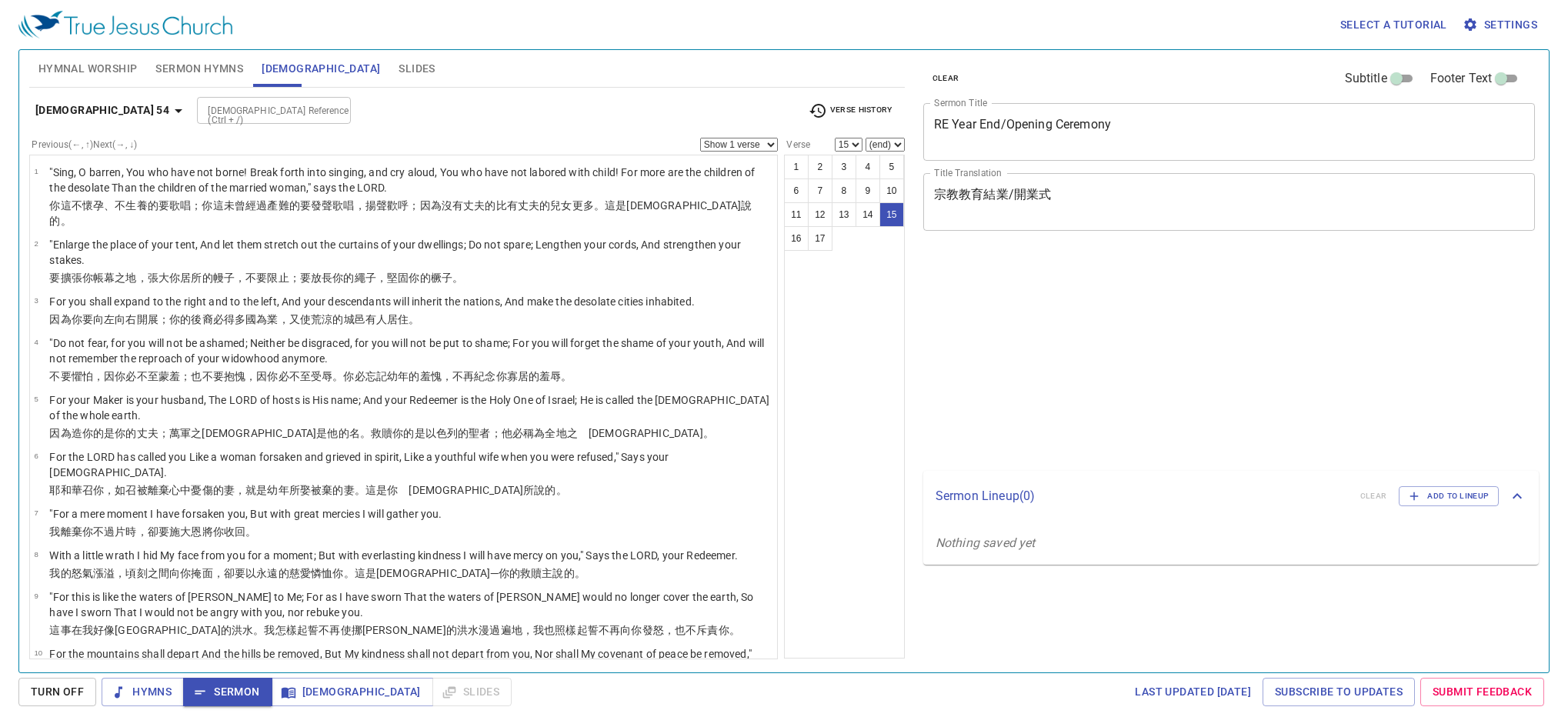
select select "15"
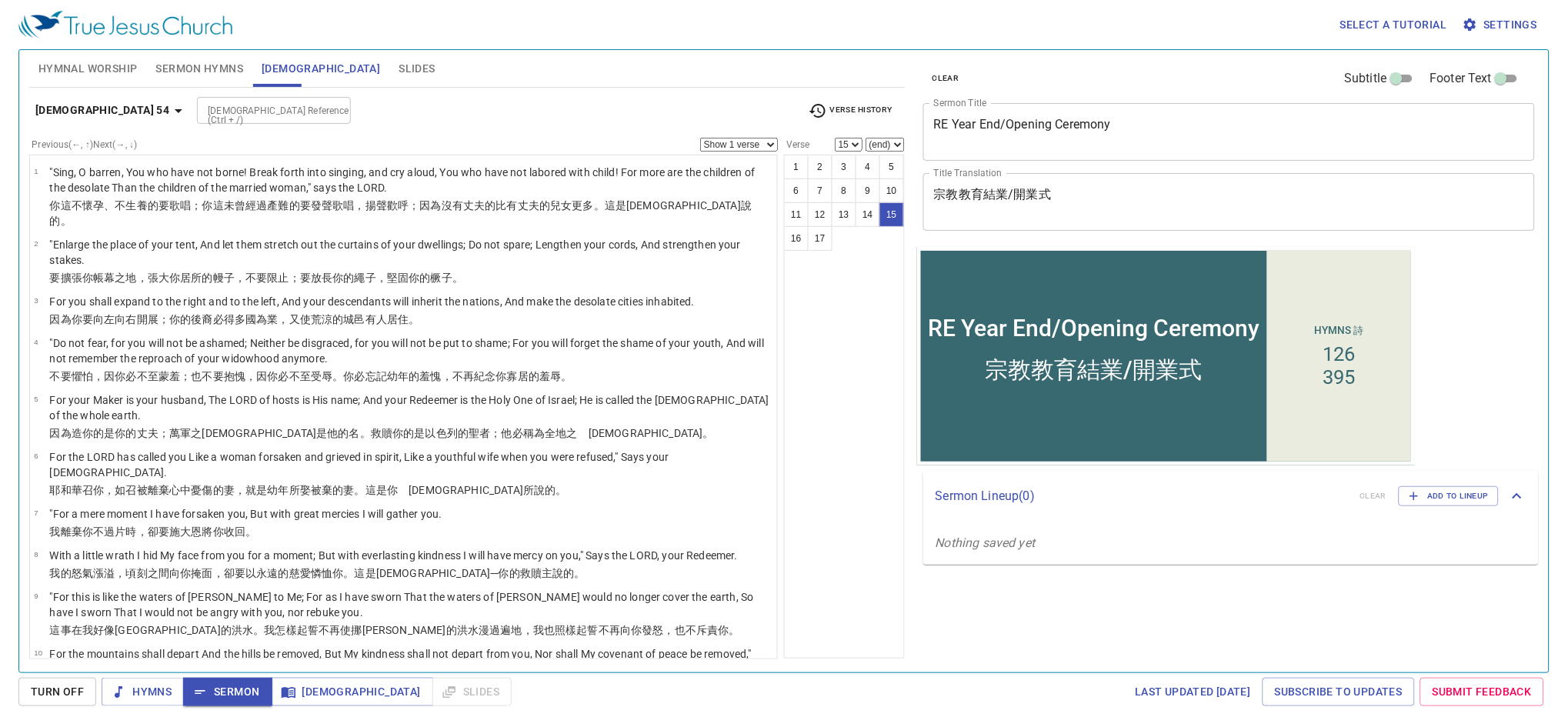
scroll to position [101, 0]
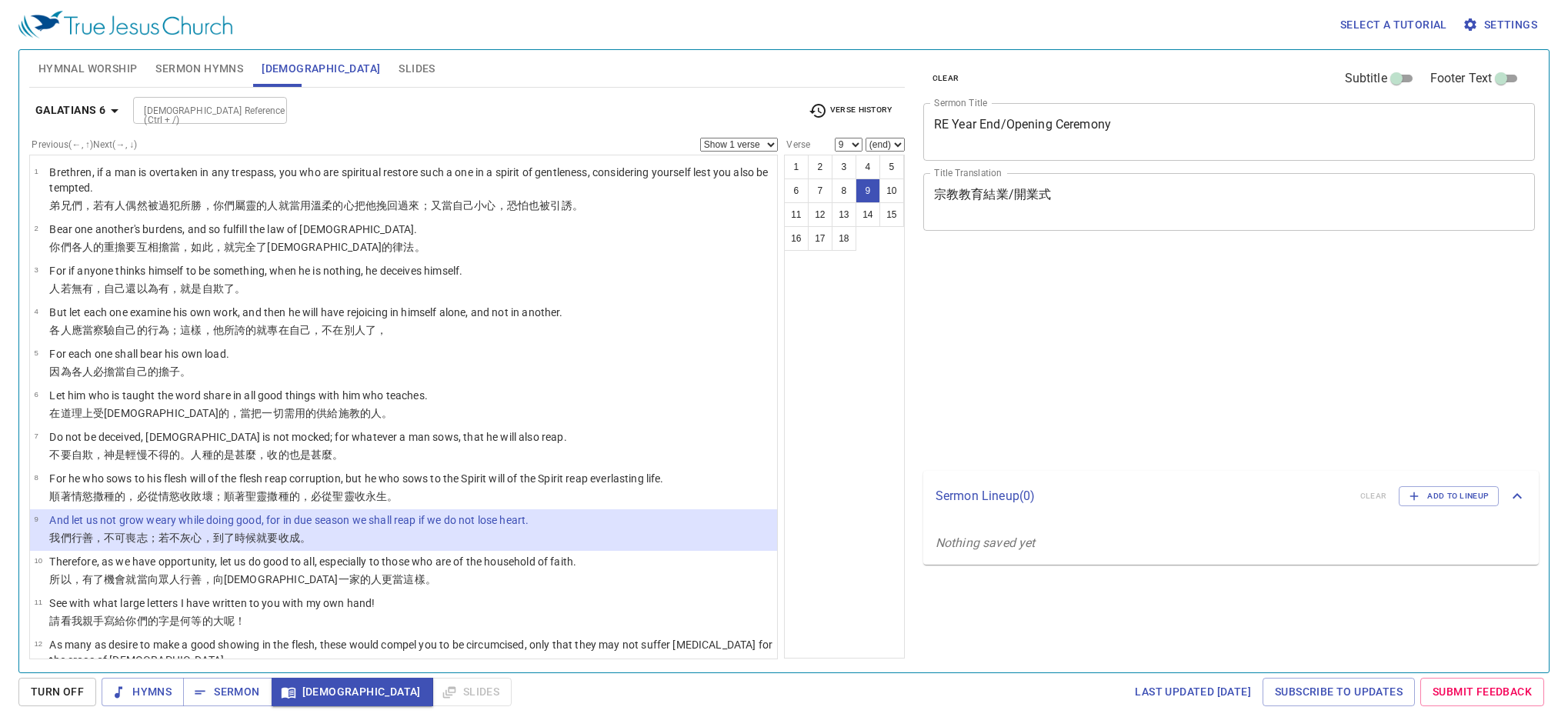
select select "9"
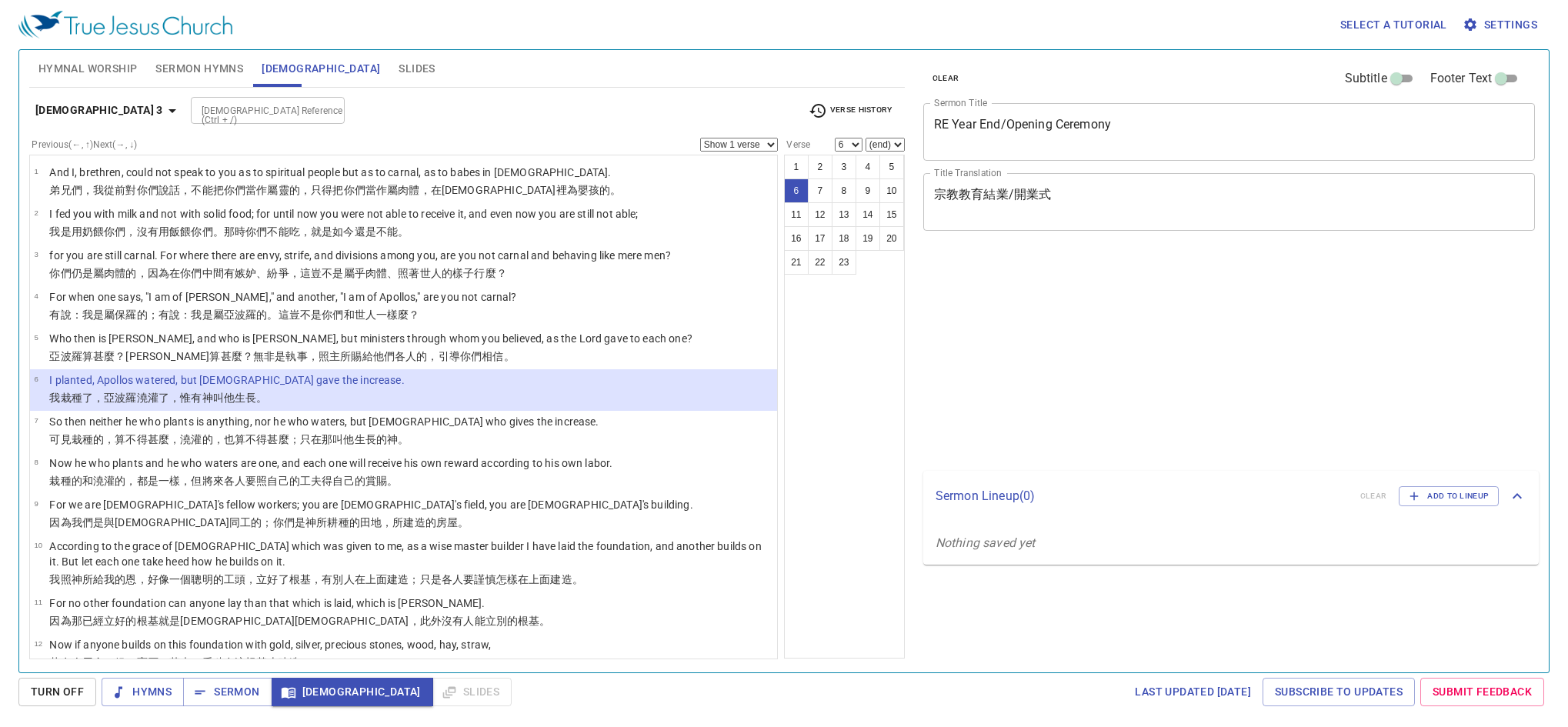
select select "6"
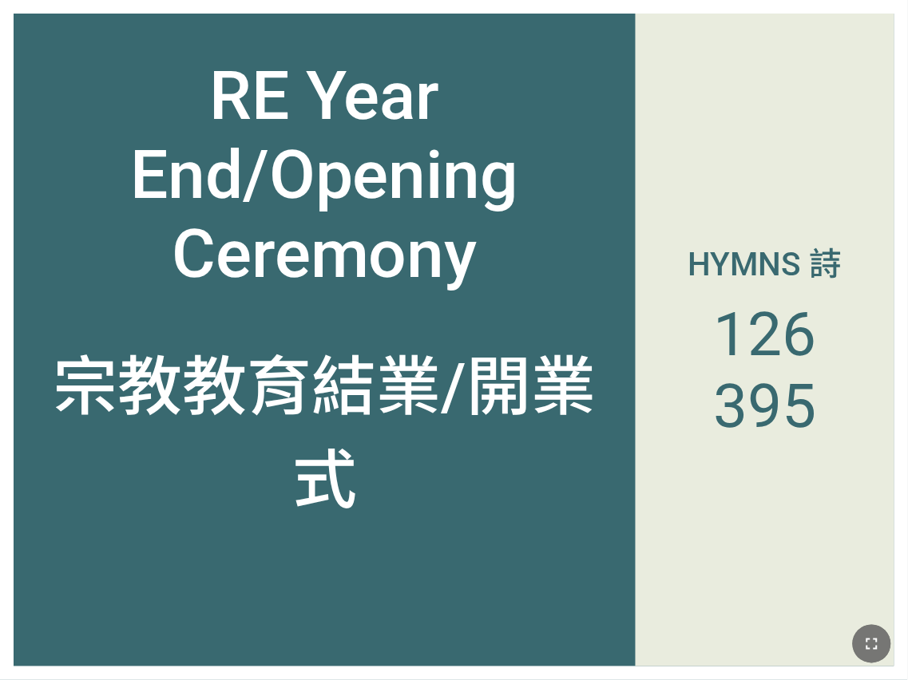
click at [879, 653] on icon "button" at bounding box center [871, 644] width 19 height 19
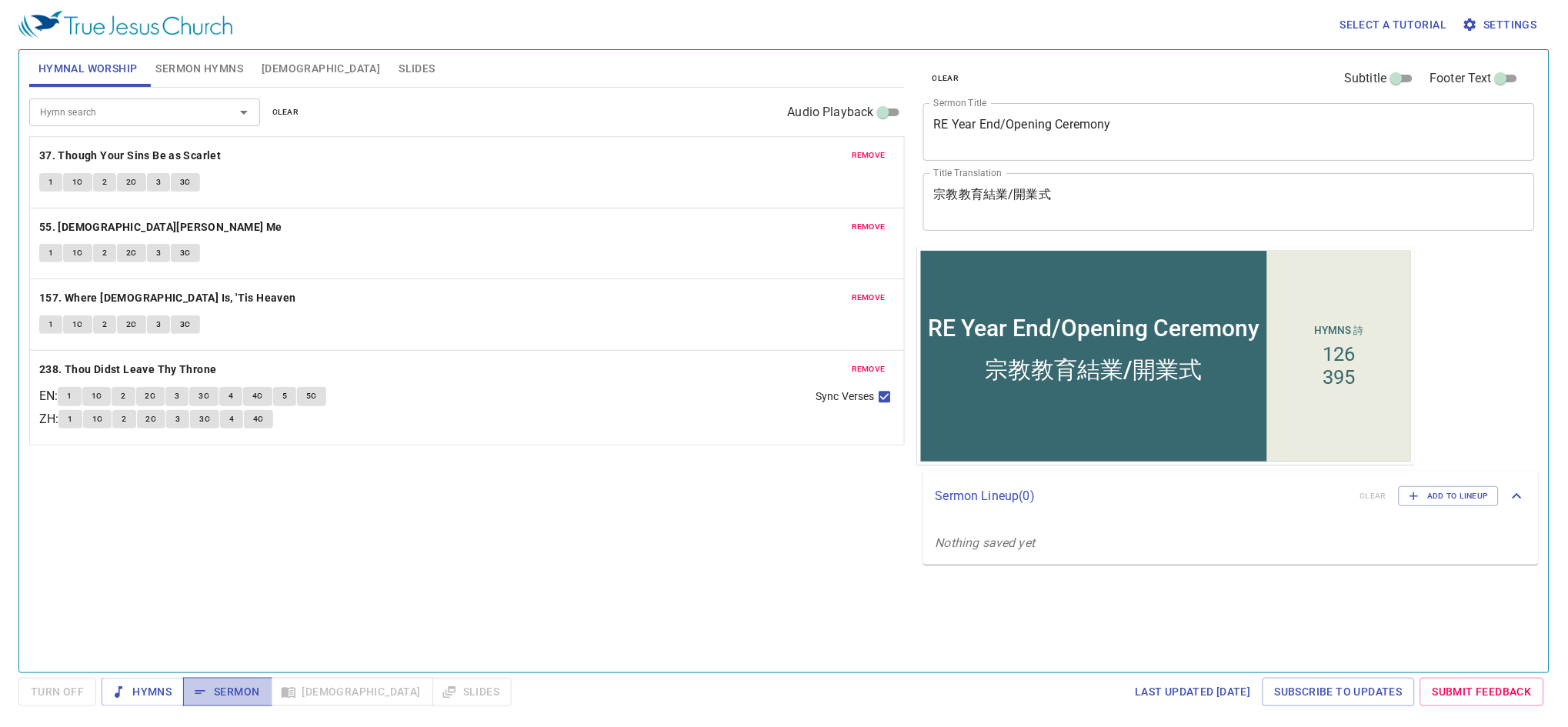
click at [226, 686] on span "Sermon" at bounding box center [227, 692] width 64 height 19
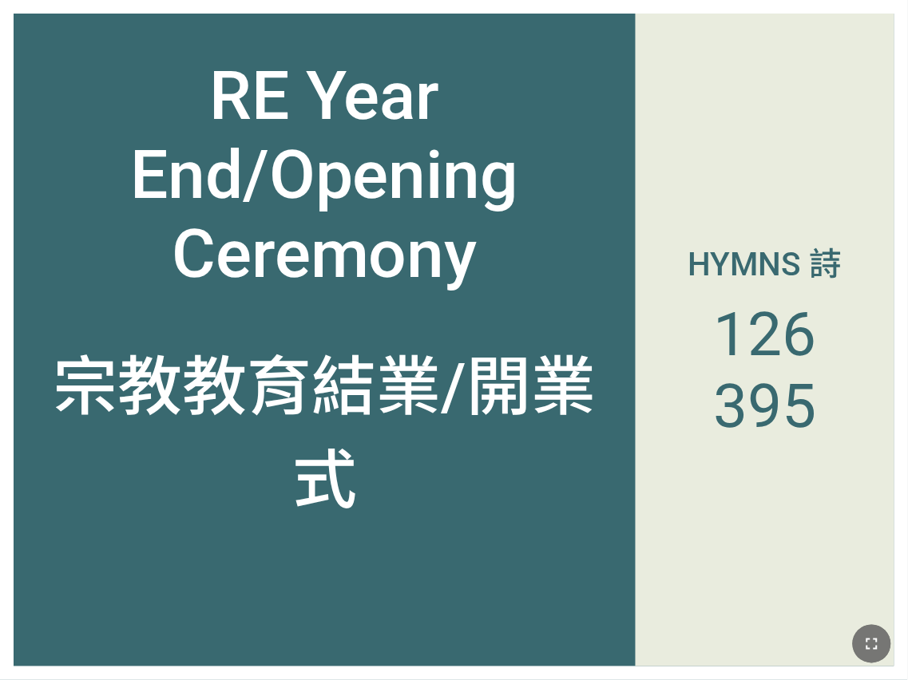
click at [873, 656] on button "button" at bounding box center [872, 644] width 38 height 38
